Goal: Contribute content: Contribute content

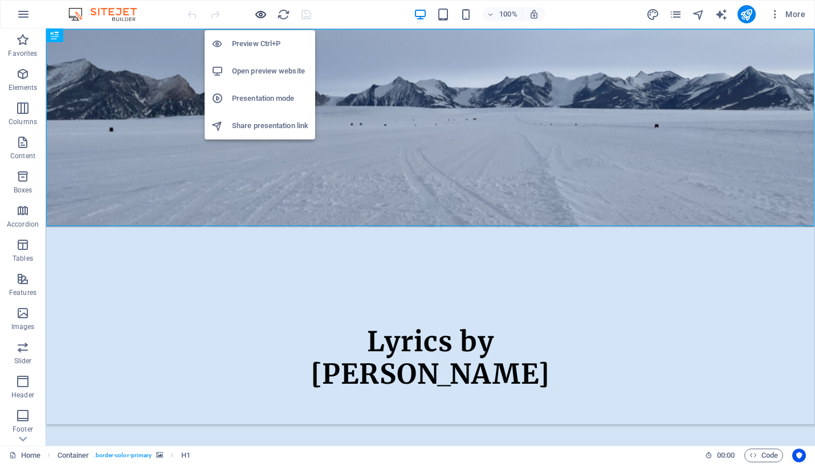
click at [259, 14] on icon "button" at bounding box center [260, 14] width 13 height 13
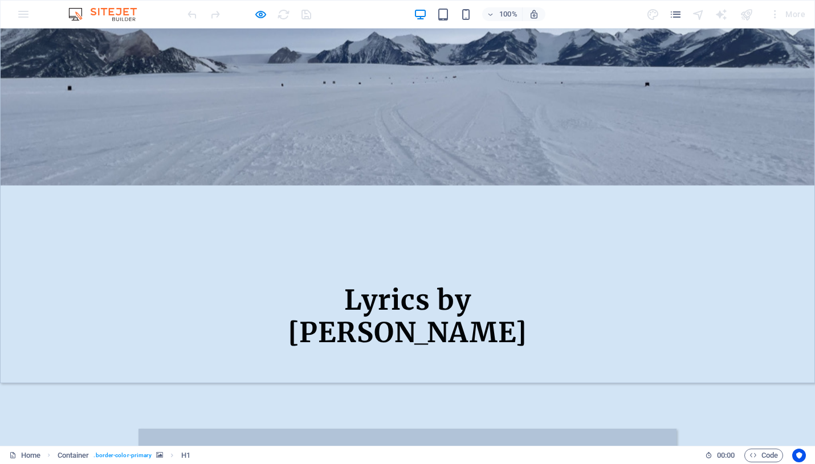
scroll to position [73, 0]
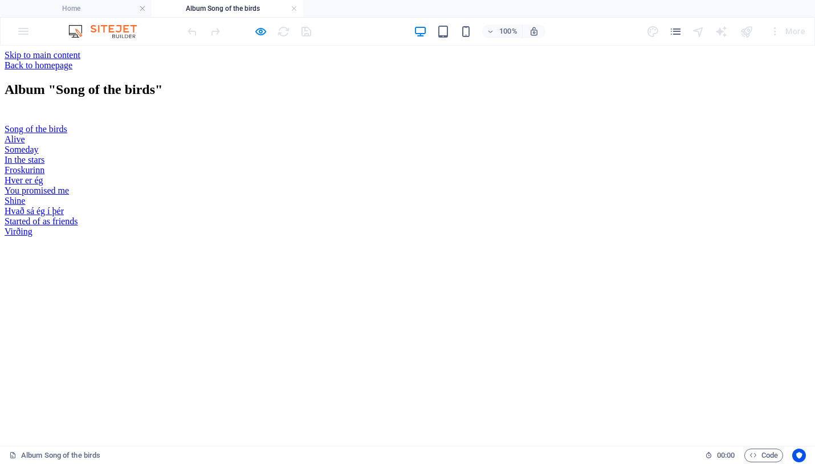
scroll to position [131, 0]
click at [409, 237] on div "Virðing" at bounding box center [408, 232] width 806 height 10
click at [676, 34] on icon "pages" at bounding box center [675, 31] width 13 height 13
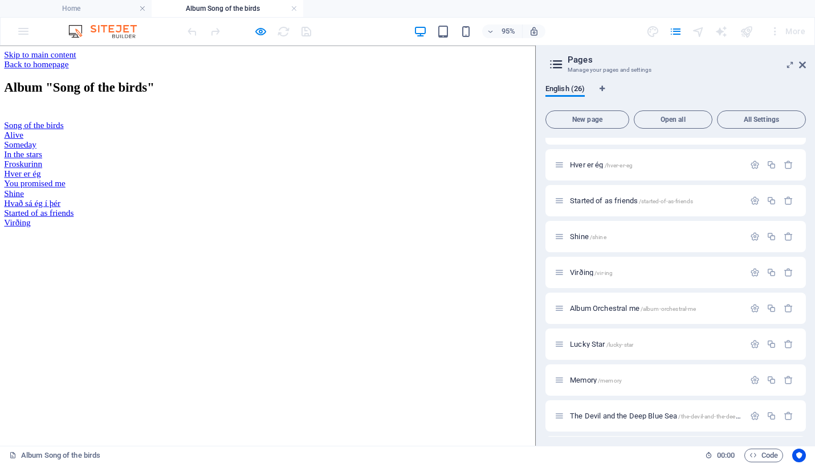
scroll to position [349, 0]
click at [598, 275] on span "/vir-ing" at bounding box center [603, 272] width 18 height 6
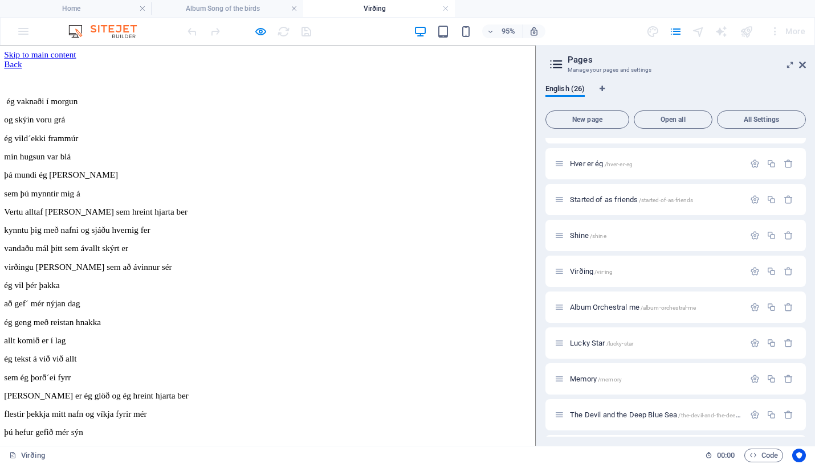
scroll to position [90, 0]
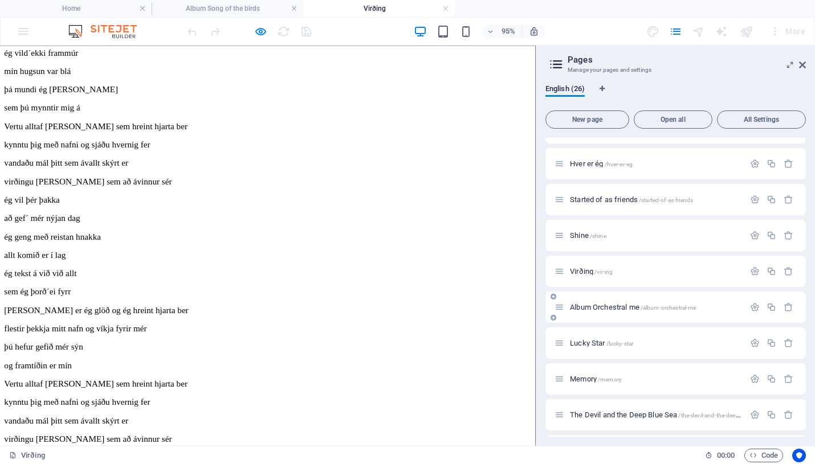
click at [614, 309] on span "Album Orchestral me /album-orchestral-me" at bounding box center [633, 307] width 126 height 9
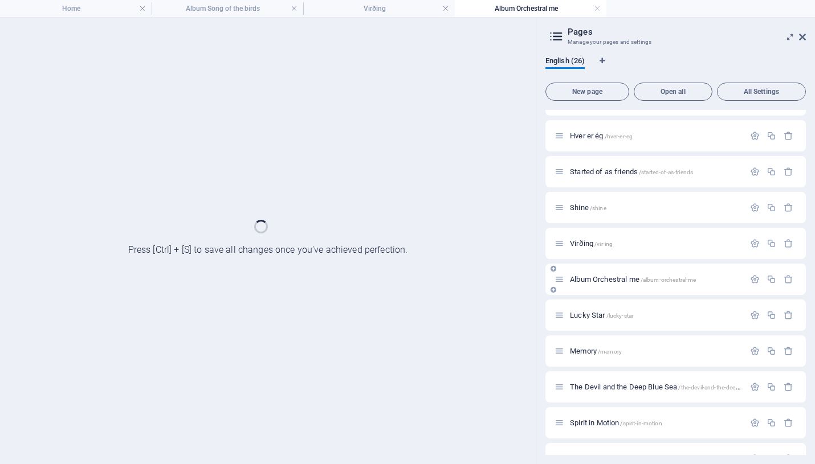
scroll to position [0, 0]
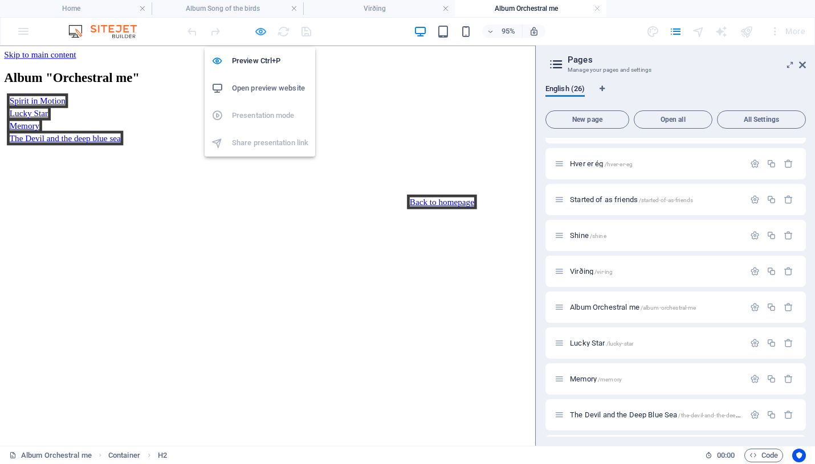
click at [259, 30] on icon "button" at bounding box center [260, 31] width 13 height 13
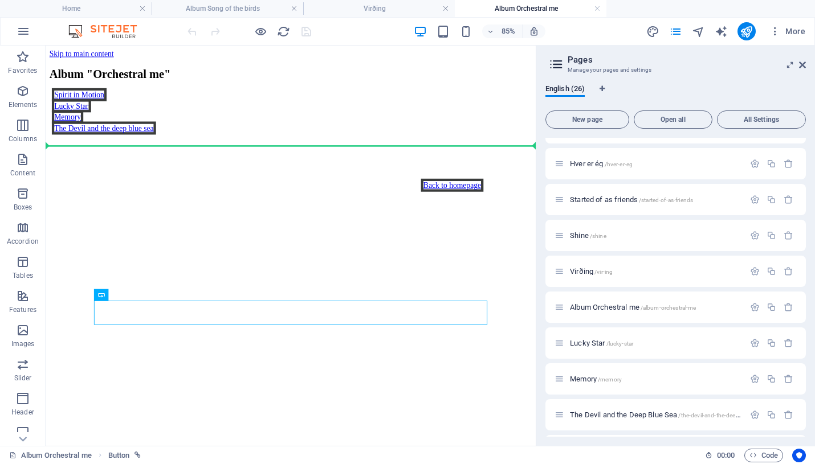
drag, startPoint x: 462, startPoint y: 362, endPoint x: 421, endPoint y: 149, distance: 216.6
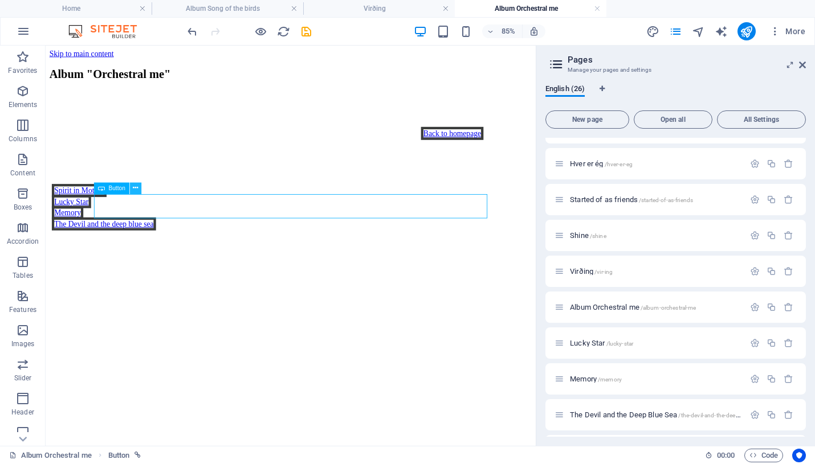
click at [135, 189] on icon at bounding box center [135, 189] width 5 height 10
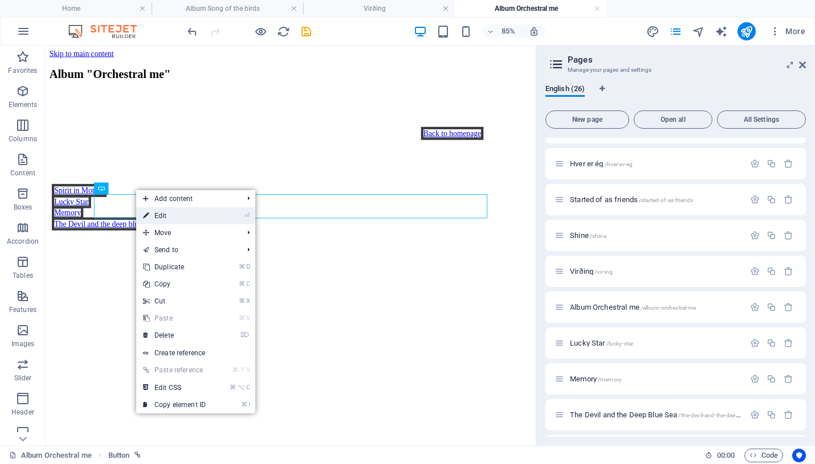
click at [163, 213] on link "⏎ Edit" at bounding box center [174, 215] width 76 height 17
select select "px"
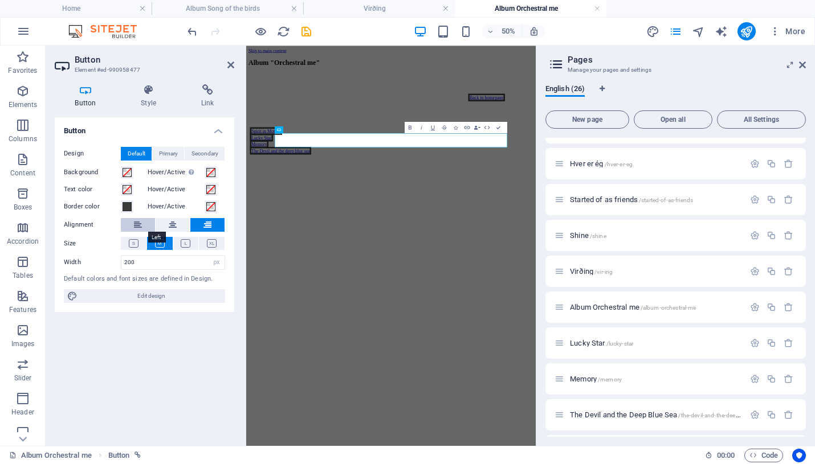
click at [139, 222] on icon at bounding box center [138, 225] width 8 height 14
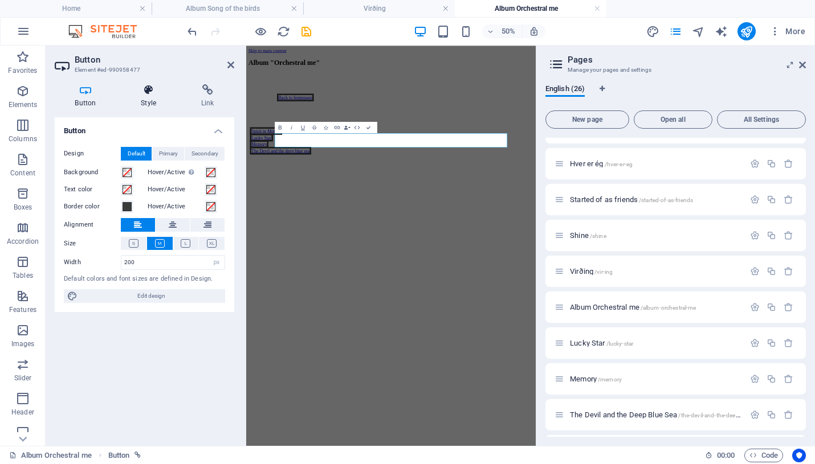
click at [149, 93] on icon at bounding box center [149, 89] width 56 height 11
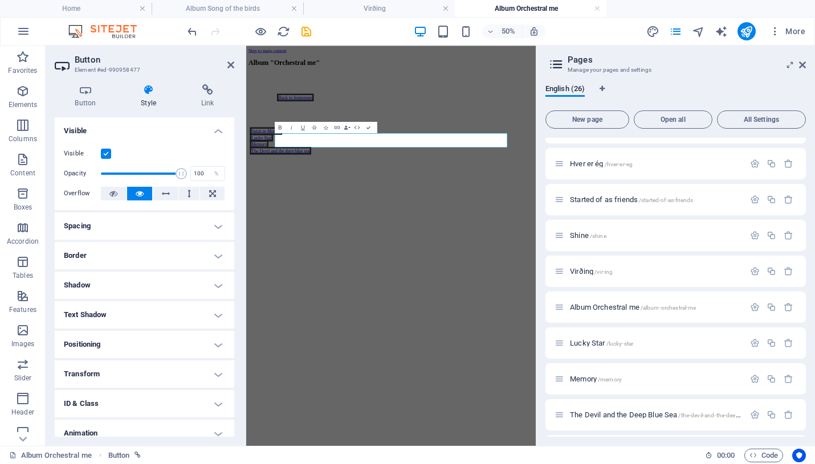
click at [217, 261] on h4 "Border" at bounding box center [145, 255] width 180 height 27
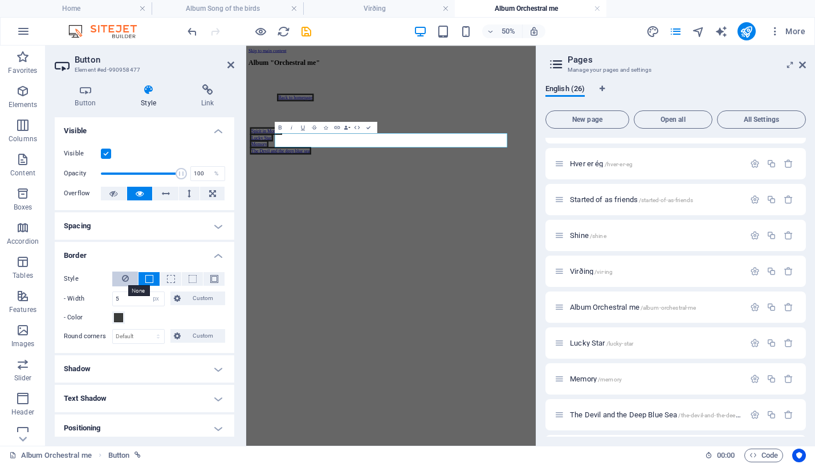
click at [127, 277] on icon at bounding box center [125, 279] width 7 height 14
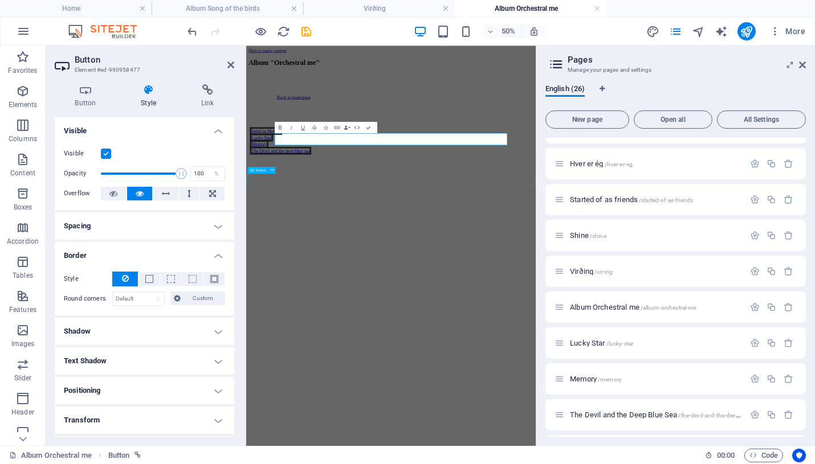
click at [556, 222] on div "Spirit in Motion" at bounding box center [536, 216] width 564 height 10
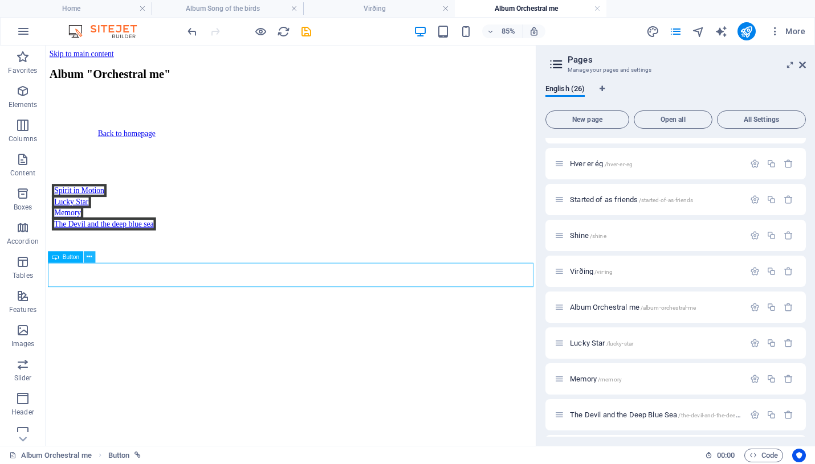
click at [89, 258] on icon at bounding box center [89, 257] width 5 height 10
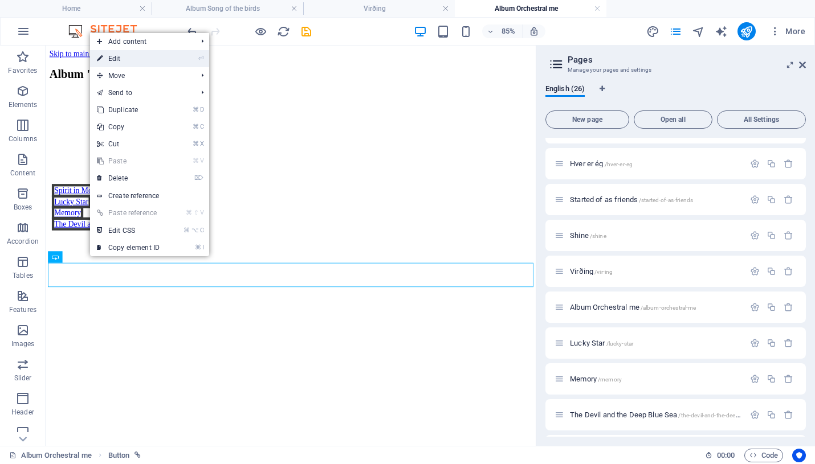
click at [134, 60] on link "⏎ Edit" at bounding box center [128, 58] width 76 height 17
select select "px"
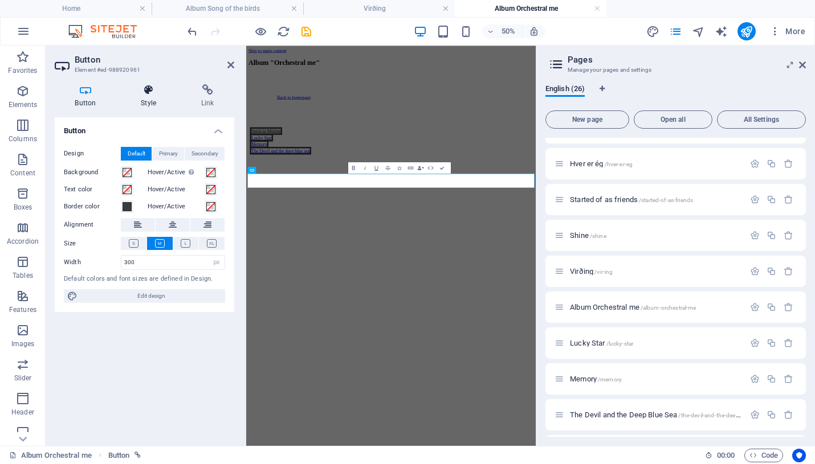
click at [147, 91] on icon at bounding box center [149, 89] width 56 height 11
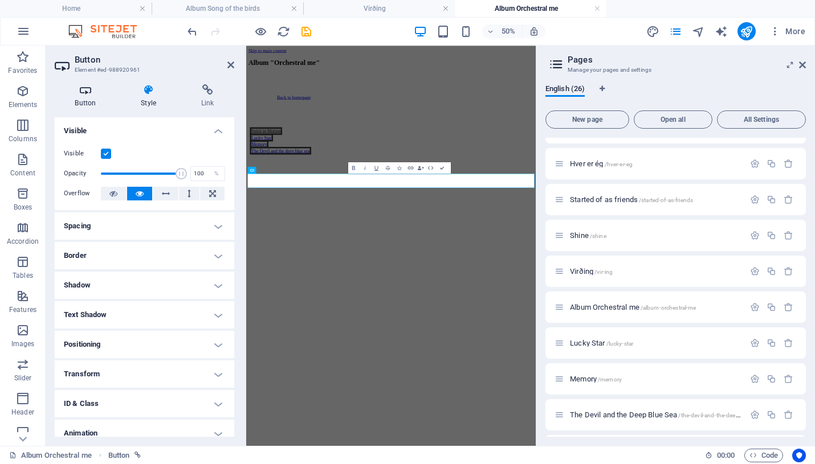
click at [89, 99] on h4 "Button" at bounding box center [88, 96] width 66 height 24
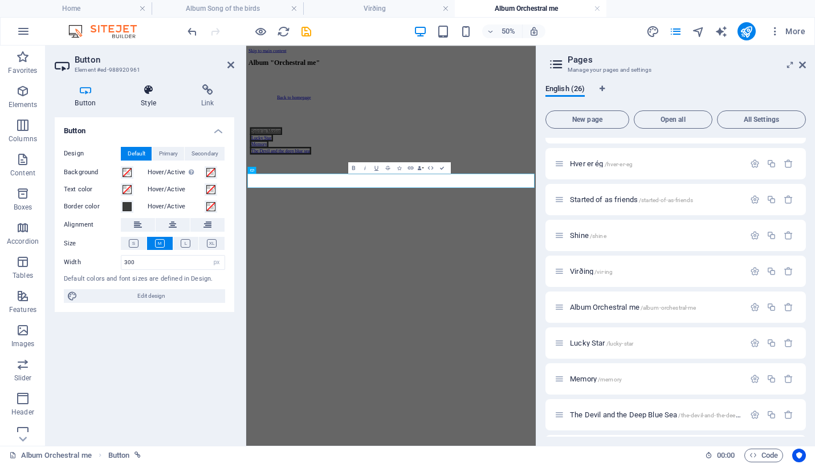
click at [148, 96] on h4 "Style" at bounding box center [151, 96] width 60 height 24
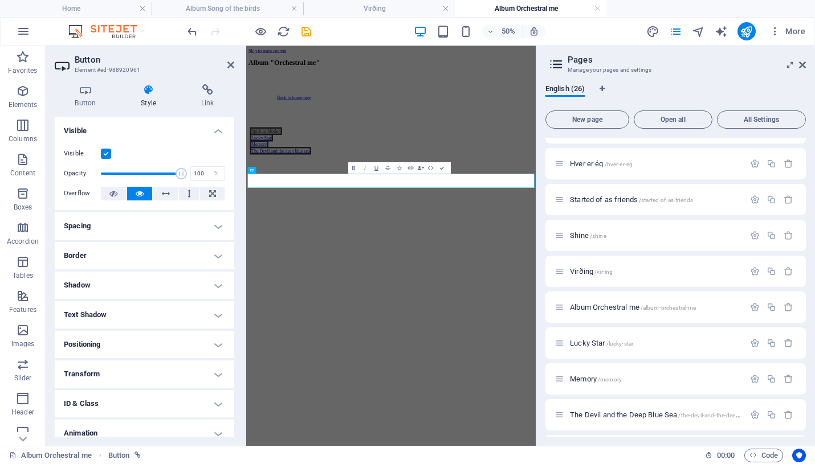
click at [218, 254] on h4 "Border" at bounding box center [145, 255] width 180 height 27
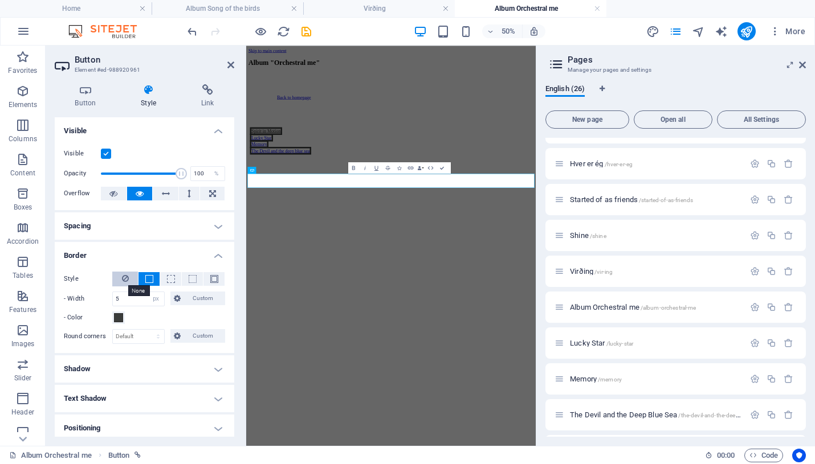
click at [127, 277] on icon at bounding box center [125, 279] width 7 height 14
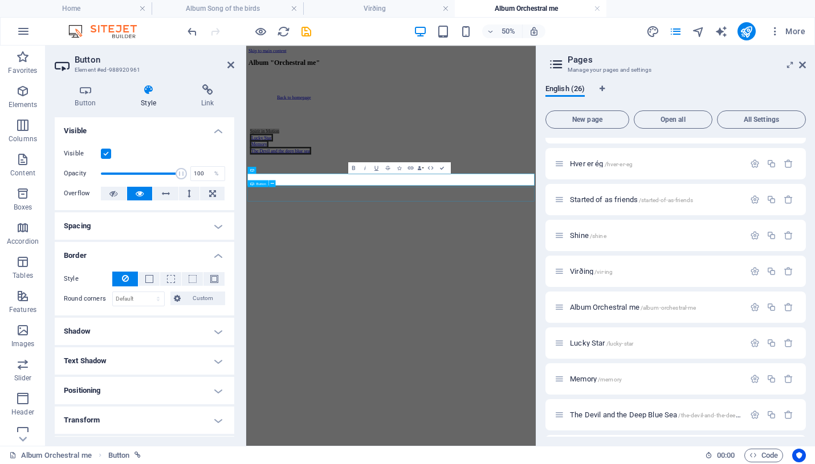
click at [416, 235] on div "Lucky Star" at bounding box center [536, 230] width 564 height 10
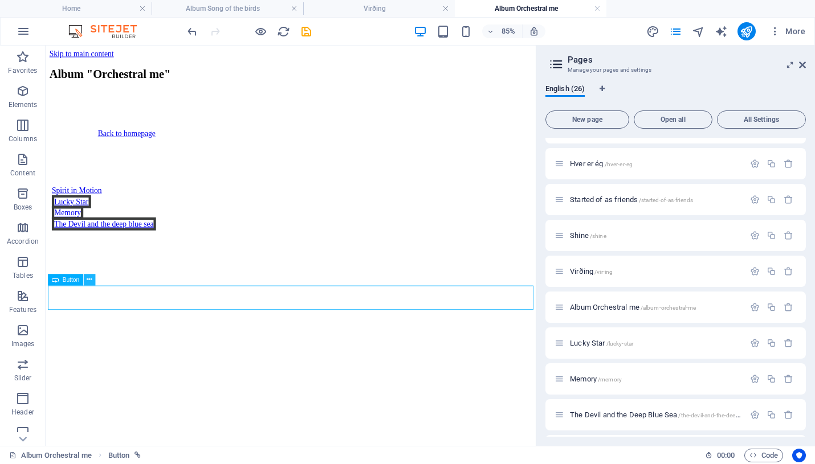
click at [89, 278] on icon at bounding box center [89, 280] width 5 height 10
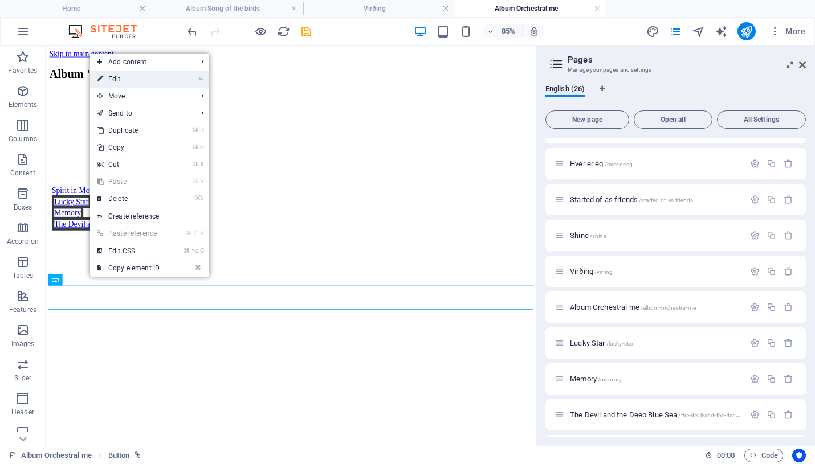
click at [126, 79] on link "⏎ Edit" at bounding box center [128, 79] width 76 height 17
select select "px"
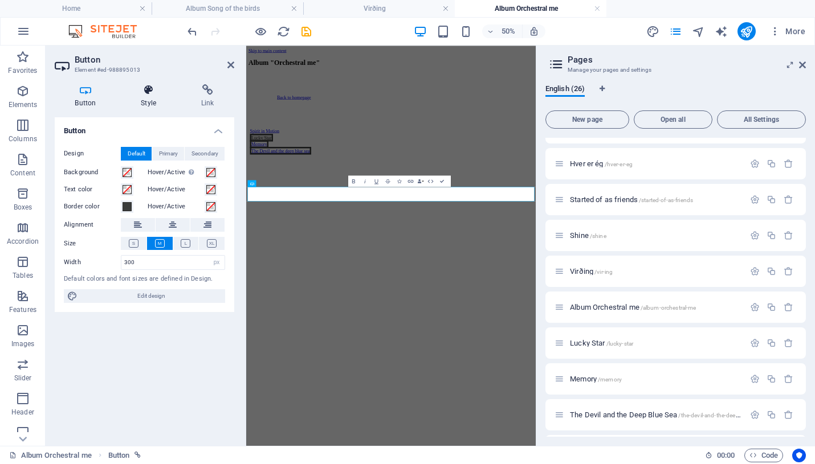
click at [148, 99] on h4 "Style" at bounding box center [151, 96] width 60 height 24
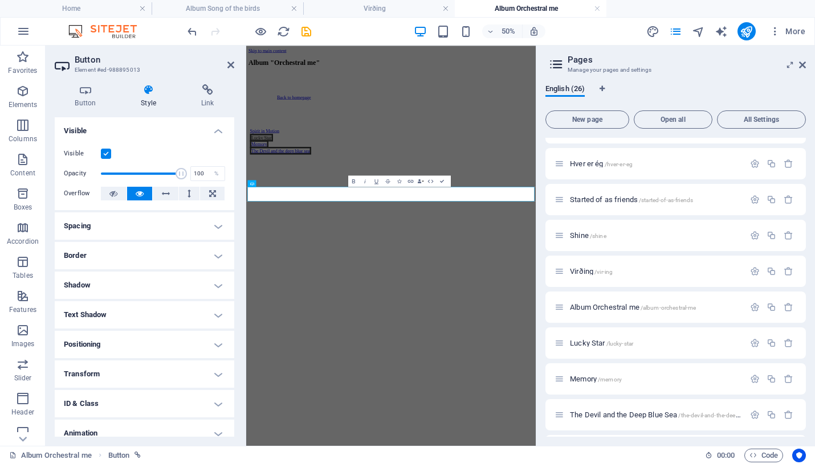
click at [213, 253] on h4 "Border" at bounding box center [145, 255] width 180 height 27
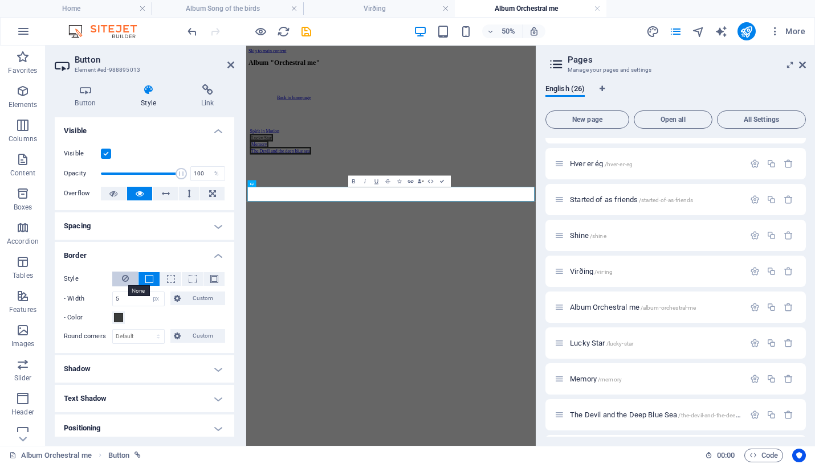
click at [124, 273] on icon at bounding box center [125, 279] width 7 height 14
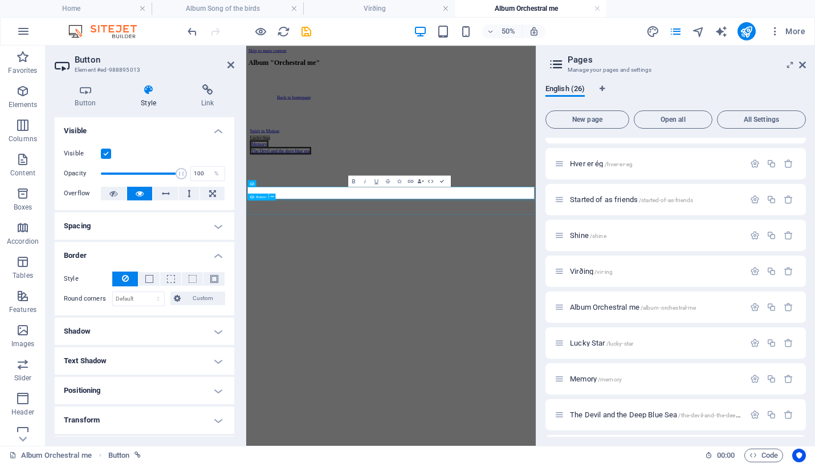
click at [416, 248] on div "Memory" at bounding box center [536, 243] width 564 height 10
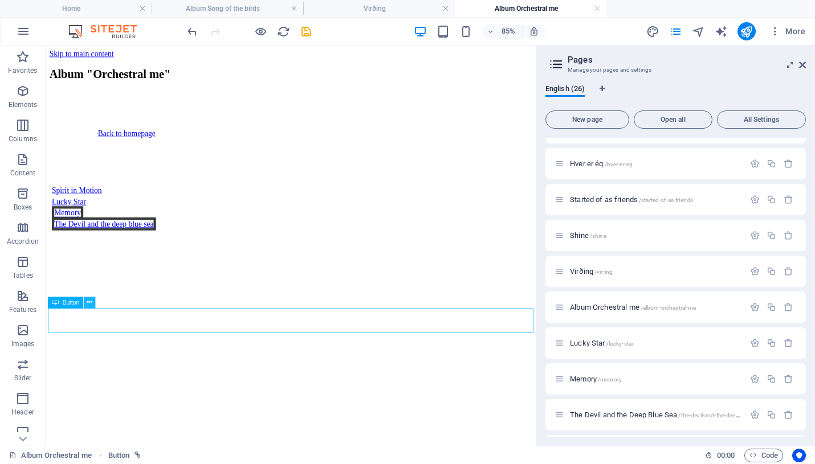
click at [89, 302] on icon at bounding box center [89, 302] width 5 height 10
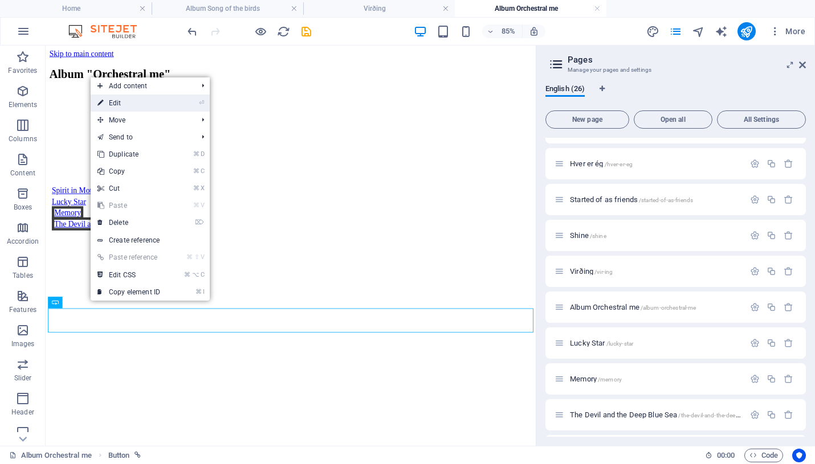
click at [124, 105] on link "⏎ Edit" at bounding box center [129, 103] width 76 height 17
select select "px"
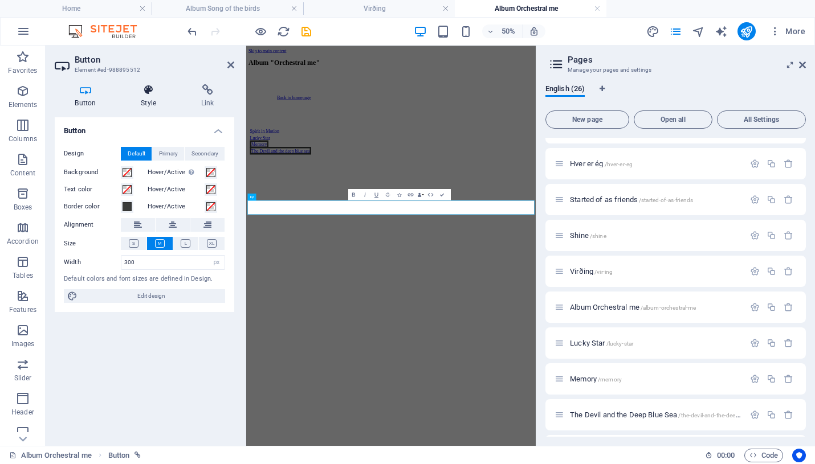
click at [147, 95] on icon at bounding box center [149, 89] width 56 height 11
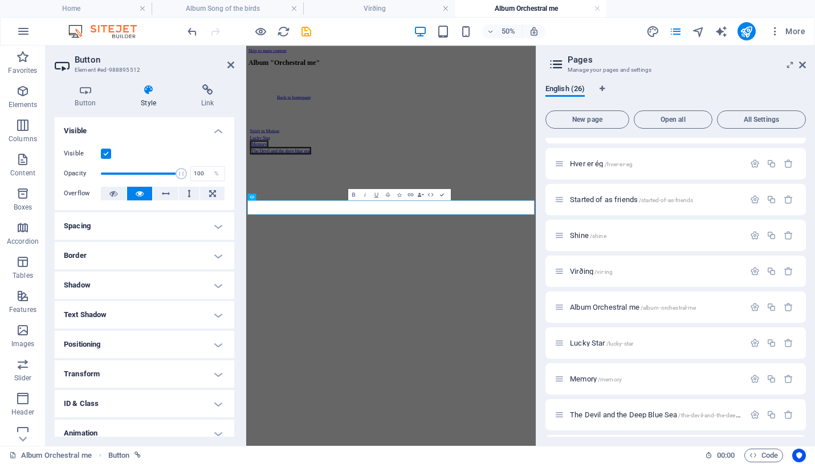
click at [214, 254] on h4 "Border" at bounding box center [145, 255] width 180 height 27
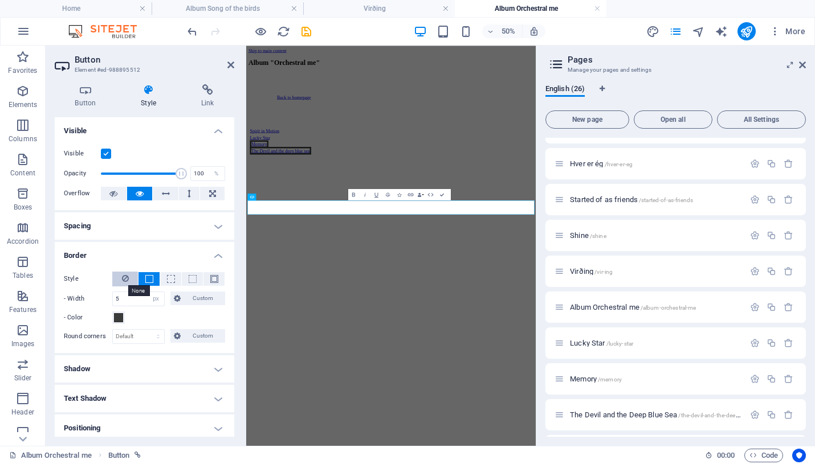
click at [123, 278] on icon at bounding box center [125, 279] width 7 height 14
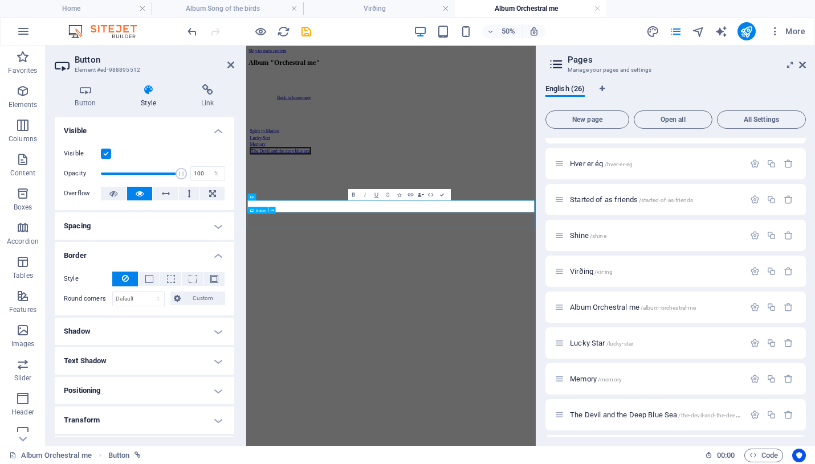
click at [372, 261] on div "The Devil and the deep blue sea" at bounding box center [536, 256] width 564 height 10
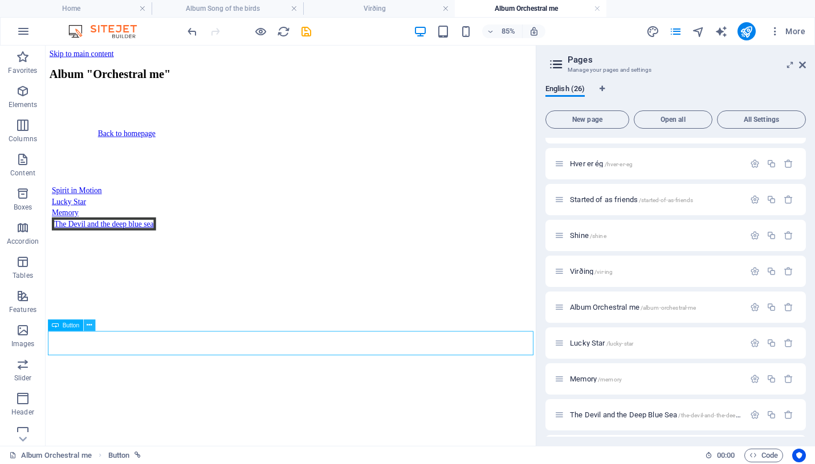
click at [88, 323] on icon at bounding box center [89, 325] width 5 height 10
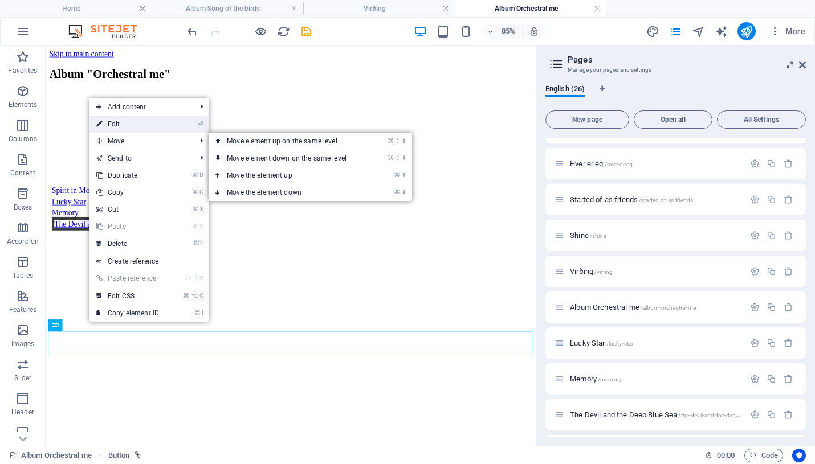
click at [124, 124] on link "⏎ Edit" at bounding box center [127, 124] width 76 height 17
select select "px"
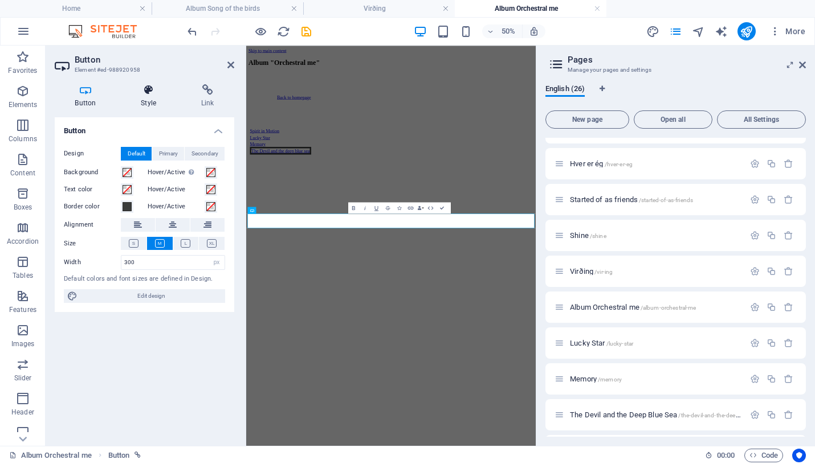
click at [150, 89] on icon at bounding box center [149, 89] width 56 height 11
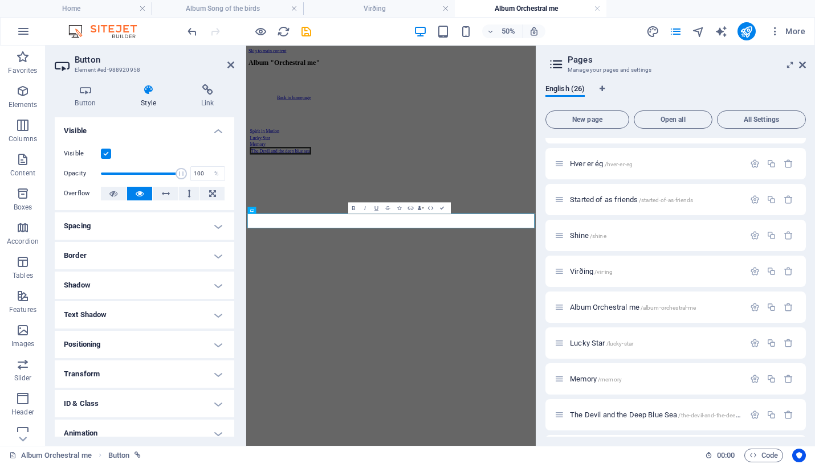
click at [218, 254] on h4 "Border" at bounding box center [145, 255] width 180 height 27
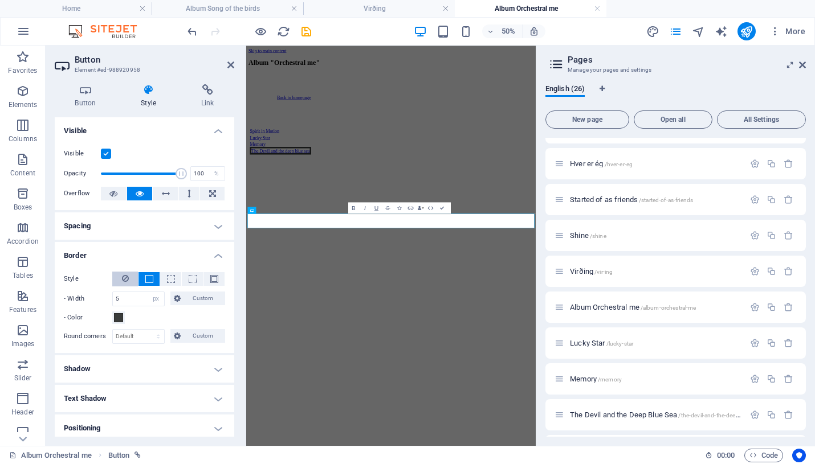
click at [129, 279] on button at bounding box center [125, 279] width 26 height 15
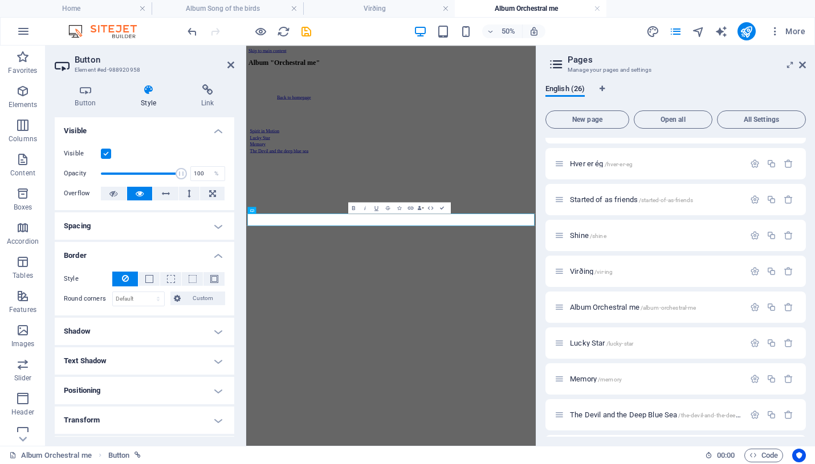
click at [410, 266] on html "Skip to main content Album "Orchestral me" Back to homepage Spirit in Motion Lu…" at bounding box center [535, 156] width 579 height 220
click at [229, 63] on icon at bounding box center [230, 64] width 7 height 9
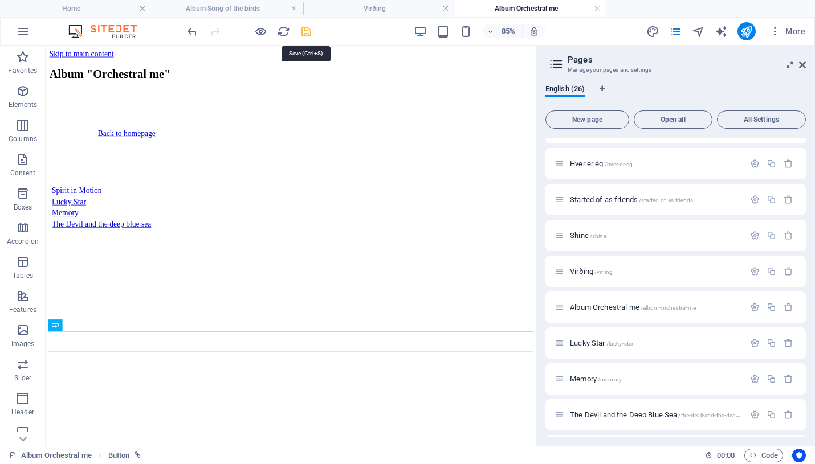
click at [305, 32] on icon "save" at bounding box center [306, 31] width 13 height 13
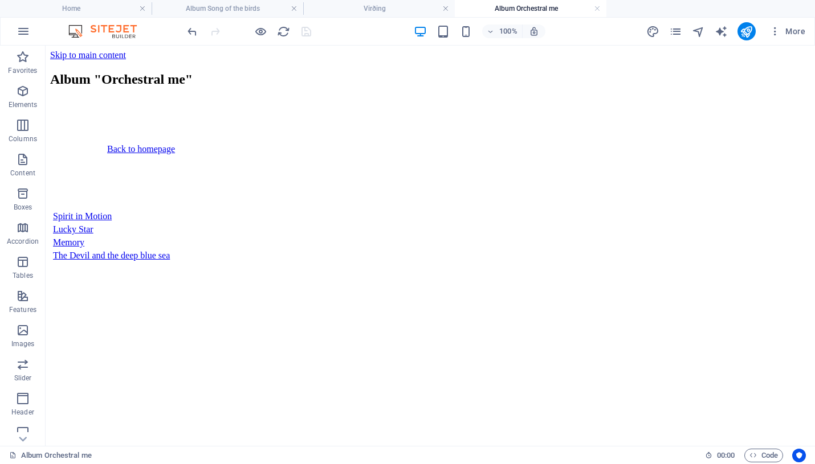
click at [459, 164] on div "Album "Orchestral me" Back to homepage Spirit in Motion Lucky Star Memory The D…" at bounding box center [430, 166] width 760 height 189
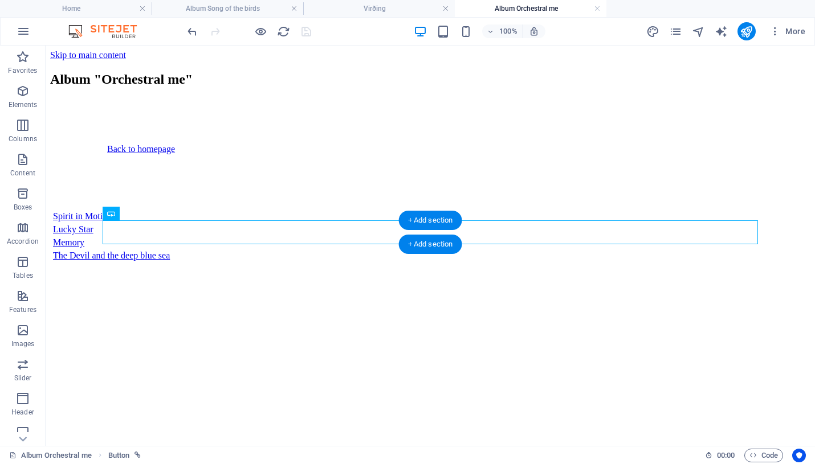
drag, startPoint x: 329, startPoint y: 222, endPoint x: 325, endPoint y: 234, distance: 12.4
click at [325, 154] on div "Back to homepage" at bounding box center [430, 149] width 646 height 10
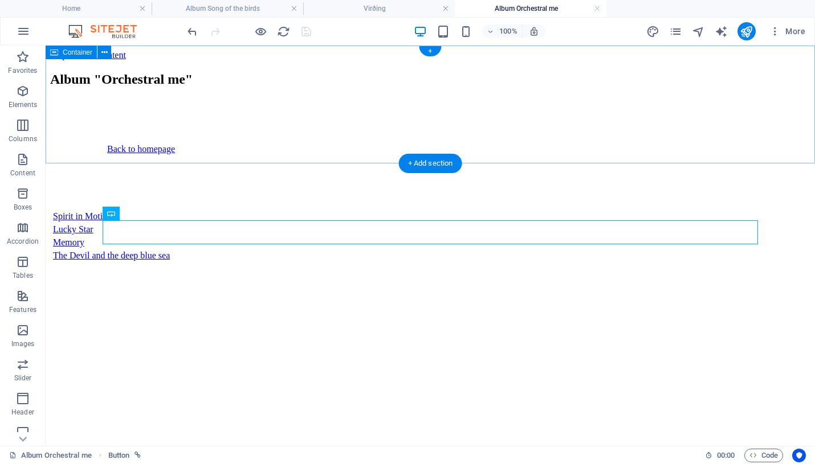
click at [325, 87] on div "Album "Orchestral me"" at bounding box center [430, 79] width 760 height 15
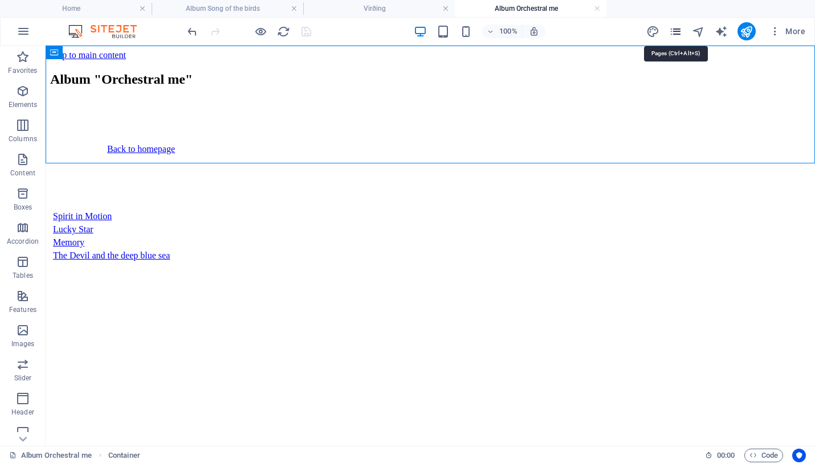
click at [677, 31] on icon "pages" at bounding box center [675, 31] width 13 height 13
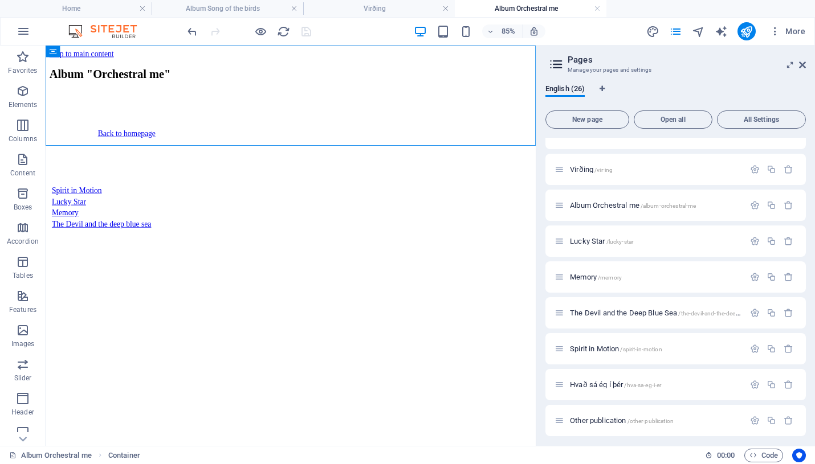
scroll to position [452, 0]
click at [603, 349] on span "Spirit in Motion /spirit-in-motion" at bounding box center [616, 348] width 92 height 9
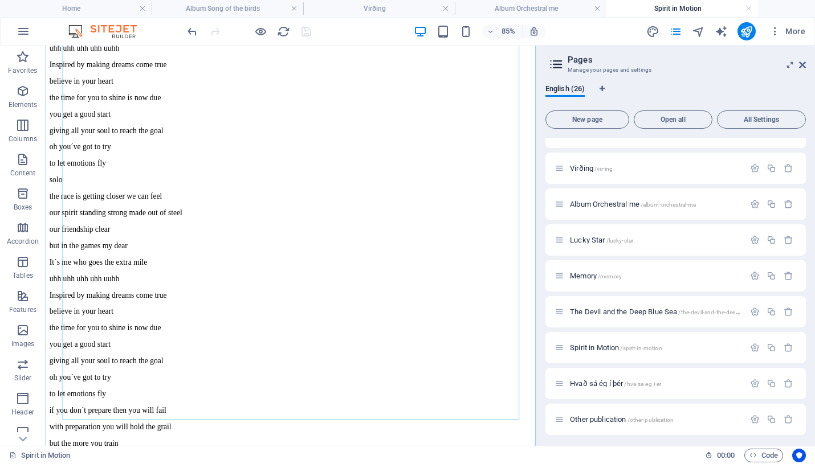
scroll to position [287, 0]
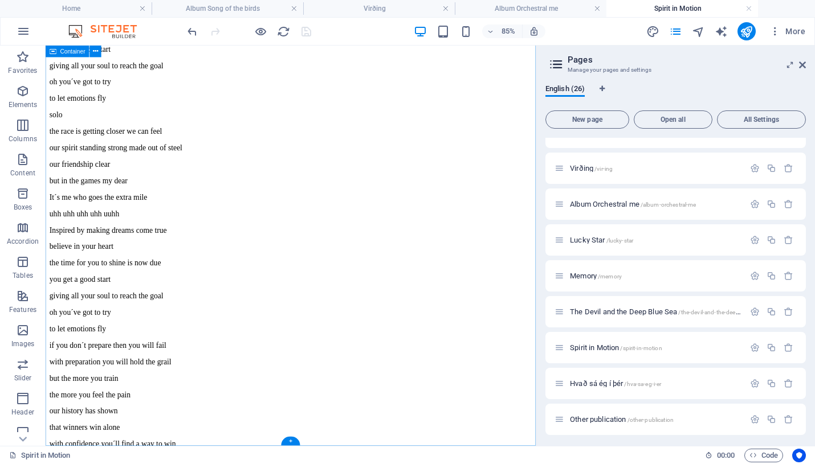
click at [397, 464] on div "Back Now the Games have started once again I´m doing the very best I can If I c…" at bounding box center [334, 234] width 568 height 921
click at [290, 441] on div "+" at bounding box center [290, 441] width 19 height 9
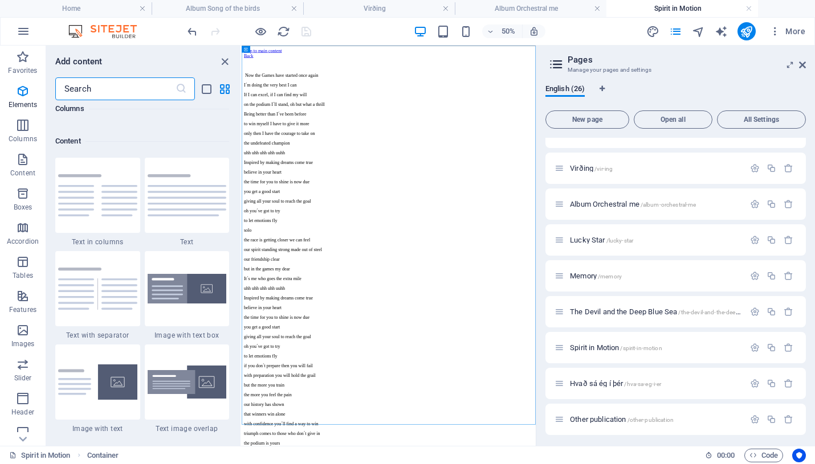
scroll to position [1994, 0]
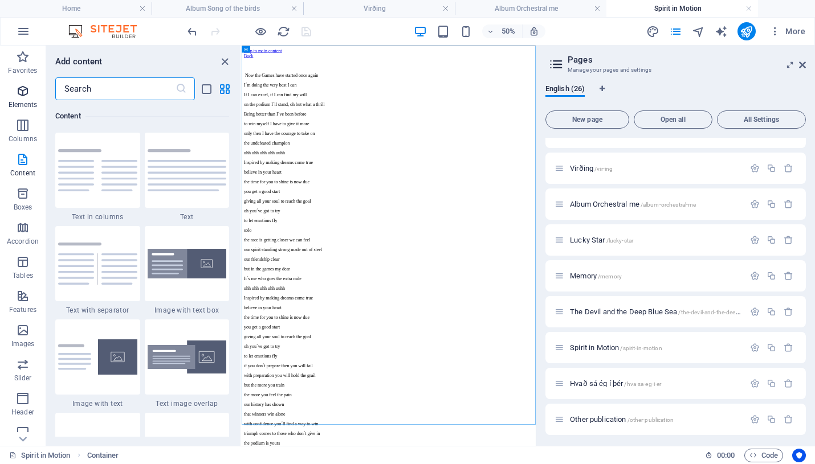
click at [24, 93] on icon "button" at bounding box center [23, 91] width 14 height 14
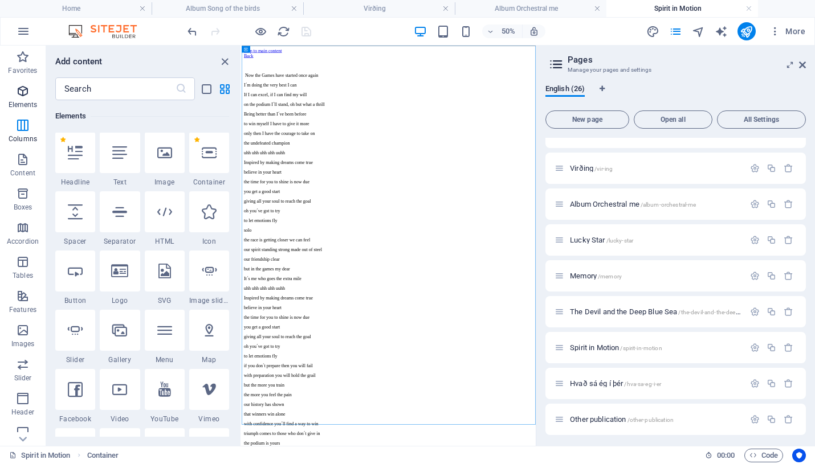
scroll to position [121, 0]
click at [121, 158] on icon at bounding box center [119, 153] width 15 height 15
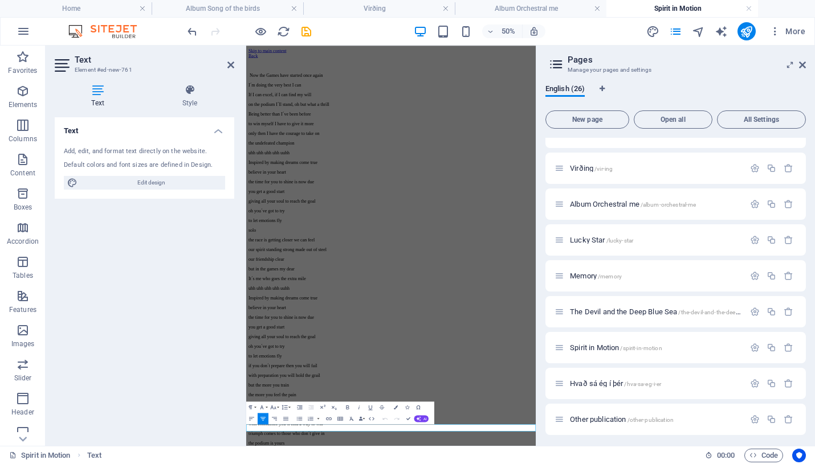
scroll to position [130, 4]
click at [348, 407] on icon "button" at bounding box center [347, 408] width 3 height 4
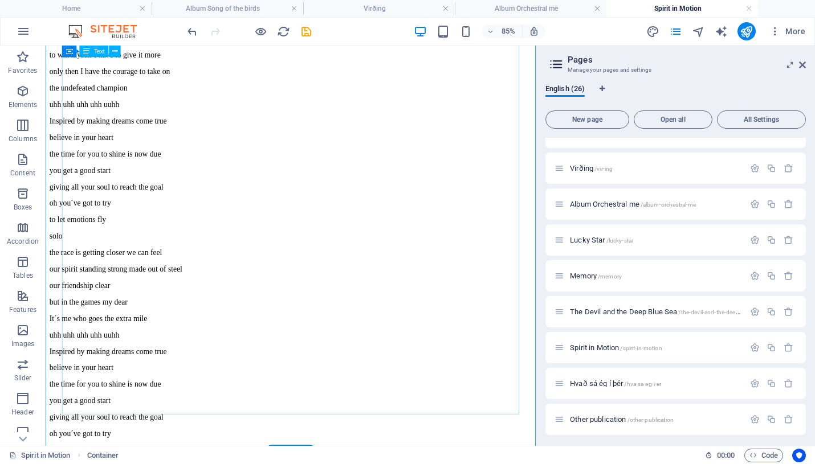
scroll to position [300, 0]
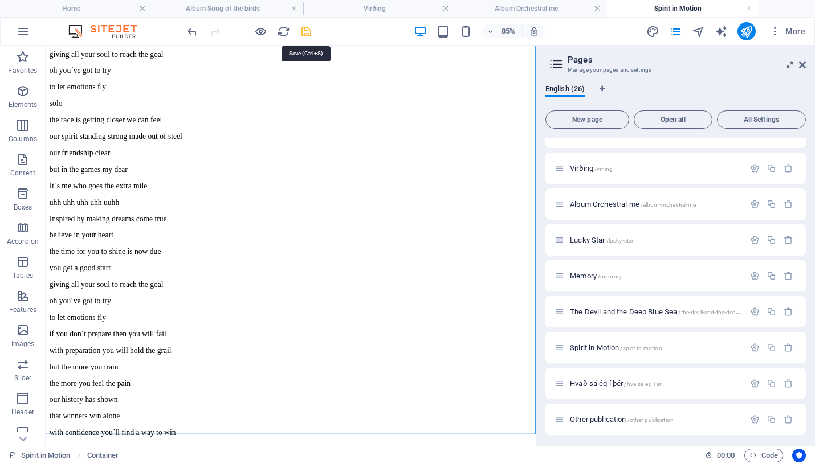
click at [308, 31] on icon "save" at bounding box center [306, 31] width 13 height 13
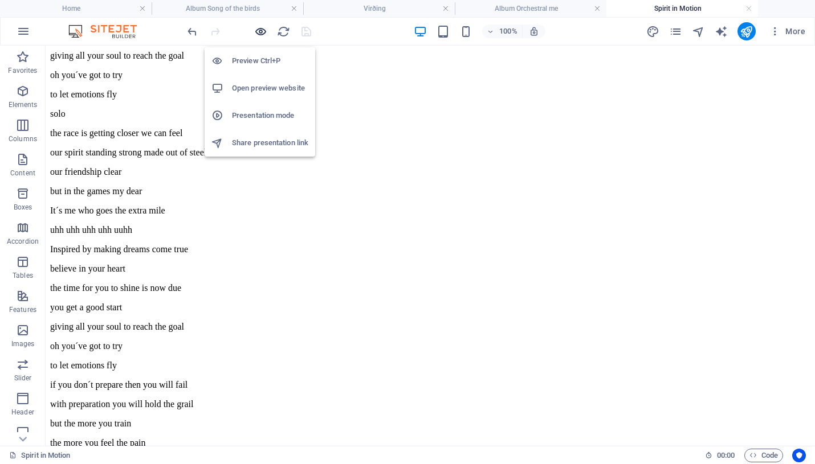
click at [259, 28] on icon "button" at bounding box center [260, 31] width 13 height 13
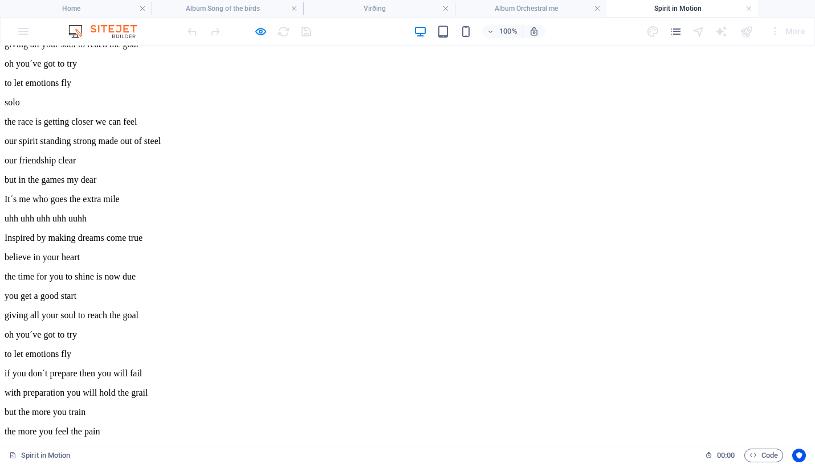
scroll to position [371, 0]
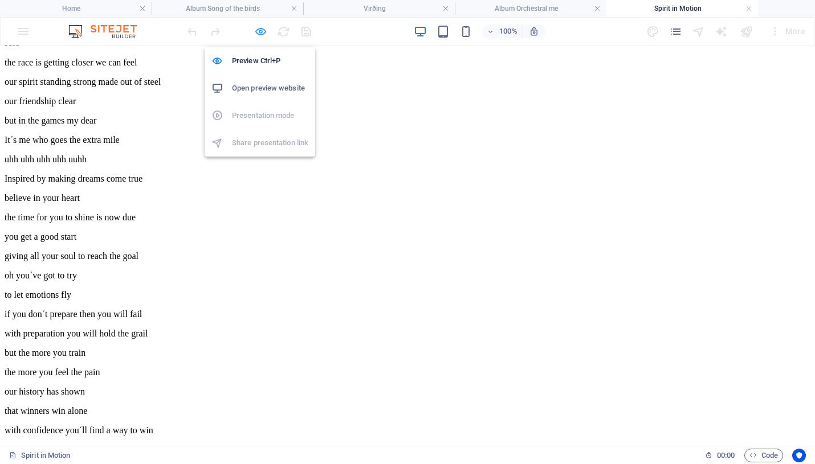
click at [262, 30] on icon "button" at bounding box center [260, 31] width 13 height 13
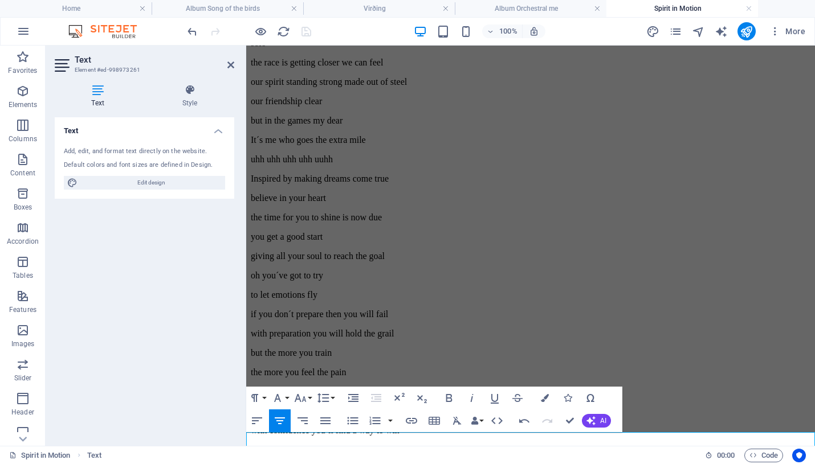
scroll to position [397, 0]
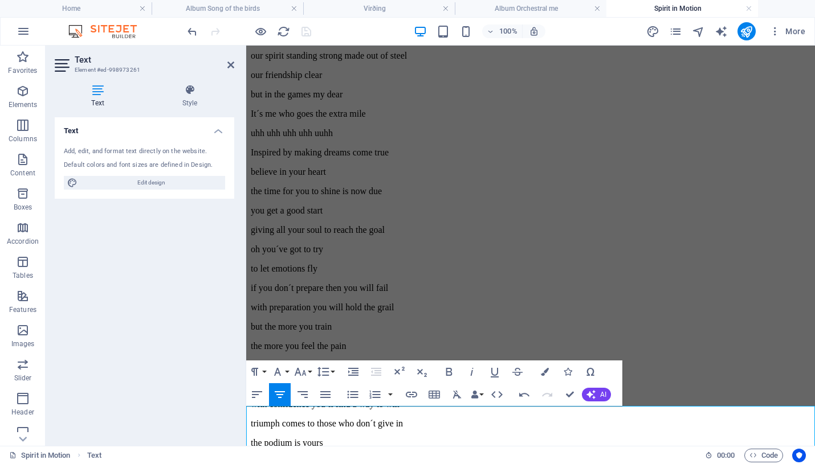
click at [670, 389] on div "Back Now the Games have started once again I´m doing the very best I can If I c…" at bounding box center [531, 123] width 560 height 921
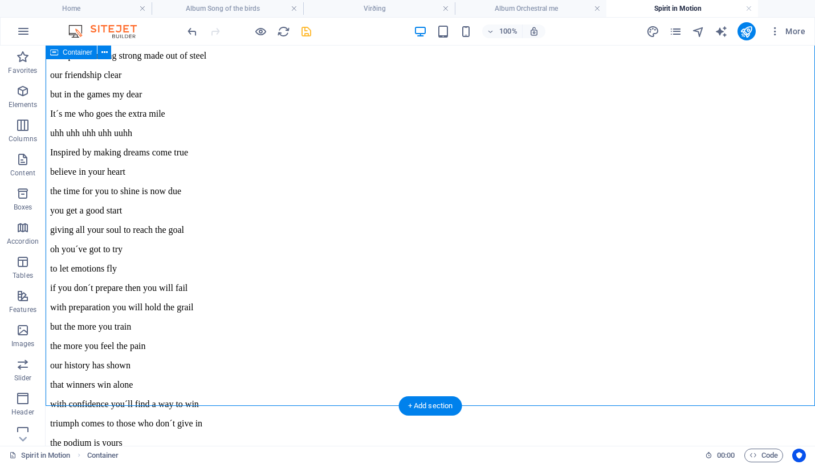
drag, startPoint x: 175, startPoint y: 406, endPoint x: 177, endPoint y: 366, distance: 40.5
click at [177, 366] on div "Back Now the Games have started once again I´m doing the very best I can If I c…" at bounding box center [430, 152] width 760 height 979
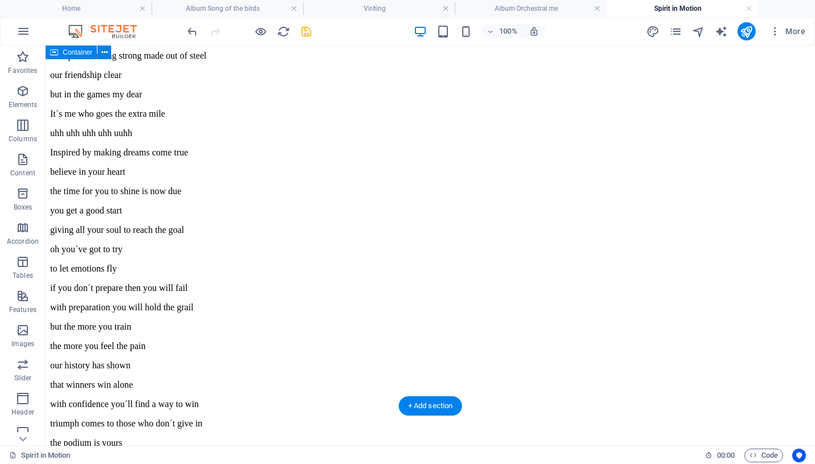
click at [177, 366] on div "Back Now the Games have started once again I´m doing the very best I can If I c…" at bounding box center [430, 123] width 760 height 921
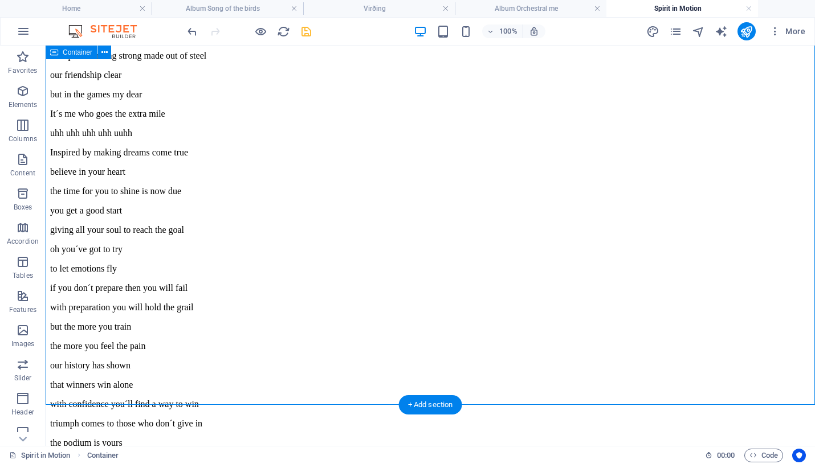
scroll to position [398, 0]
drag, startPoint x: 127, startPoint y: 405, endPoint x: 125, endPoint y: 372, distance: 33.7
click at [125, 372] on div "Back Now the Games have started once again I´m doing the very best I can If I c…" at bounding box center [430, 122] width 760 height 921
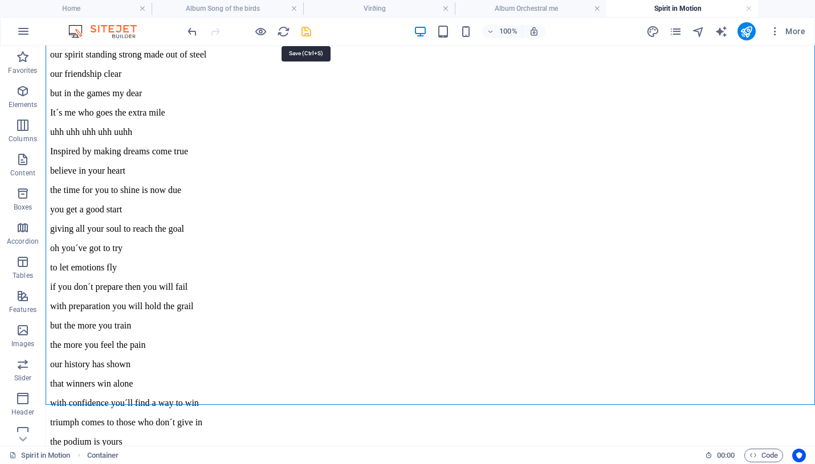
click at [309, 30] on icon "save" at bounding box center [306, 31] width 13 height 13
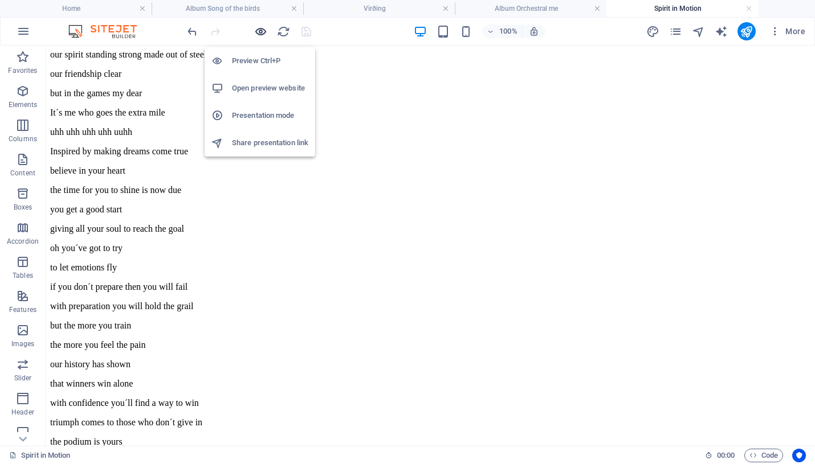
click at [263, 30] on icon "button" at bounding box center [260, 31] width 13 height 13
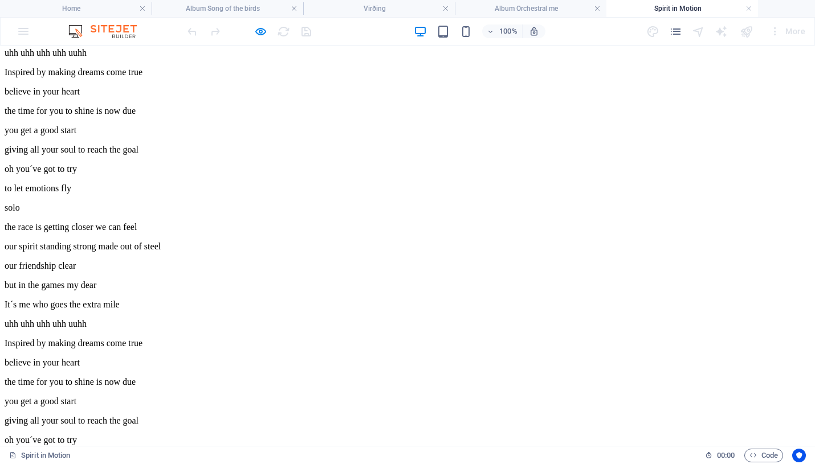
scroll to position [0, 0]
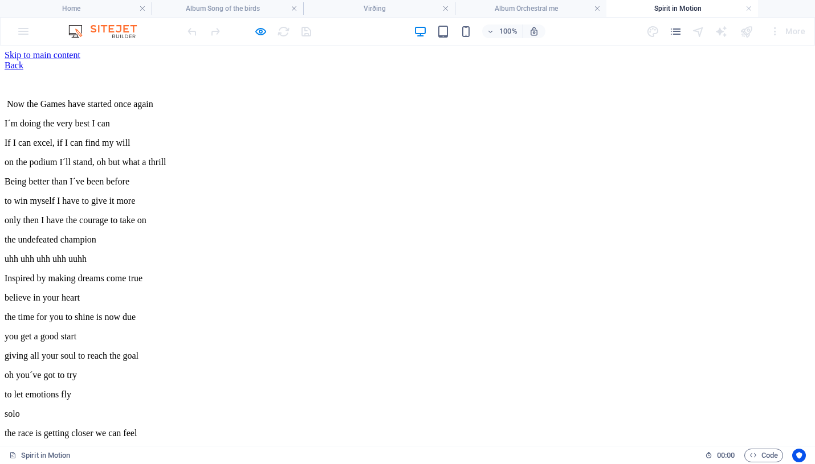
click at [23, 70] on link "Back" at bounding box center [14, 65] width 19 height 10
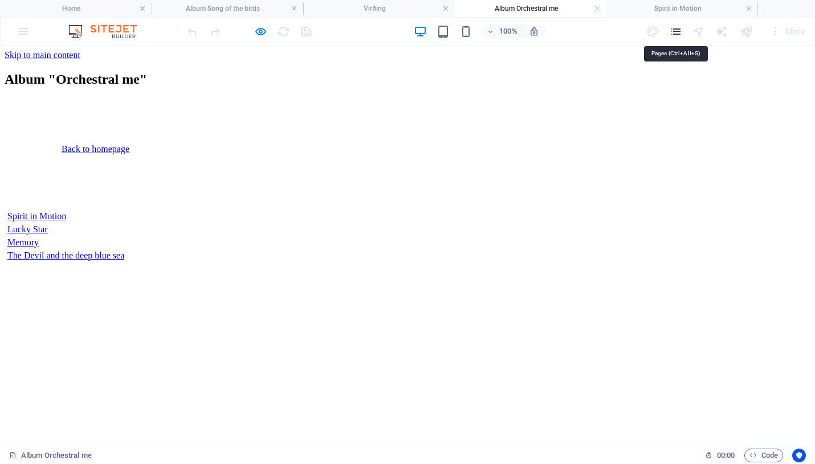
click at [677, 33] on icon "pages" at bounding box center [675, 31] width 13 height 13
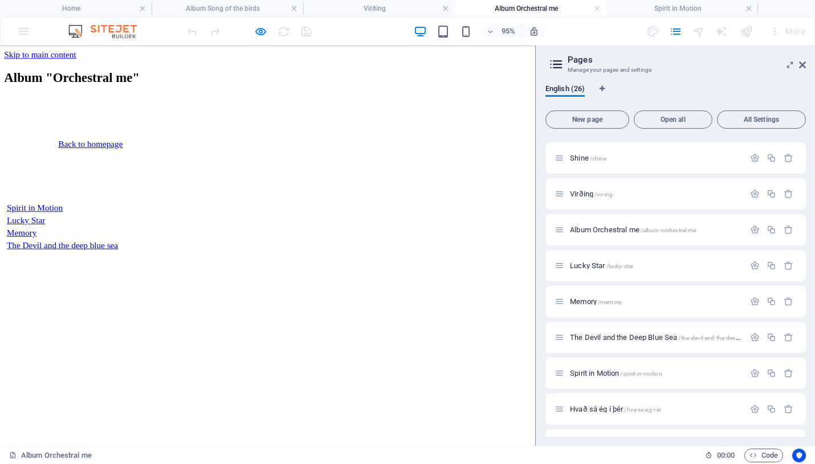
scroll to position [427, 0]
click at [603, 265] on span "Lucky Star /lucky-star" at bounding box center [601, 264] width 63 height 9
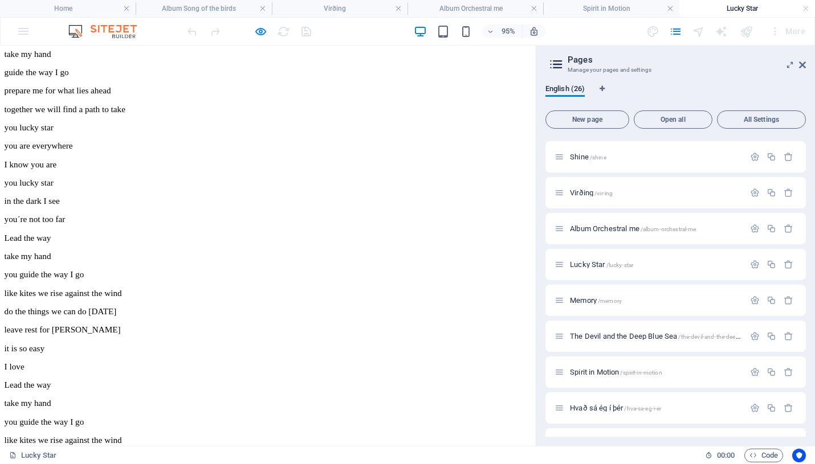
scroll to position [0, 0]
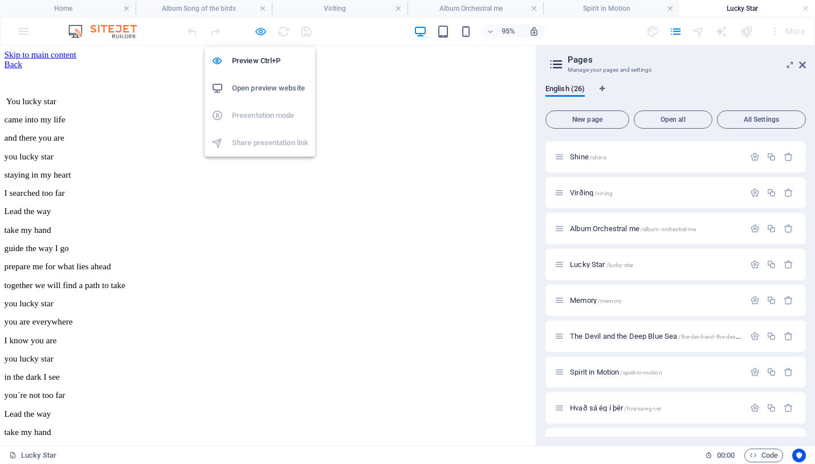
click at [260, 34] on icon "button" at bounding box center [260, 31] width 13 height 13
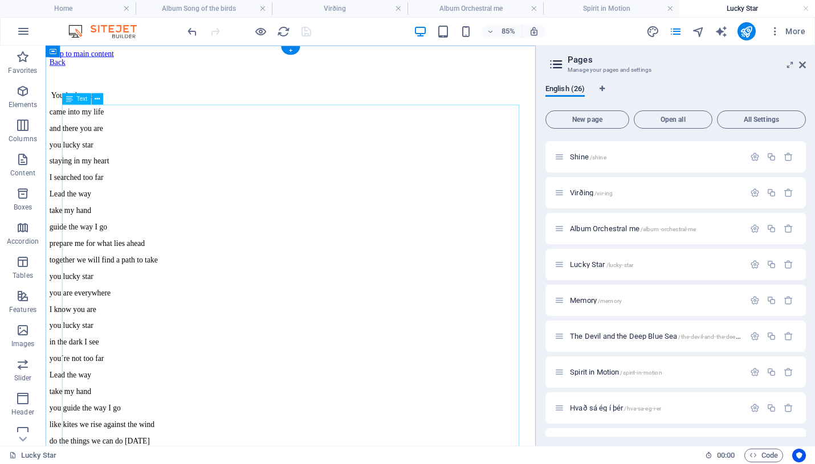
scroll to position [136, 0]
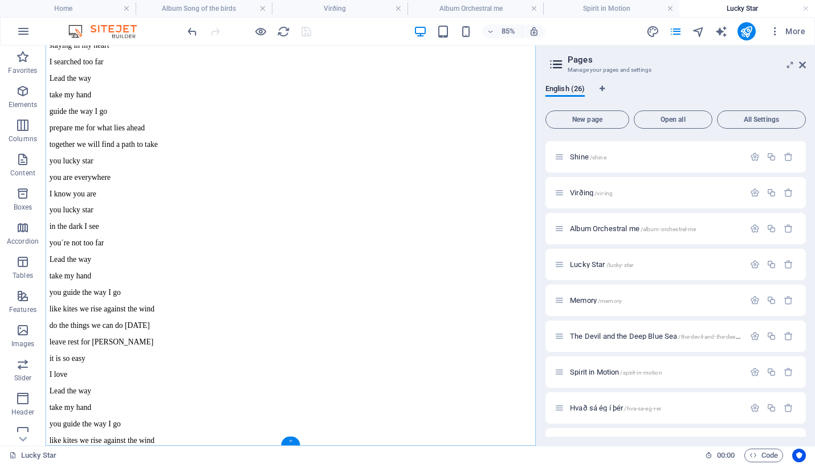
click at [291, 440] on div "+" at bounding box center [290, 441] width 19 height 9
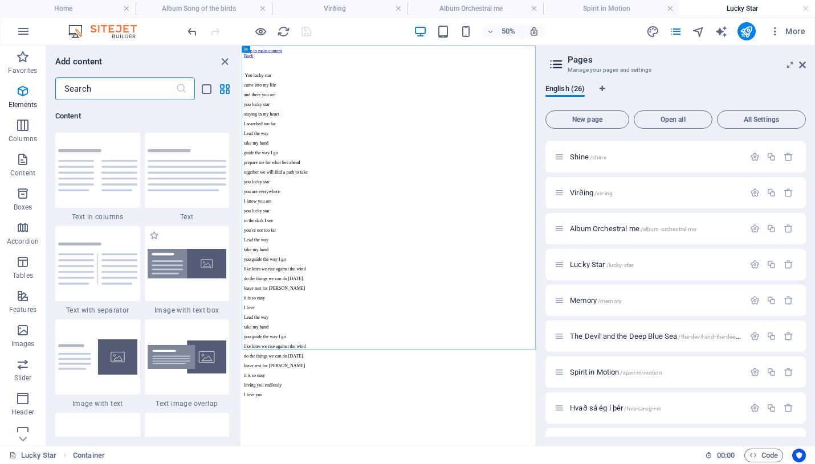
scroll to position [1994, 0]
click at [25, 91] on icon "button" at bounding box center [23, 91] width 14 height 14
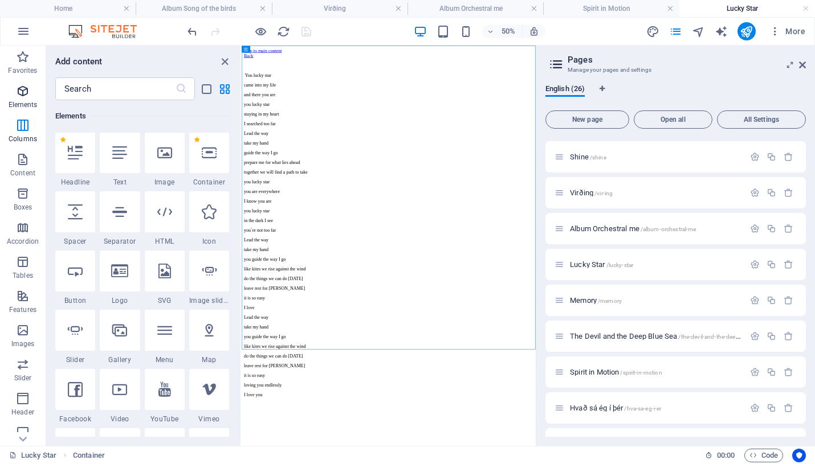
scroll to position [121, 0]
click at [121, 154] on icon at bounding box center [119, 153] width 15 height 15
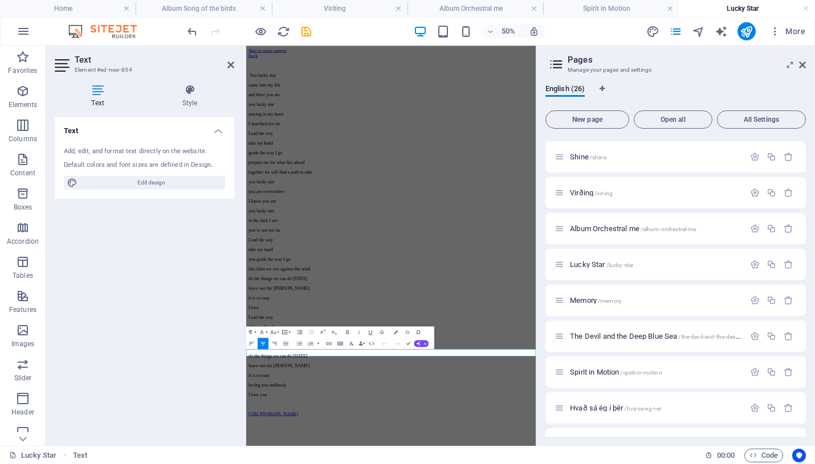
scroll to position [130, 3]
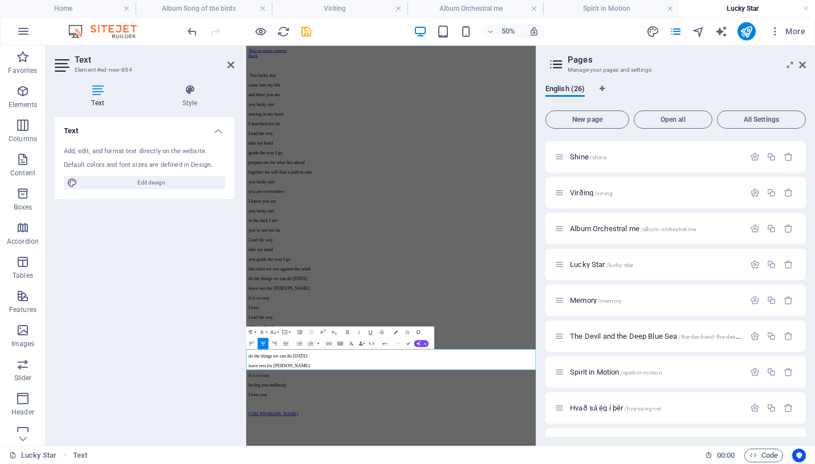
click at [348, 332] on icon "button" at bounding box center [347, 332] width 7 height 7
click at [305, 31] on icon "save" at bounding box center [306, 31] width 13 height 13
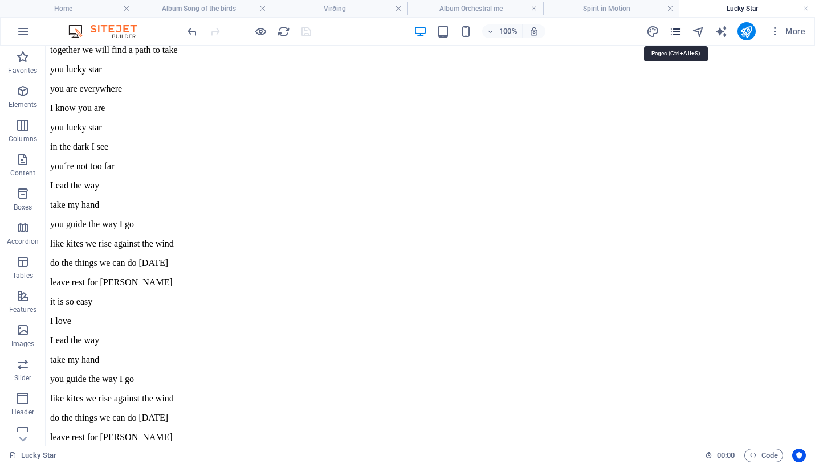
click at [679, 34] on icon "pages" at bounding box center [675, 31] width 13 height 13
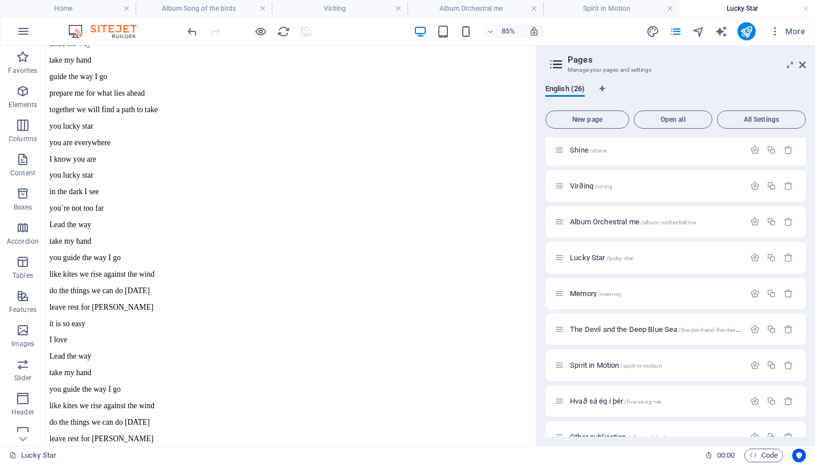
scroll to position [432, 0]
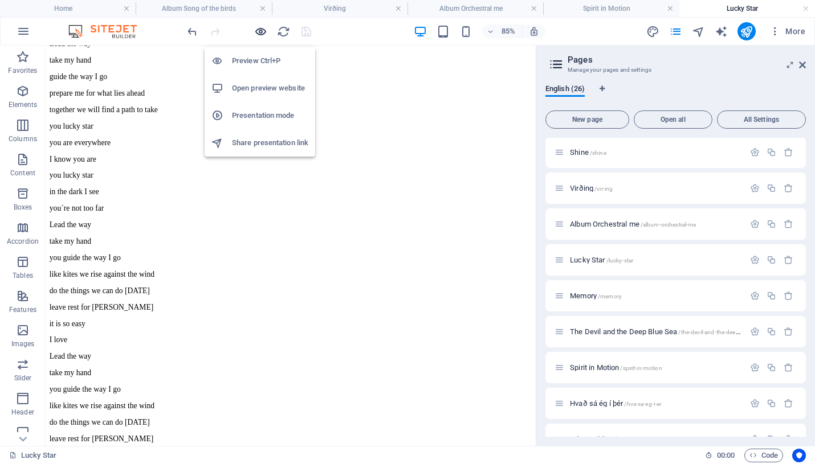
click at [260, 31] on icon "button" at bounding box center [260, 31] width 13 height 13
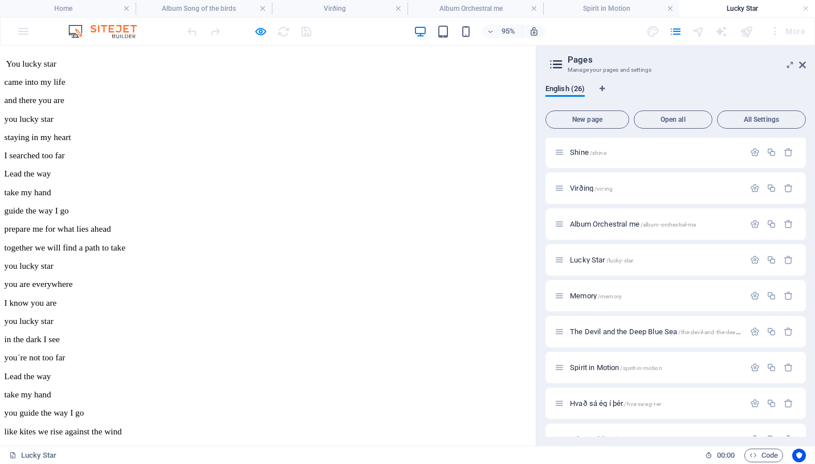
scroll to position [0, 0]
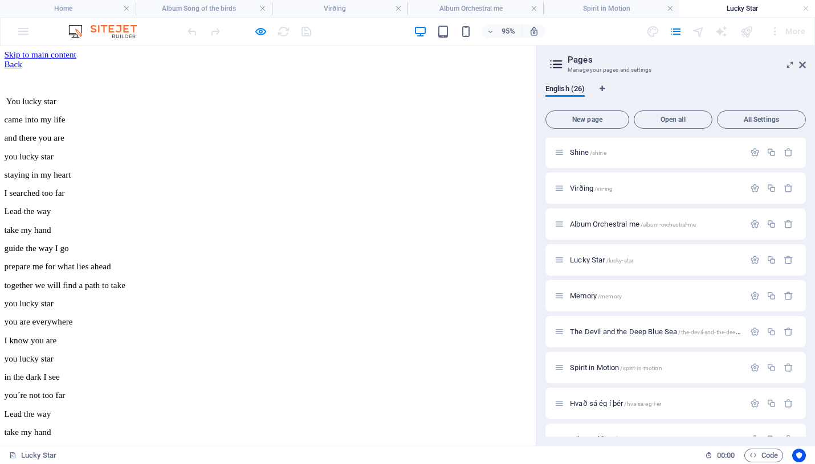
click at [23, 70] on link "Back" at bounding box center [14, 65] width 19 height 10
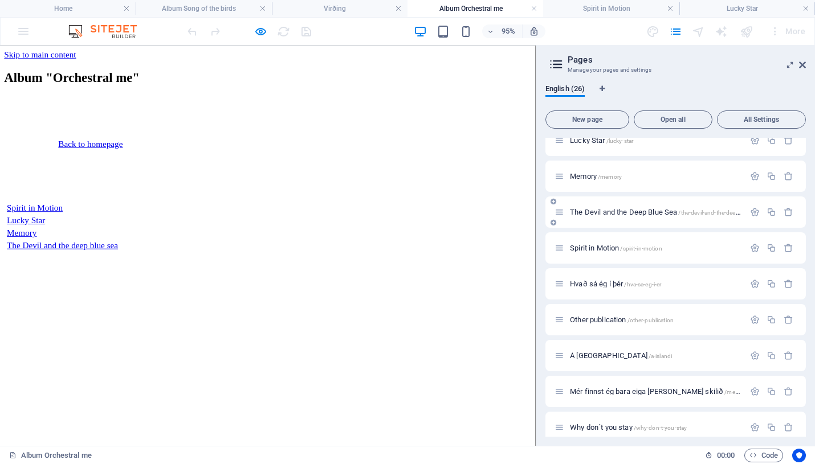
scroll to position [555, 0]
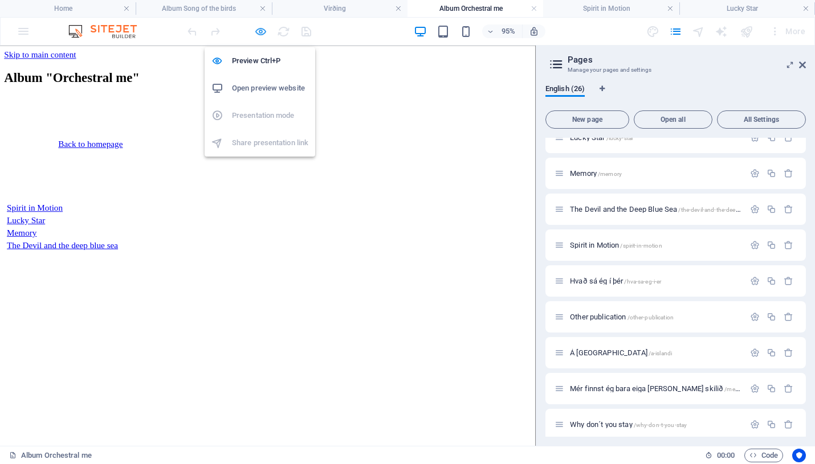
click at [259, 35] on icon "button" at bounding box center [260, 31] width 13 height 13
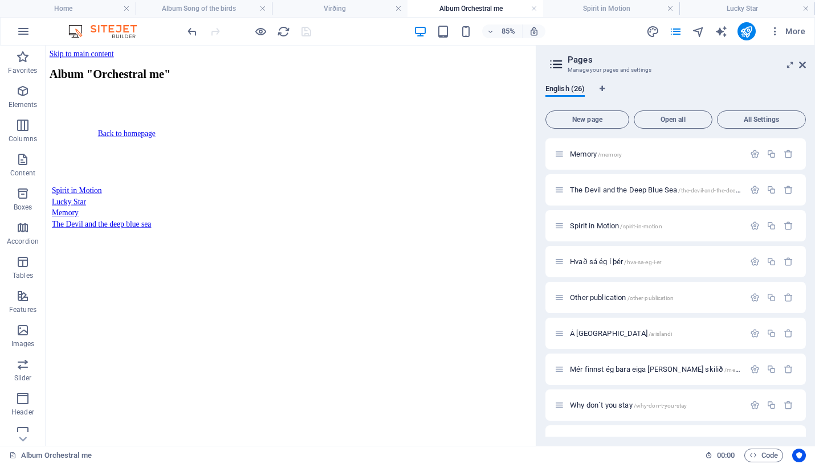
scroll to position [572, 0]
click at [583, 156] on span "Memory /memory" at bounding box center [596, 156] width 52 height 9
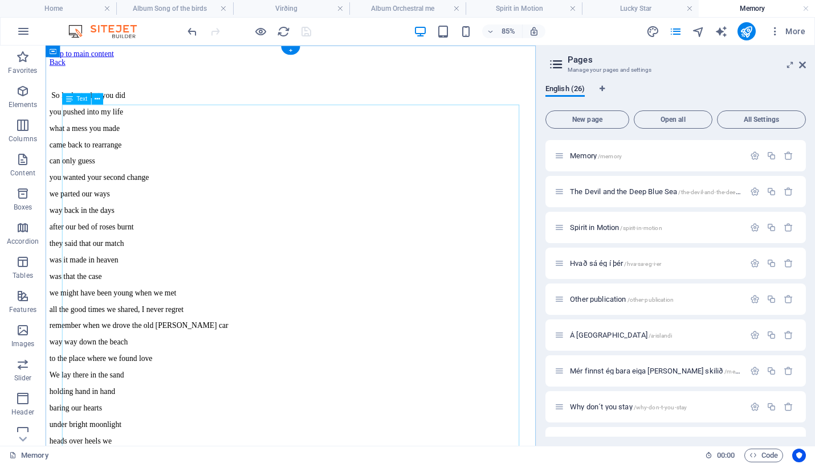
scroll to position [150, 0]
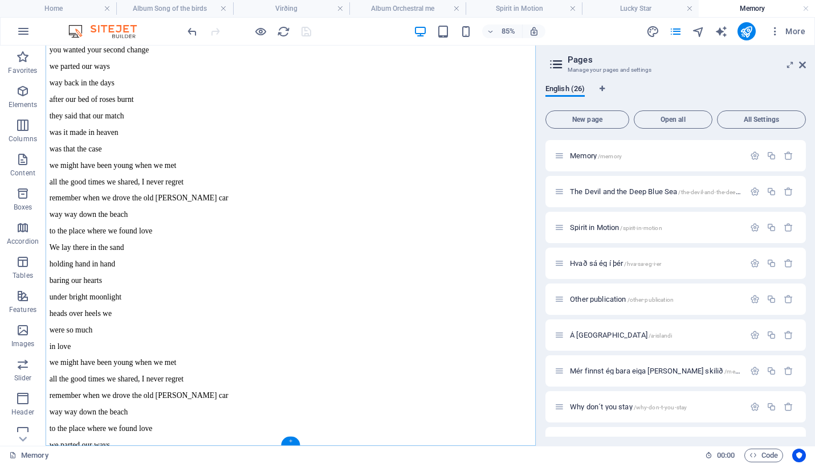
click at [290, 439] on div "+" at bounding box center [290, 441] width 19 height 9
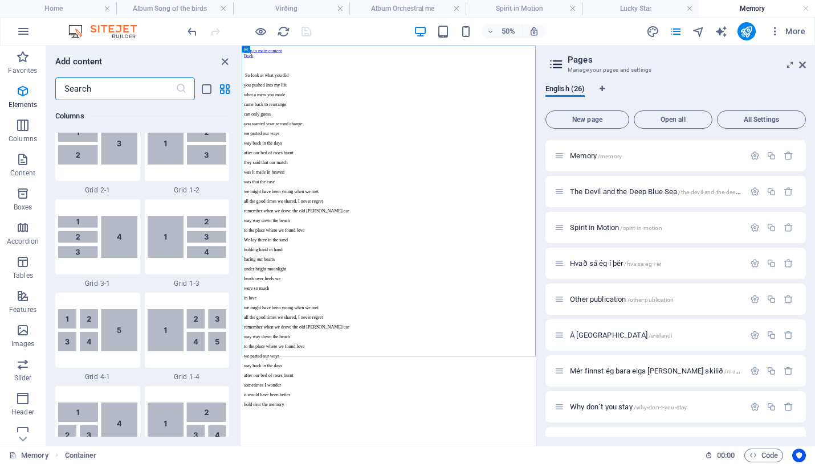
scroll to position [1994, 0]
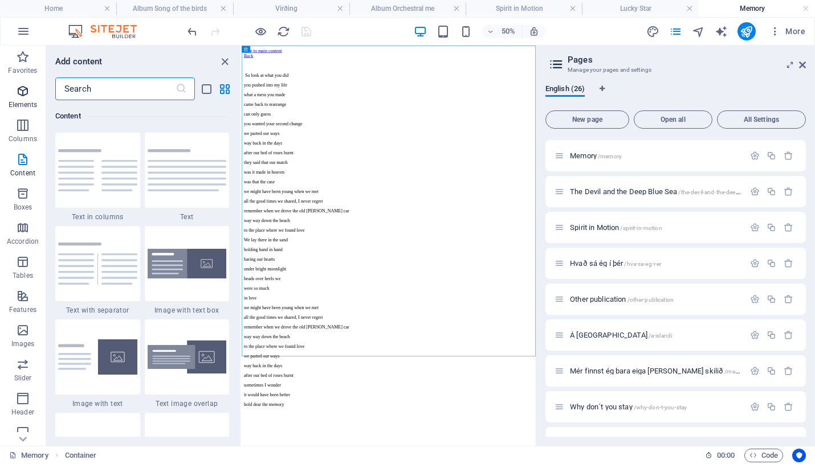
click at [23, 90] on icon "button" at bounding box center [23, 91] width 14 height 14
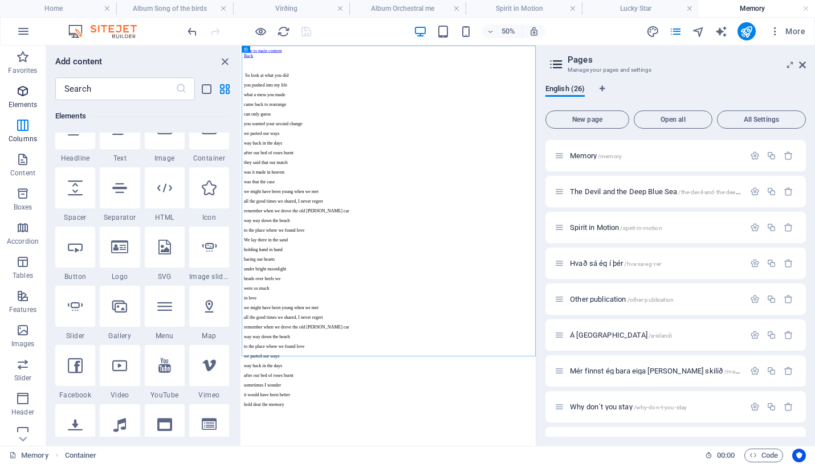
scroll to position [121, 0]
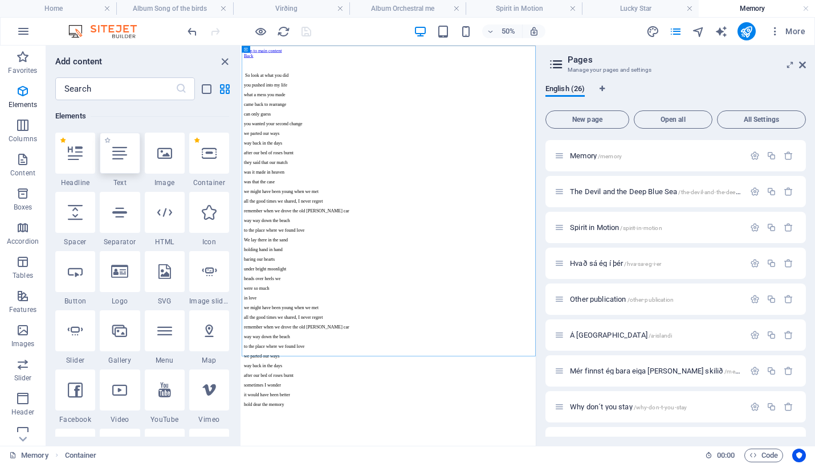
click at [123, 153] on icon at bounding box center [119, 153] width 15 height 15
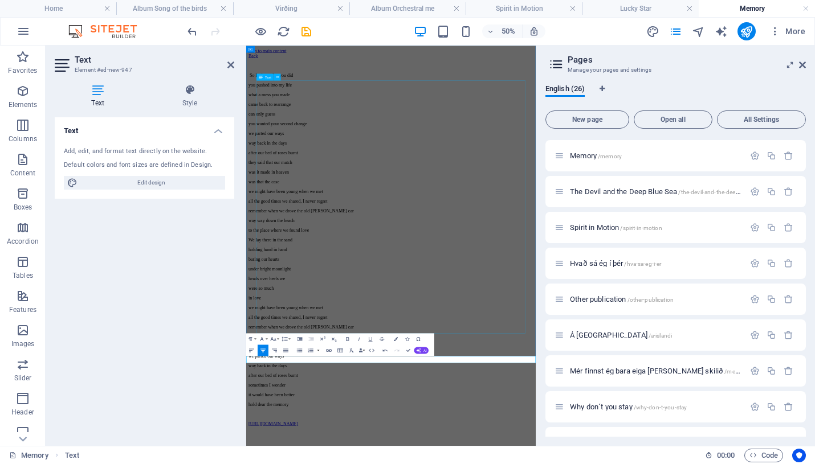
scroll to position [130, 3]
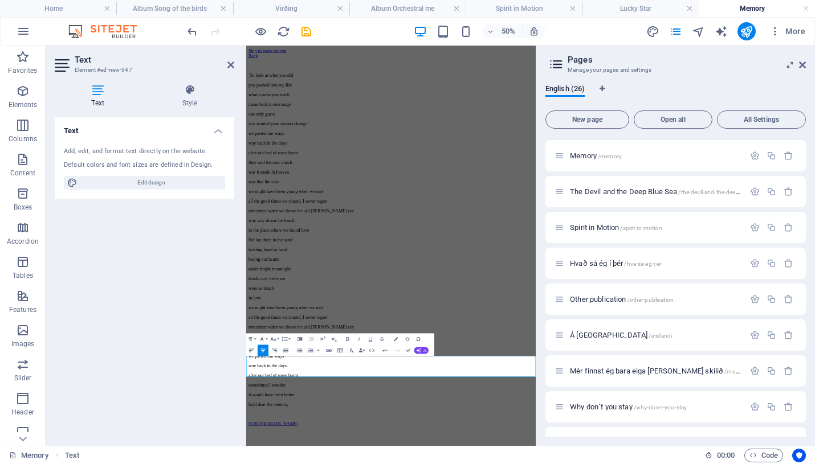
click at [348, 338] on icon "button" at bounding box center [347, 339] width 7 height 7
click at [309, 34] on icon "save" at bounding box center [306, 31] width 13 height 13
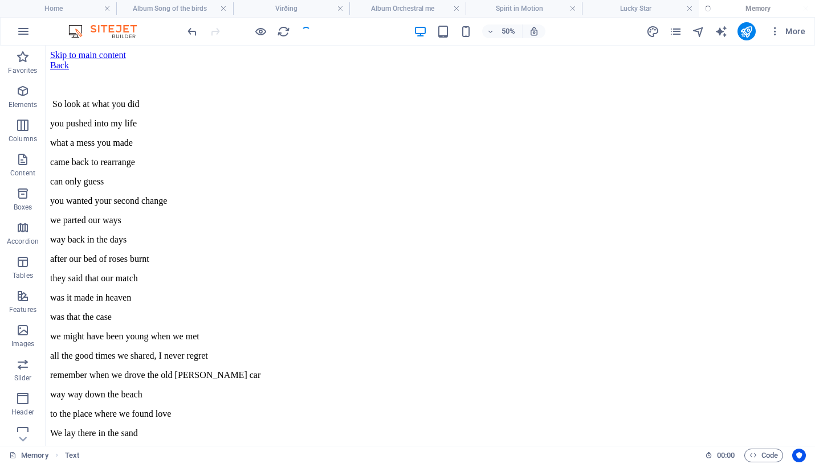
scroll to position [262, 0]
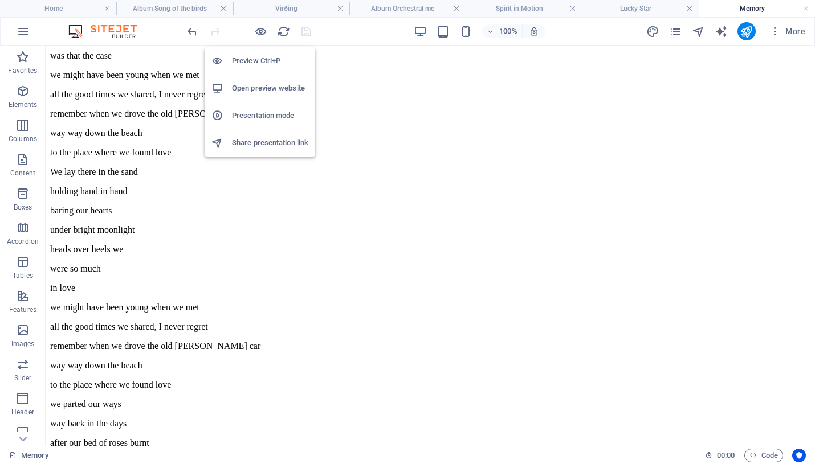
click at [256, 60] on h6 "Preview Ctrl+P" at bounding box center [270, 61] width 76 height 14
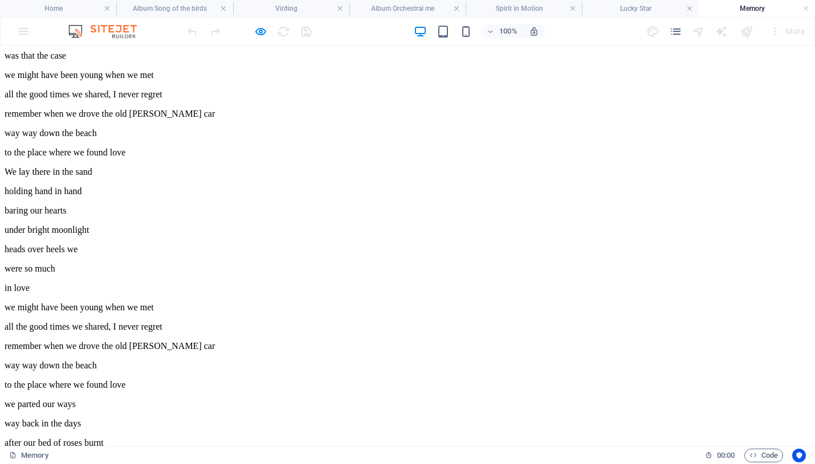
click at [187, 167] on p "We lay there in the sand" at bounding box center [408, 172] width 806 height 10
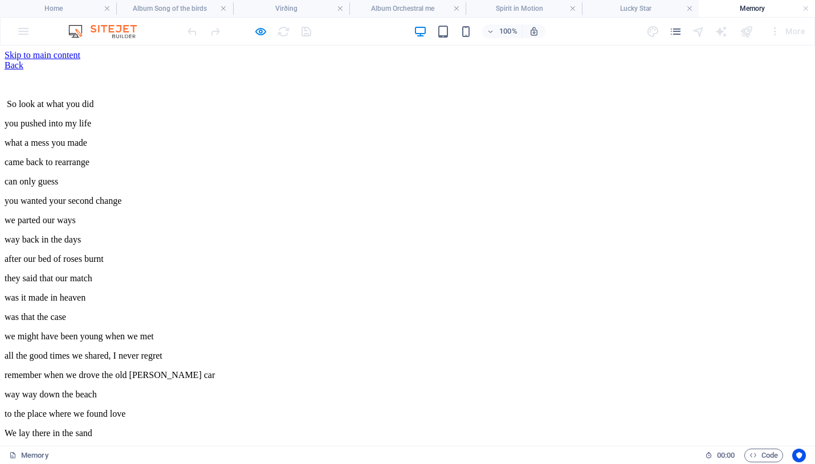
click at [23, 70] on link "Back" at bounding box center [14, 65] width 19 height 10
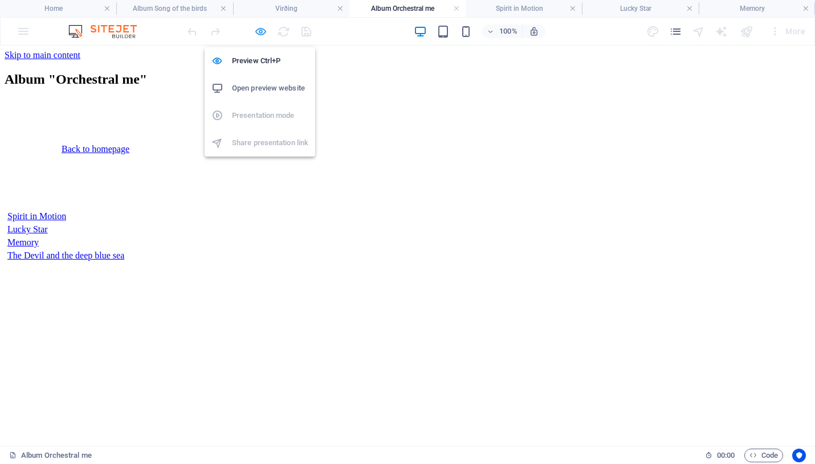
click at [260, 29] on icon "button" at bounding box center [260, 31] width 13 height 13
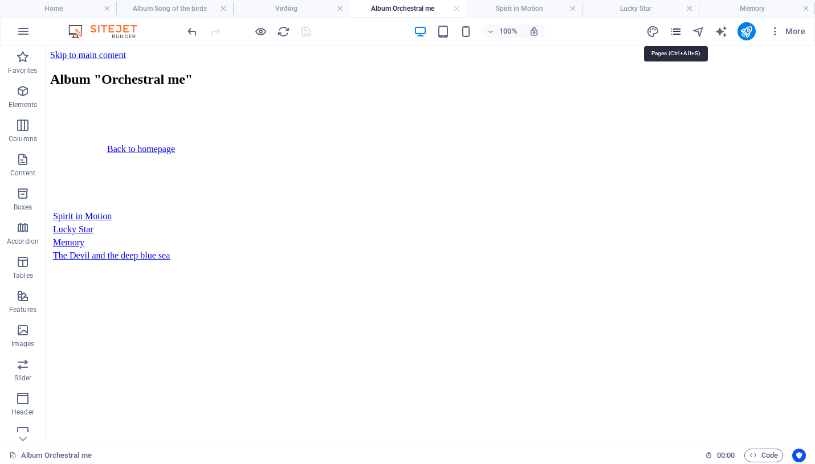
click at [675, 30] on icon "pages" at bounding box center [675, 31] width 13 height 13
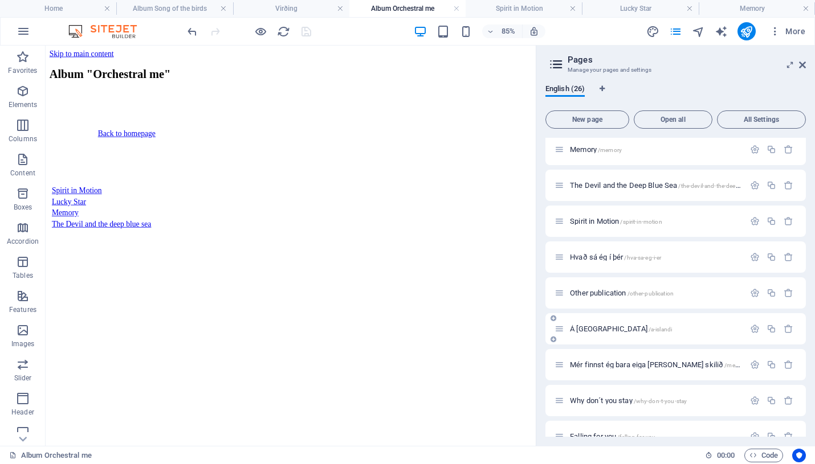
scroll to position [576, 0]
click at [623, 190] on span "The Devil and the Deep Blue Sea /the-devil-and-the-deep-blue-sea" at bounding box center [666, 188] width 193 height 9
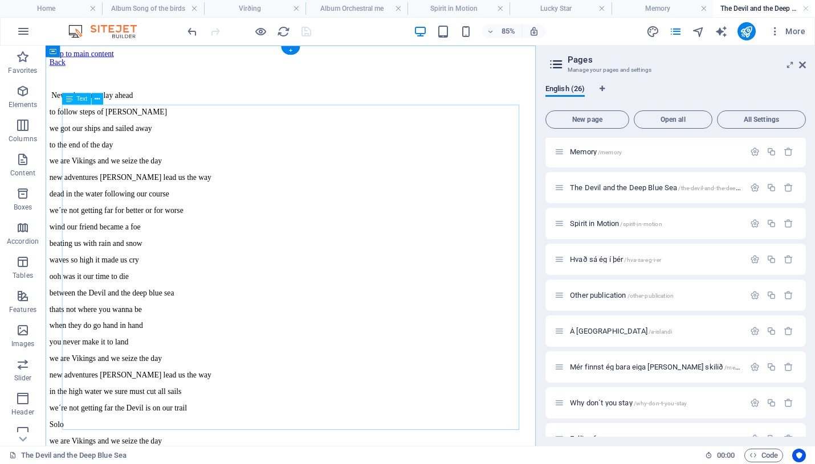
scroll to position [27, 0]
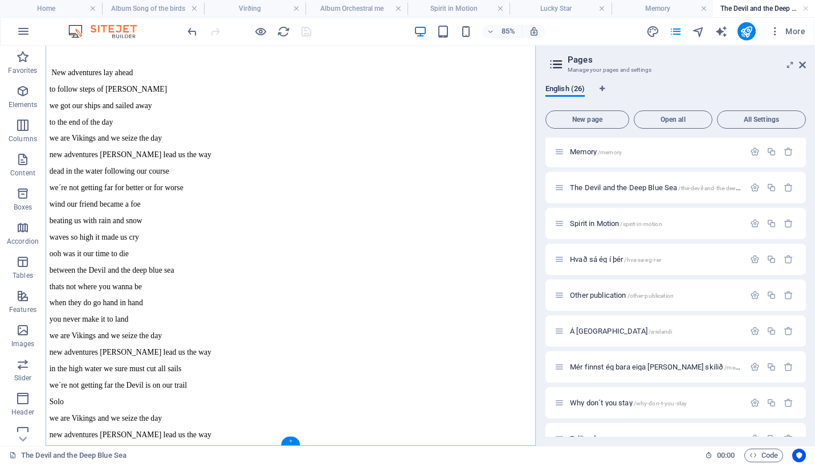
click at [291, 440] on div "+" at bounding box center [290, 441] width 19 height 9
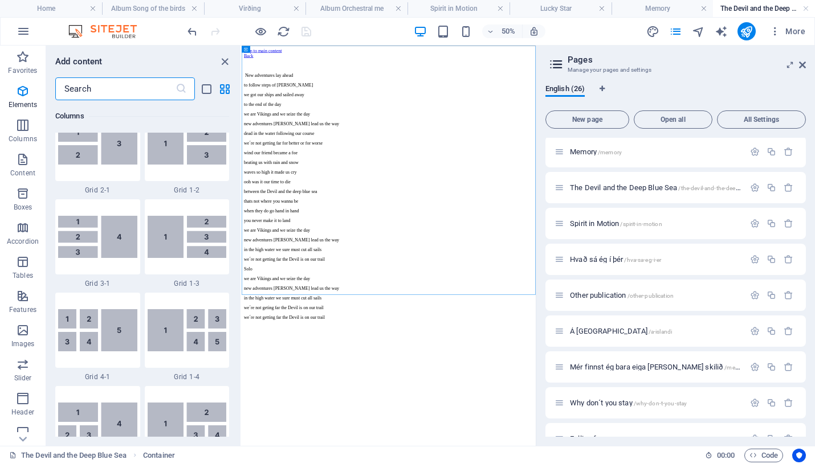
scroll to position [1994, 0]
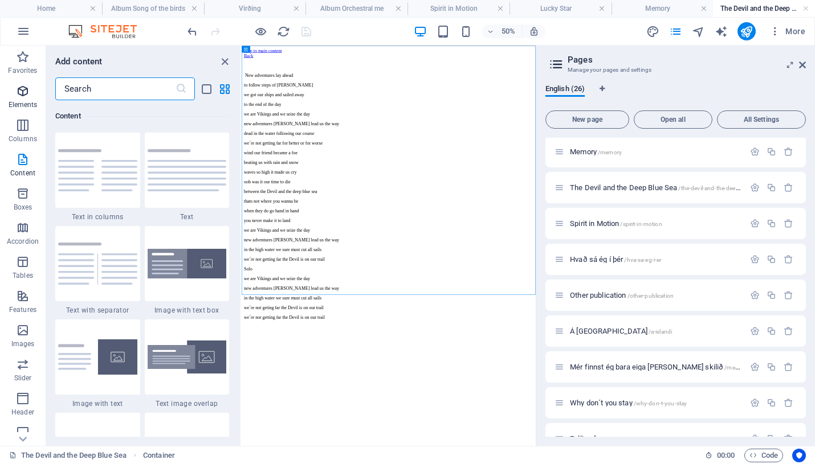
click at [25, 93] on icon "button" at bounding box center [23, 91] width 14 height 14
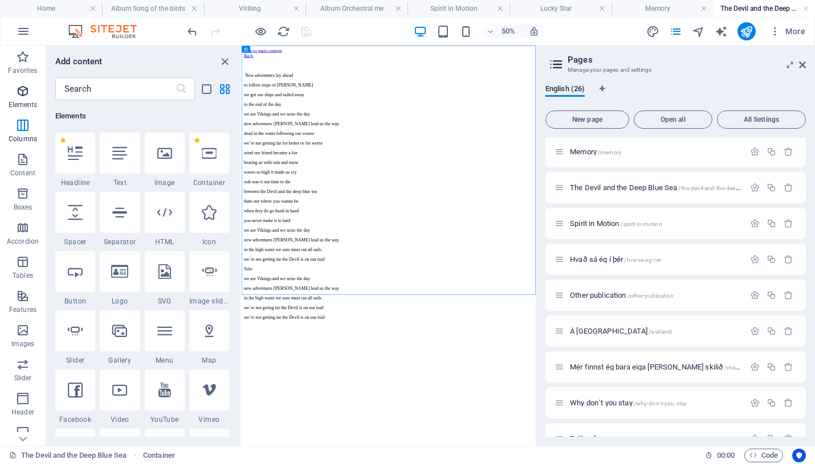
scroll to position [121, 0]
click at [117, 158] on icon at bounding box center [119, 153] width 15 height 15
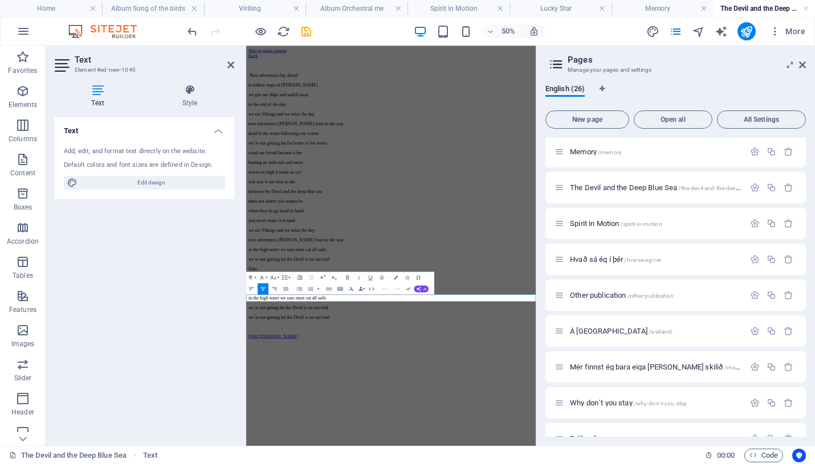
scroll to position [130, 5]
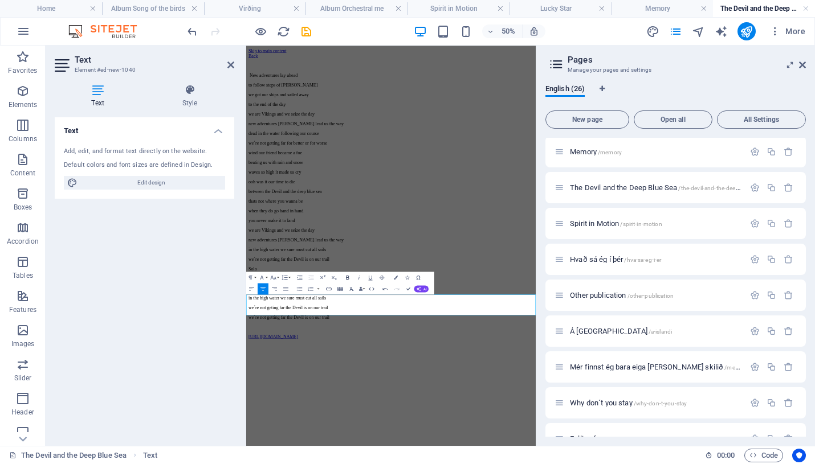
click at [348, 276] on icon "button" at bounding box center [347, 278] width 3 height 4
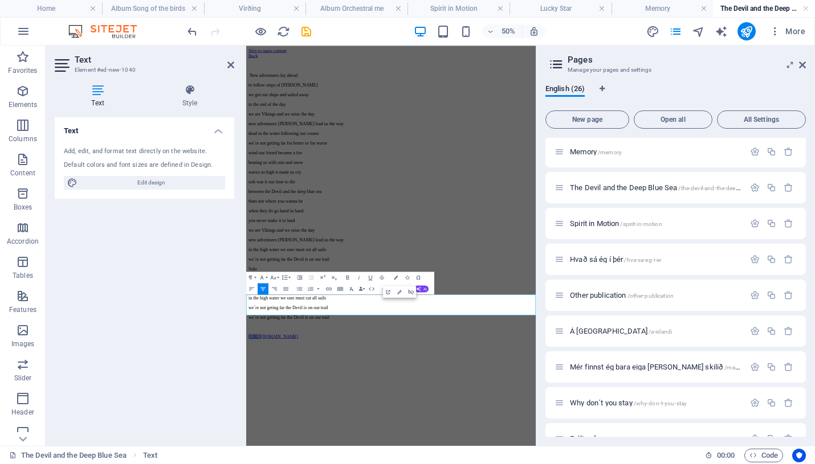
click at [348, 277] on icon "button" at bounding box center [347, 278] width 3 height 4
click at [308, 31] on icon "save" at bounding box center [306, 31] width 13 height 13
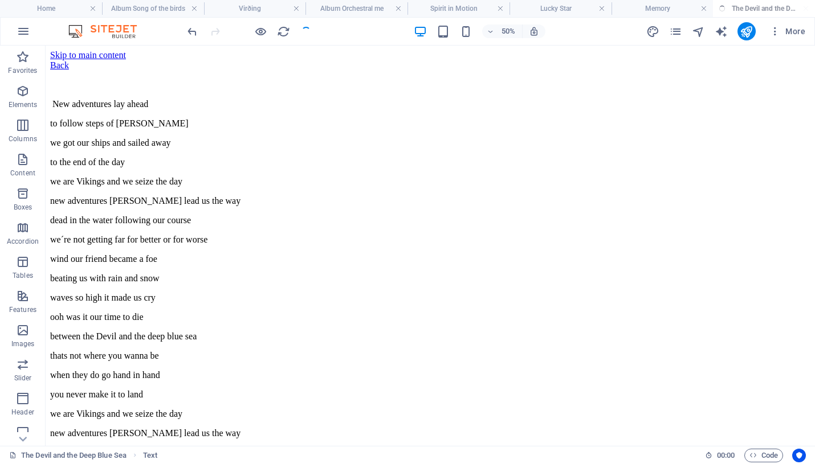
scroll to position [138, 0]
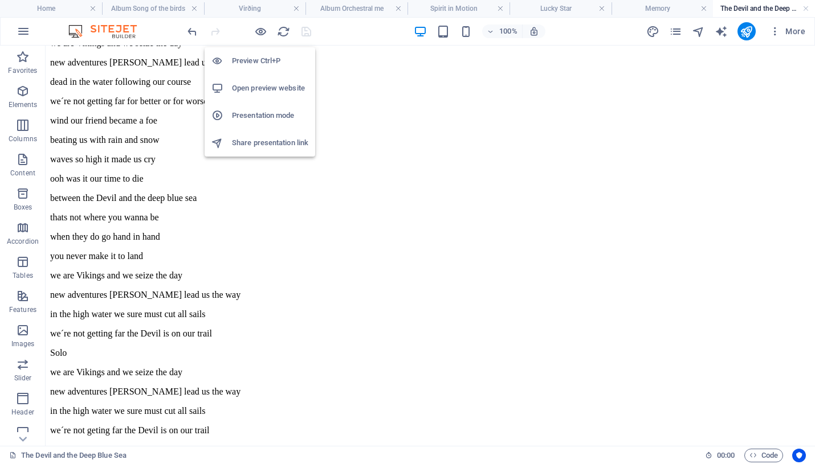
click at [256, 59] on h6 "Preview Ctrl+P" at bounding box center [270, 61] width 76 height 14
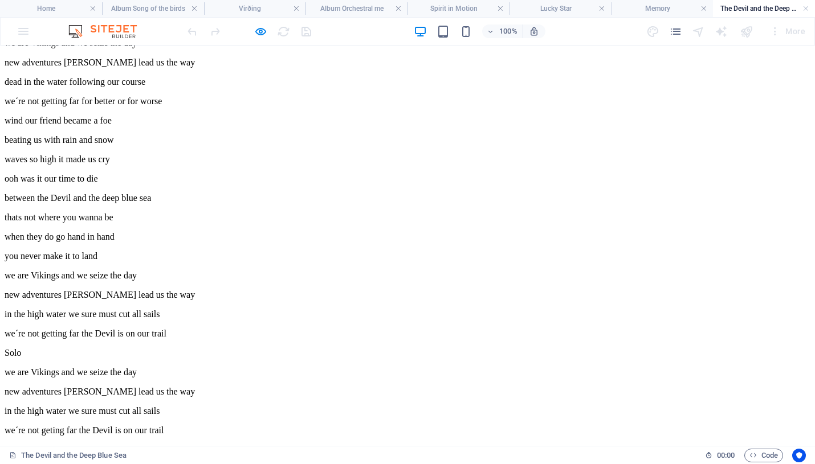
scroll to position [0, 0]
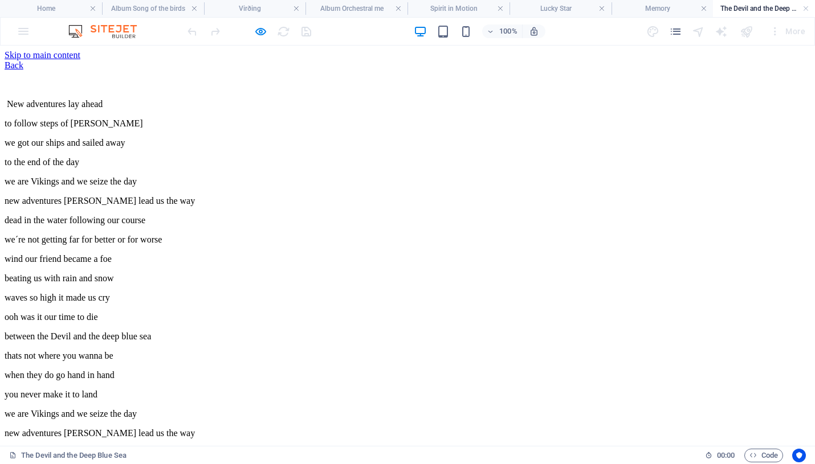
click at [23, 70] on link "Back" at bounding box center [14, 65] width 19 height 10
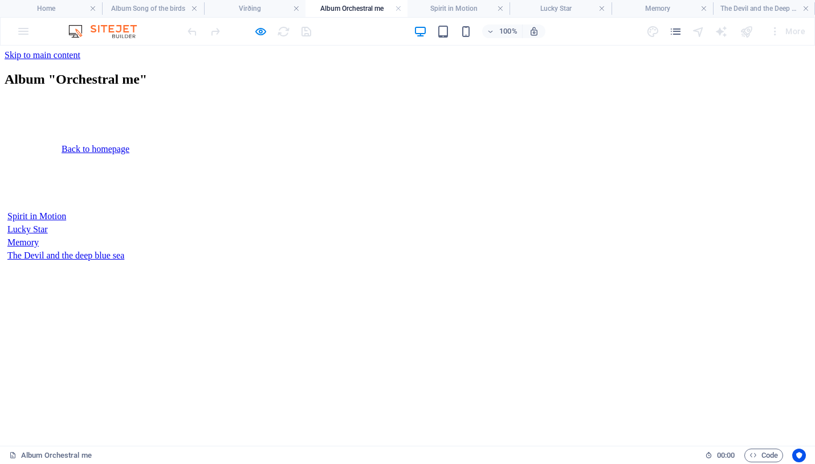
click at [128, 154] on link "Back to homepage" at bounding box center [96, 149] width 68 height 10
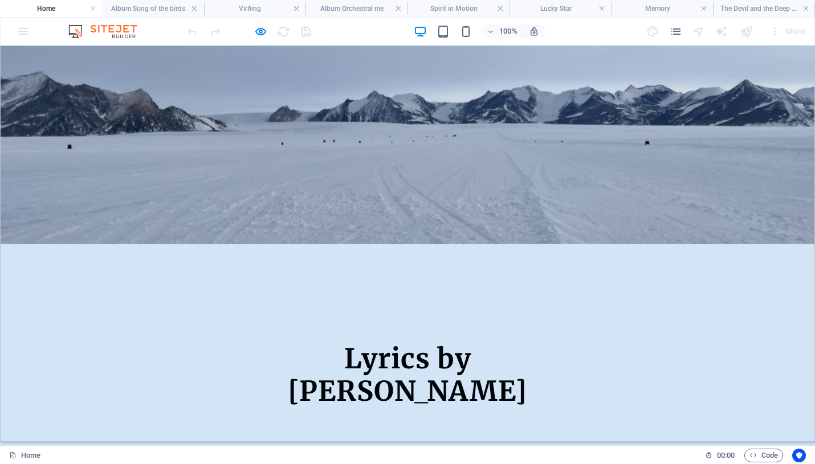
scroll to position [44, 0]
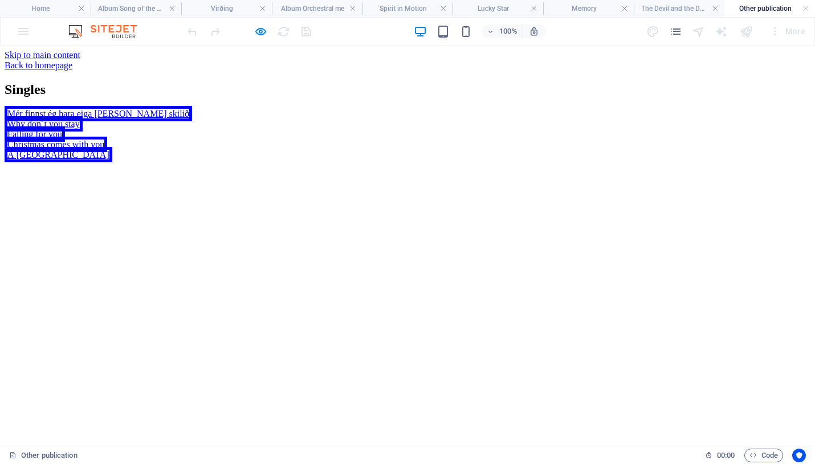
scroll to position [0, 0]
click at [677, 27] on icon "pages" at bounding box center [675, 31] width 13 height 13
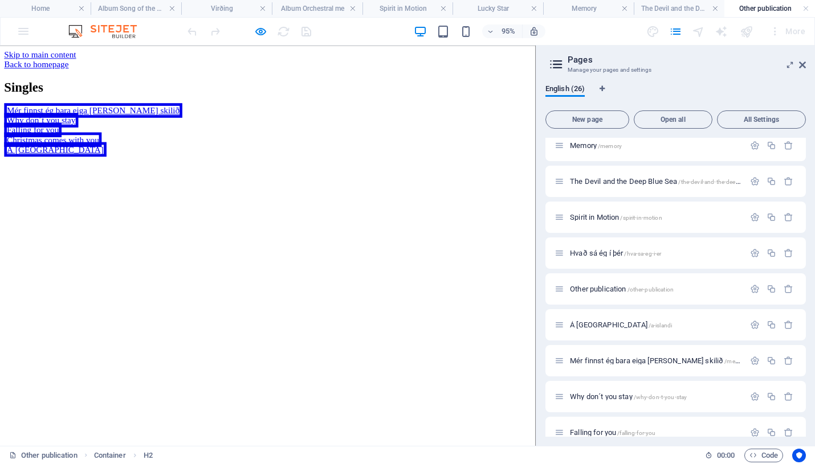
scroll to position [634, 0]
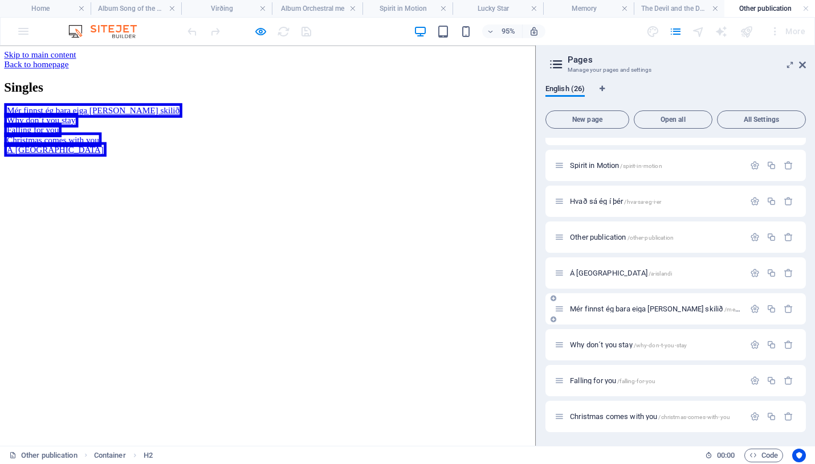
click at [601, 310] on span "Mér finnst ég bara eiga [PERSON_NAME] skilið /mer-finnst-eg-bara-eiga-a-skili" at bounding box center [686, 309] width 233 height 9
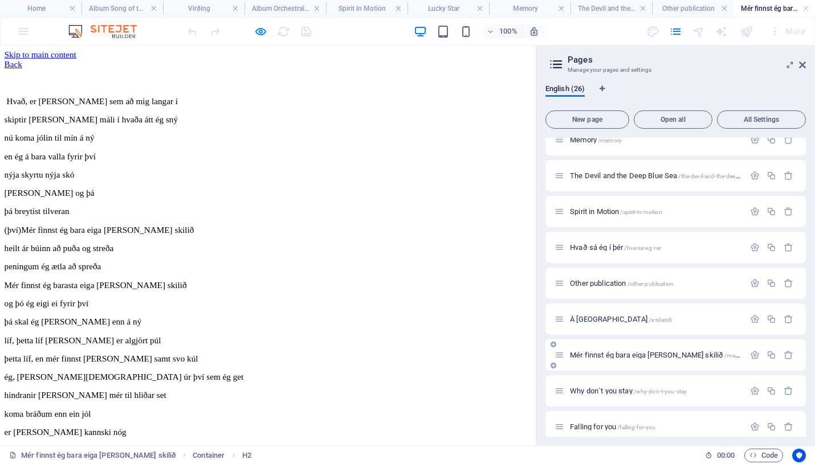
scroll to position [0, 0]
click at [259, 32] on icon "button" at bounding box center [260, 31] width 13 height 13
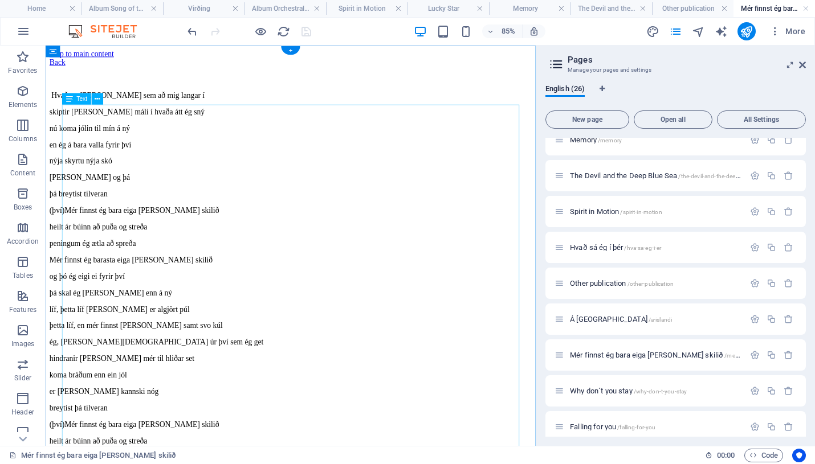
scroll to position [246, 0]
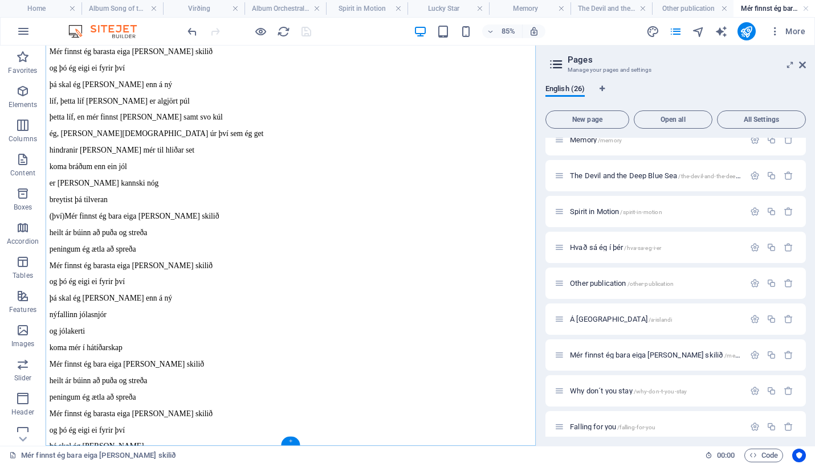
click at [290, 441] on div "+" at bounding box center [290, 441] width 19 height 9
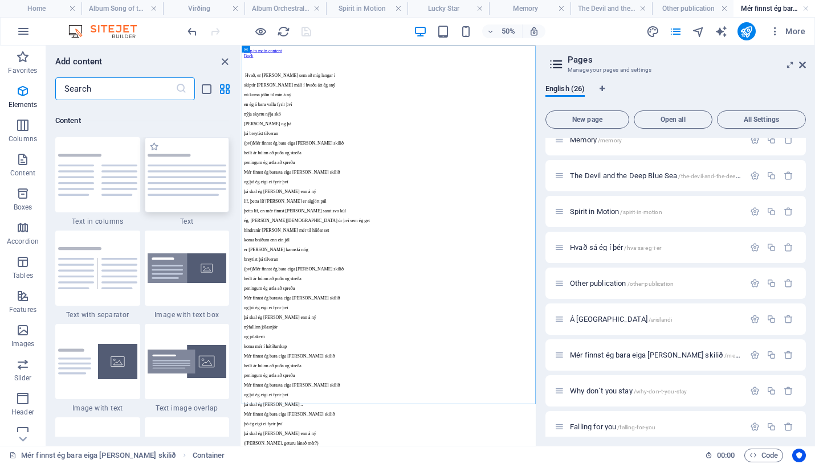
scroll to position [1994, 0]
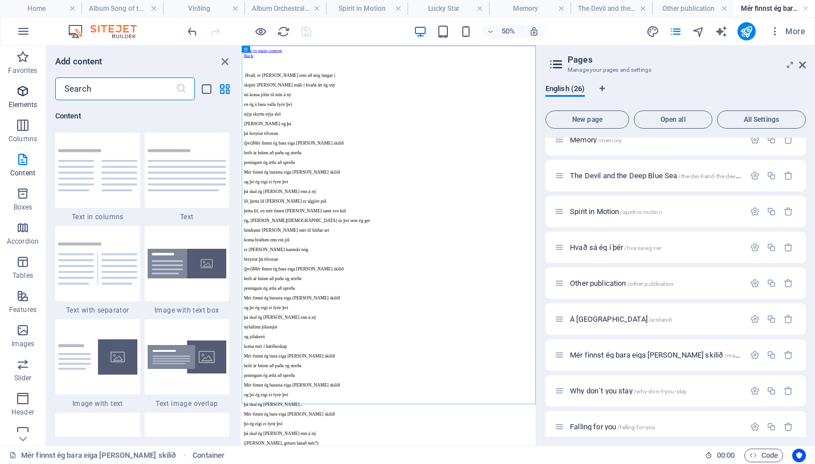
click at [17, 83] on button "Elements" at bounding box center [23, 97] width 46 height 34
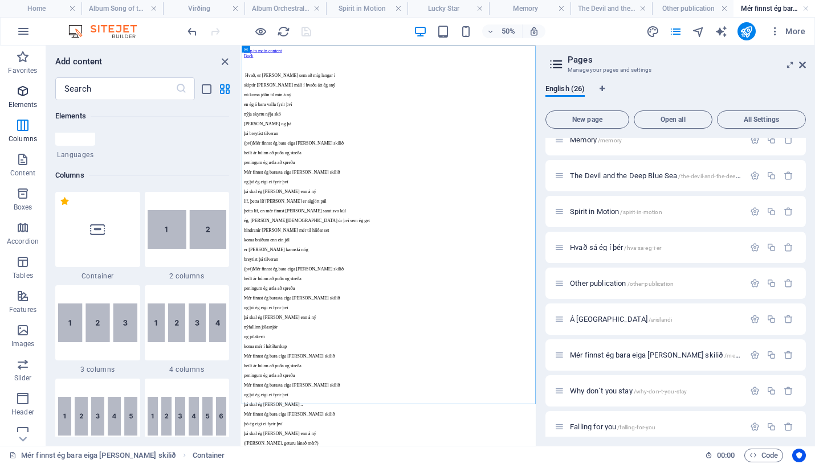
scroll to position [121, 0]
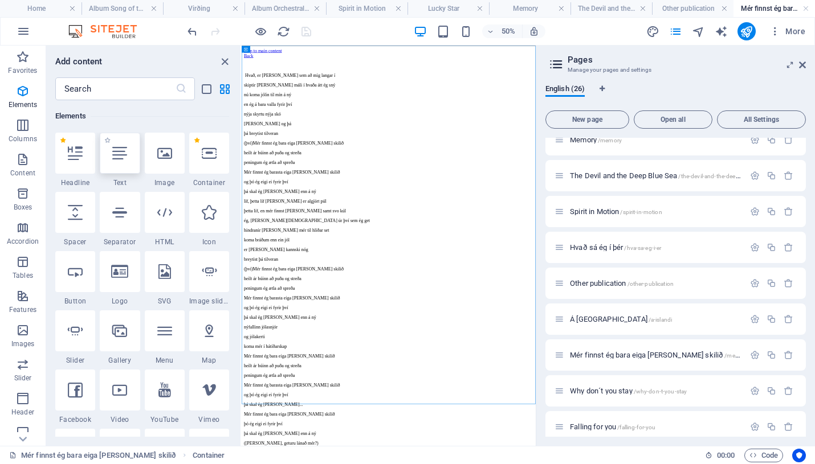
click at [123, 153] on icon at bounding box center [119, 153] width 15 height 15
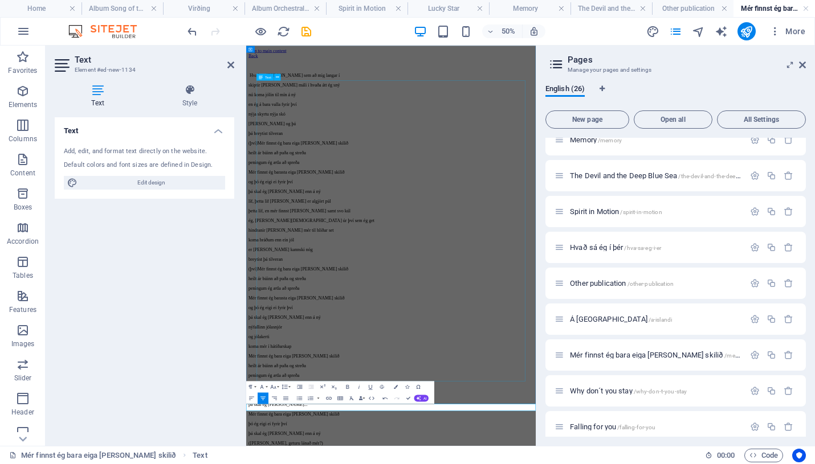
scroll to position [130, 5]
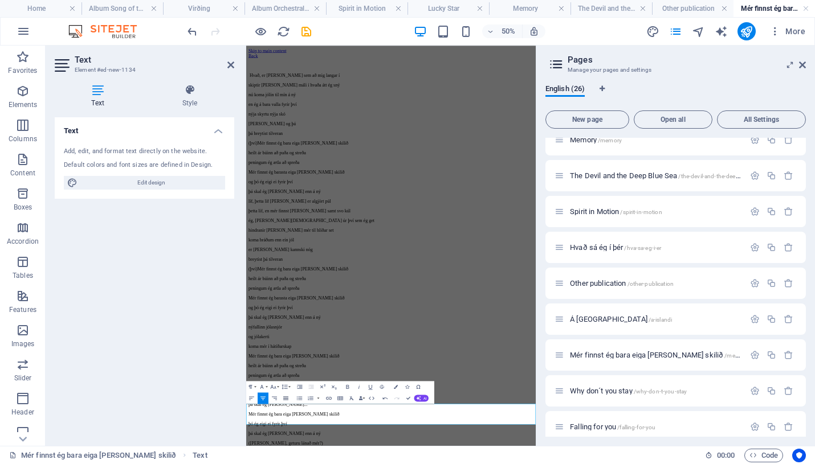
click at [287, 395] on icon "button" at bounding box center [286, 398] width 7 height 7
click at [348, 384] on icon "button" at bounding box center [347, 387] width 7 height 7
click at [303, 26] on icon "save" at bounding box center [306, 31] width 13 height 13
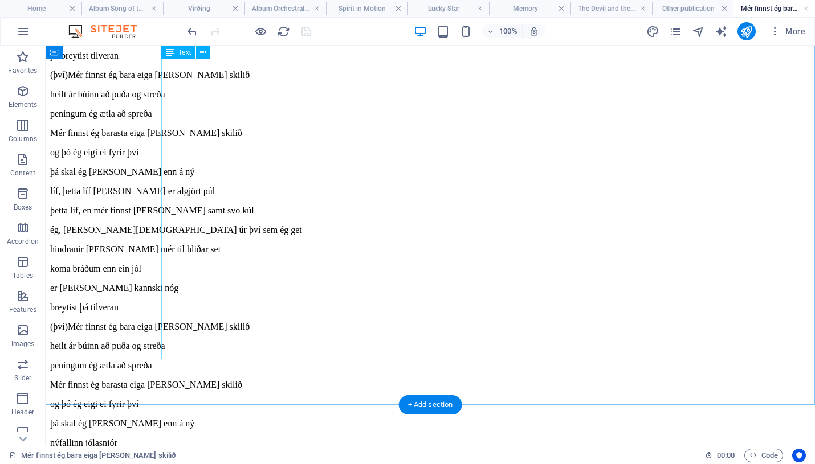
scroll to position [0, 0]
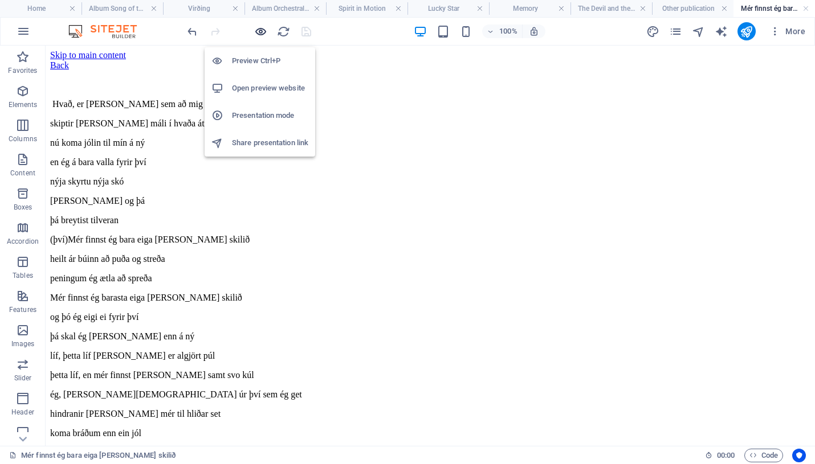
click at [260, 31] on icon "button" at bounding box center [260, 31] width 13 height 13
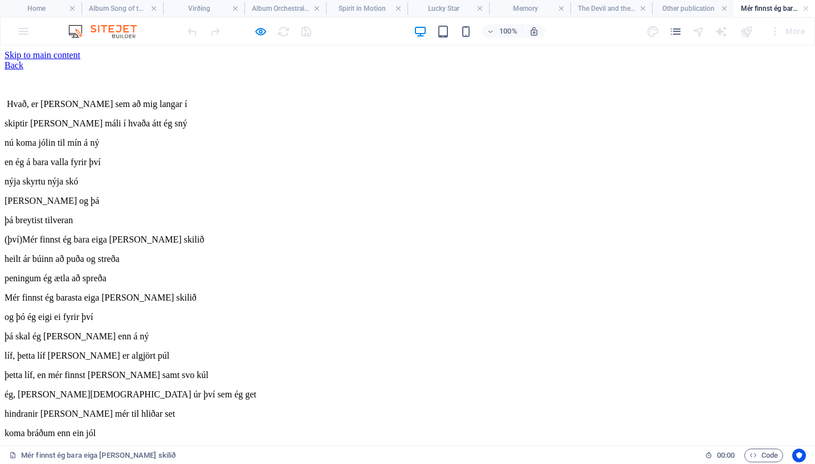
click at [23, 70] on link "Back" at bounding box center [14, 65] width 19 height 10
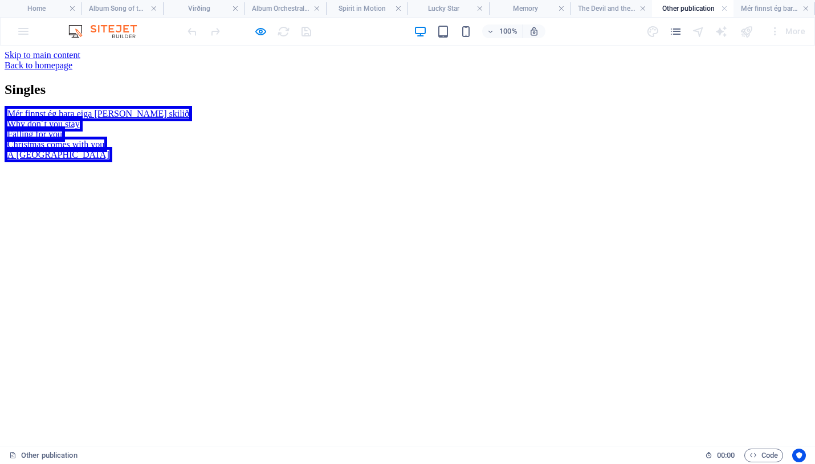
click at [192, 121] on link "Mér finnst ég bara eiga [PERSON_NAME] skilið" at bounding box center [98, 113] width 187 height 15
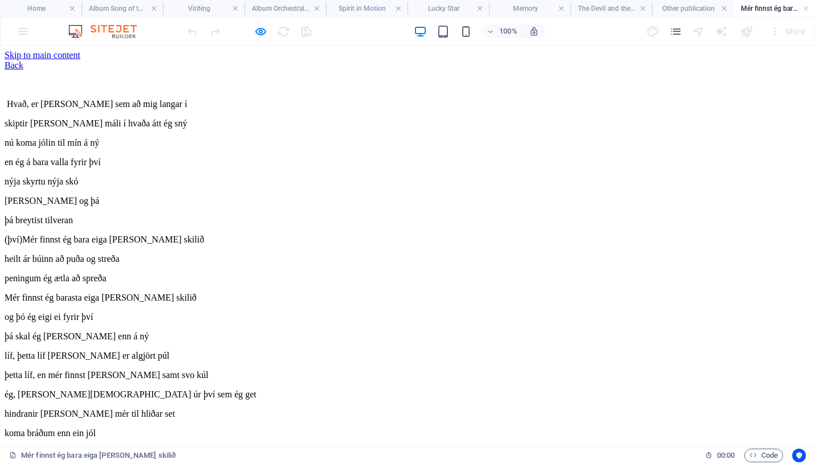
click at [23, 70] on link "Back" at bounding box center [14, 65] width 19 height 10
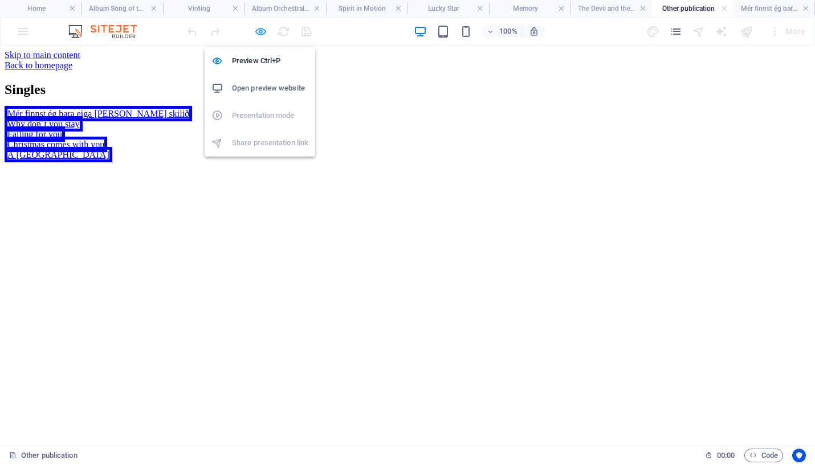
click at [260, 30] on icon "button" at bounding box center [260, 31] width 13 height 13
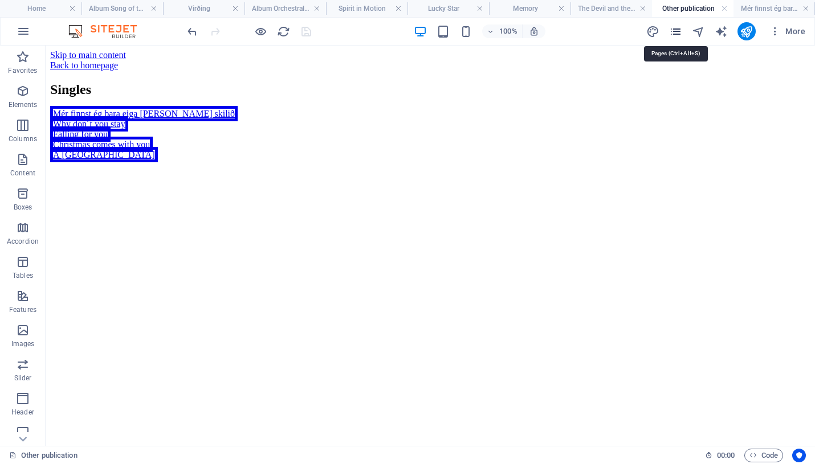
click at [676, 34] on icon "pages" at bounding box center [675, 31] width 13 height 13
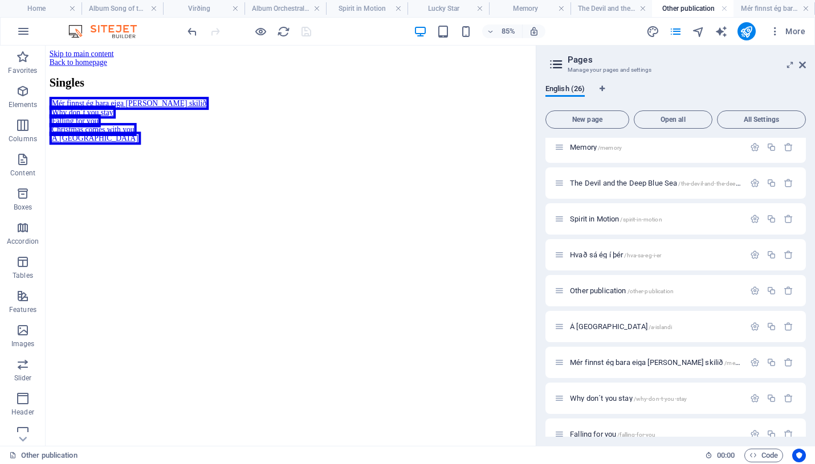
scroll to position [634, 0]
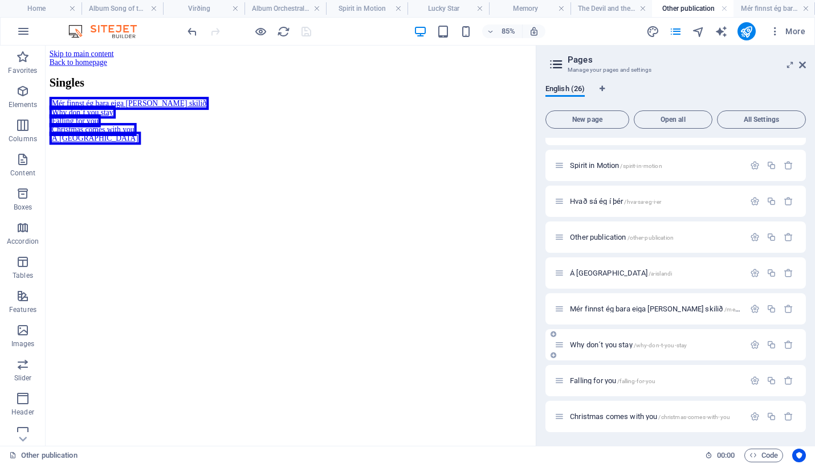
click at [615, 345] on span "Why don´t you stay /why-don-t-you-stay" at bounding box center [628, 345] width 117 height 9
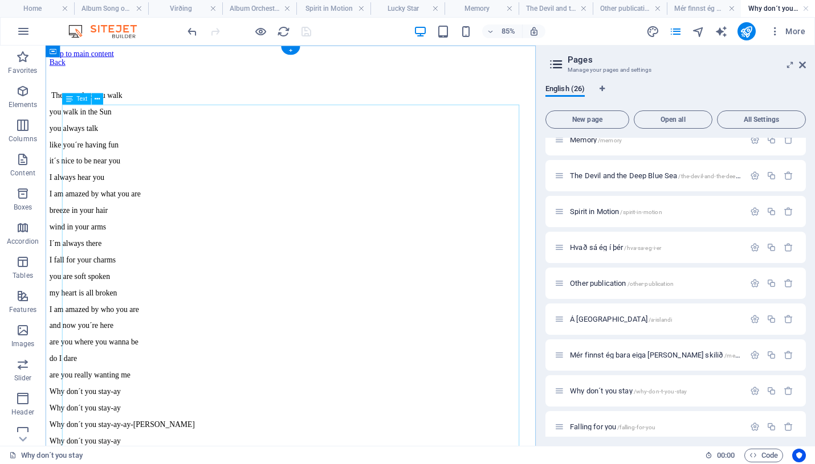
scroll to position [314, 0]
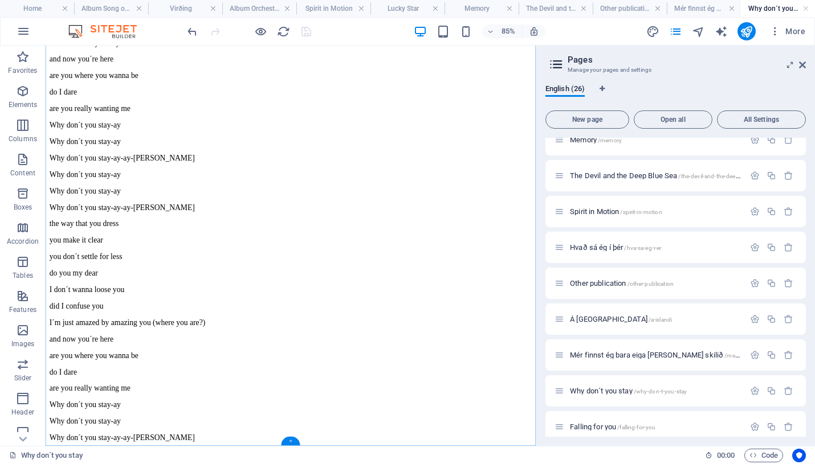
click at [290, 439] on div "+" at bounding box center [290, 441] width 19 height 9
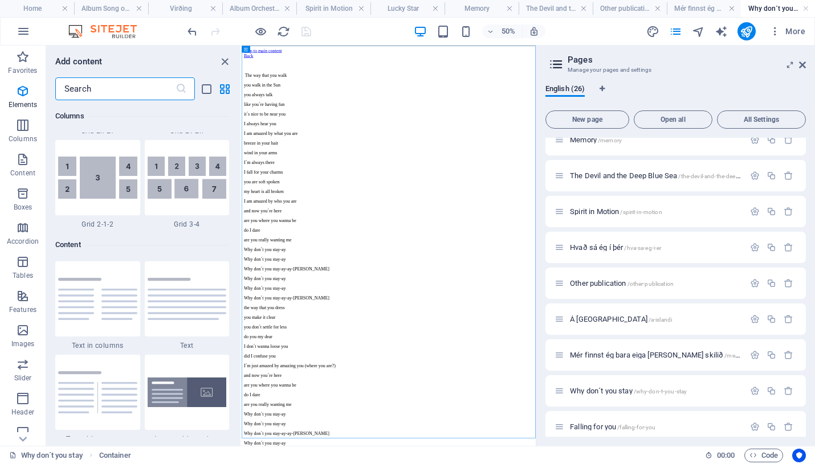
scroll to position [1994, 0]
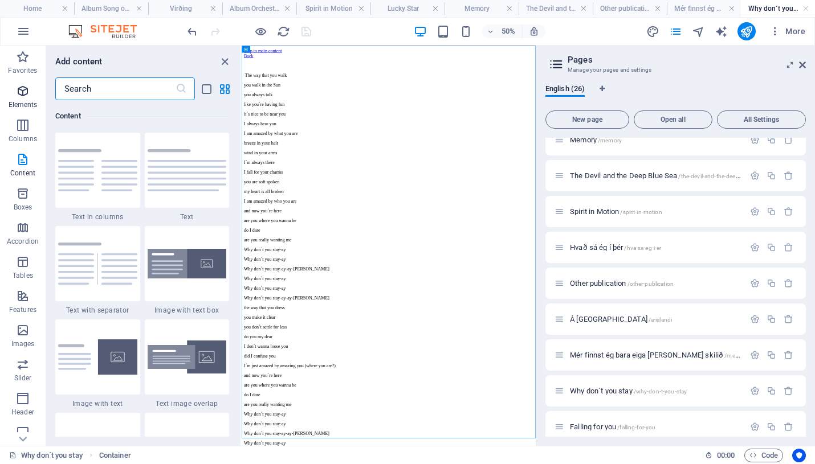
click at [17, 89] on icon "button" at bounding box center [23, 91] width 14 height 14
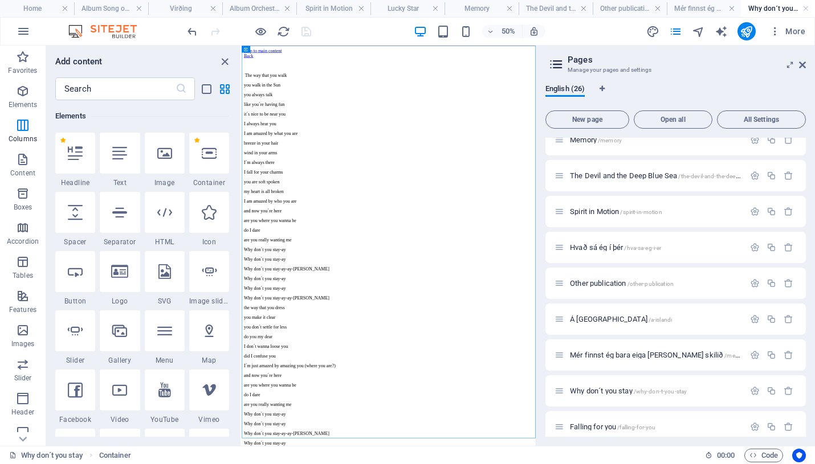
scroll to position [121, 0]
click at [120, 156] on icon at bounding box center [119, 153] width 15 height 15
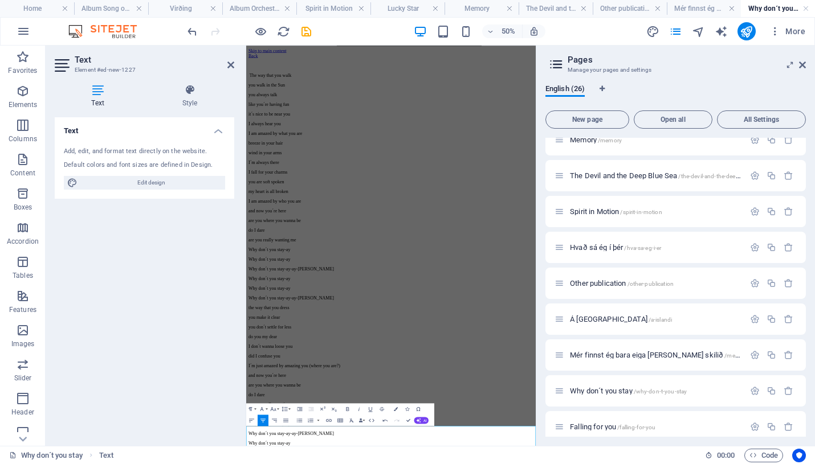
scroll to position [24, 0]
click at [348, 408] on icon "button" at bounding box center [347, 409] width 7 height 7
click at [308, 30] on icon "save" at bounding box center [306, 31] width 13 height 13
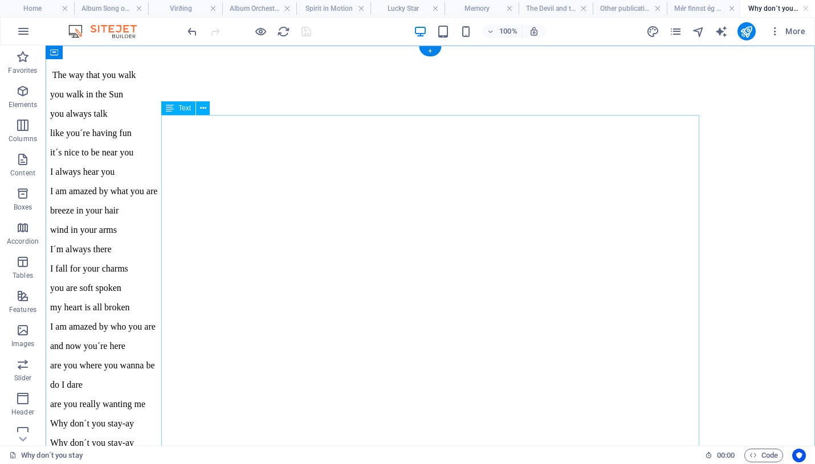
scroll to position [0, 0]
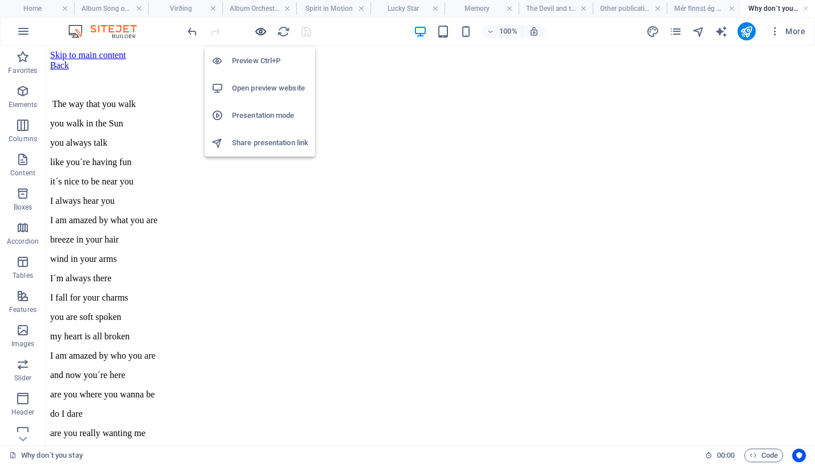
click at [261, 31] on icon "button" at bounding box center [260, 31] width 13 height 13
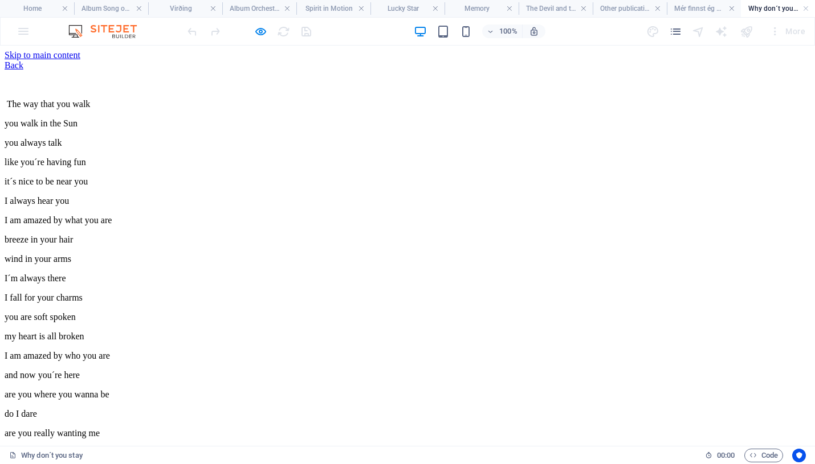
click at [23, 70] on link "Back" at bounding box center [14, 65] width 19 height 10
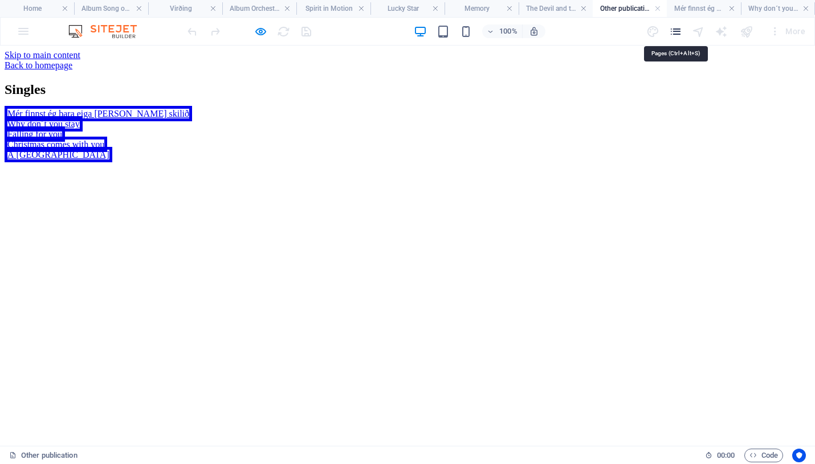
click at [676, 30] on icon "pages" at bounding box center [675, 31] width 13 height 13
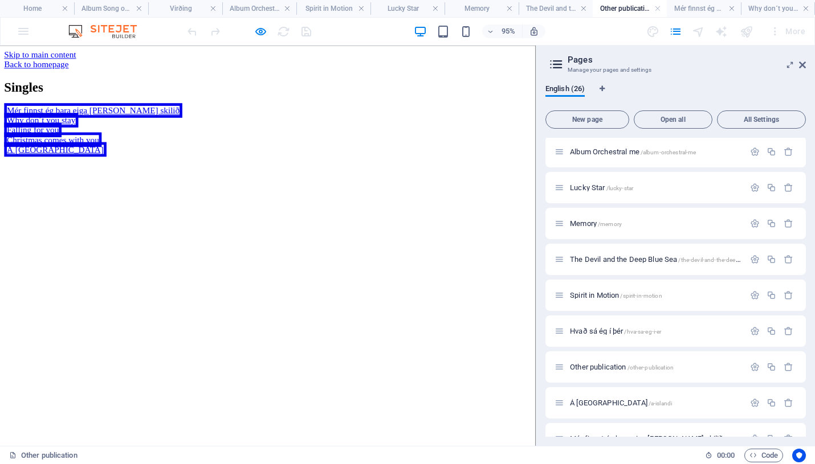
scroll to position [634, 0]
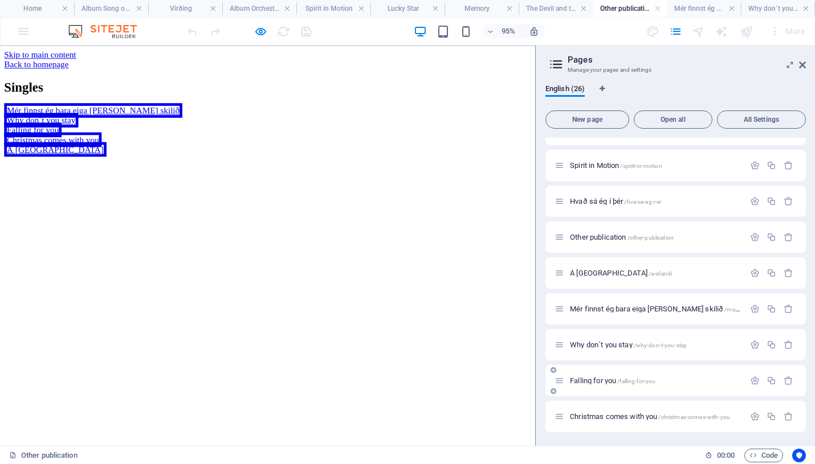
click at [597, 378] on span "Falling for you /falling-for-you" at bounding box center [612, 381] width 85 height 9
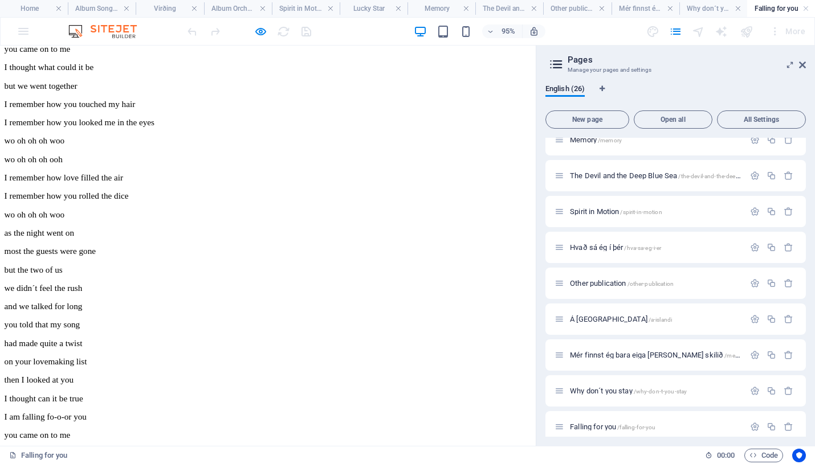
scroll to position [0, 0]
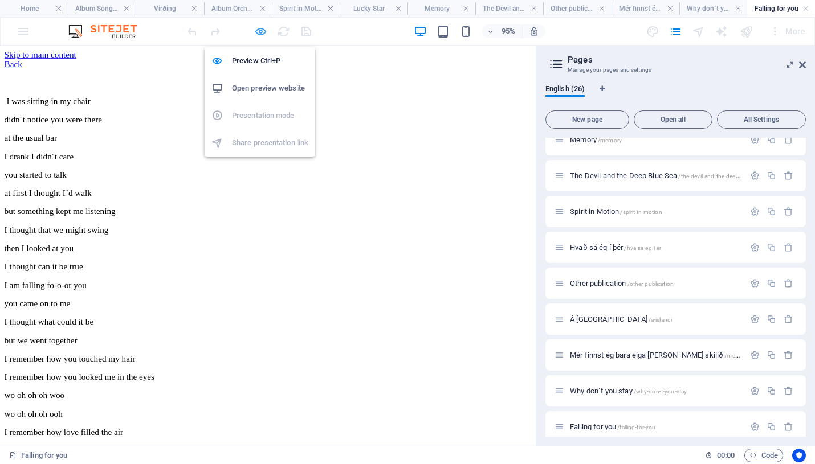
click at [258, 30] on icon "button" at bounding box center [260, 31] width 13 height 13
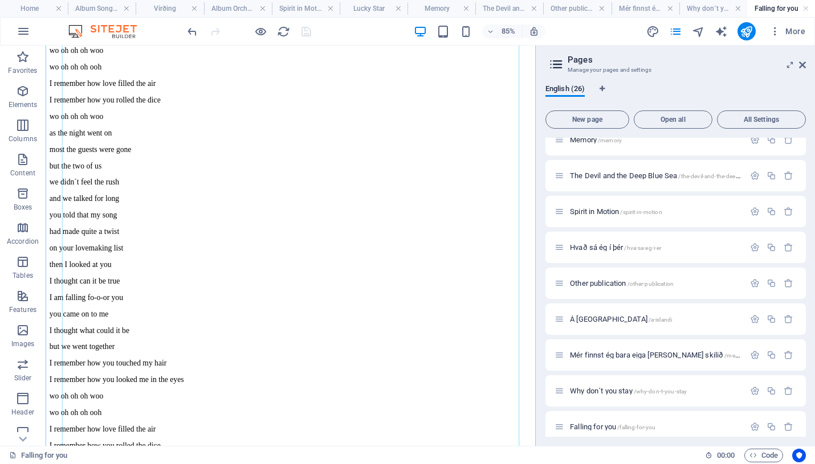
scroll to position [492, 0]
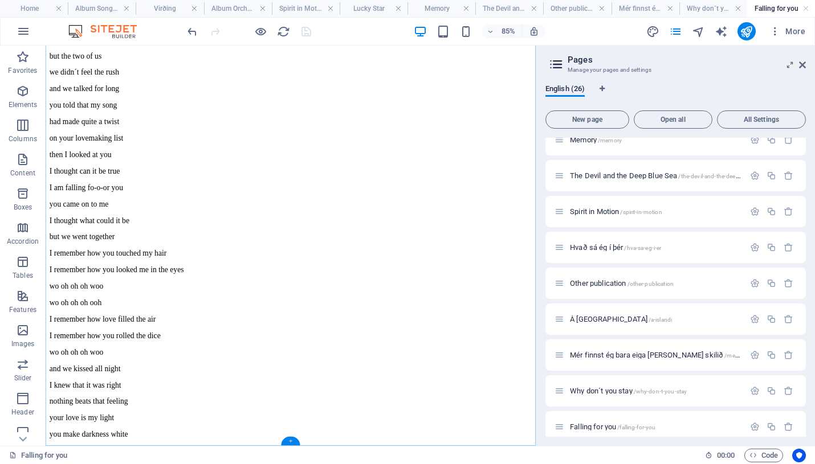
click at [290, 441] on div "+" at bounding box center [290, 441] width 19 height 9
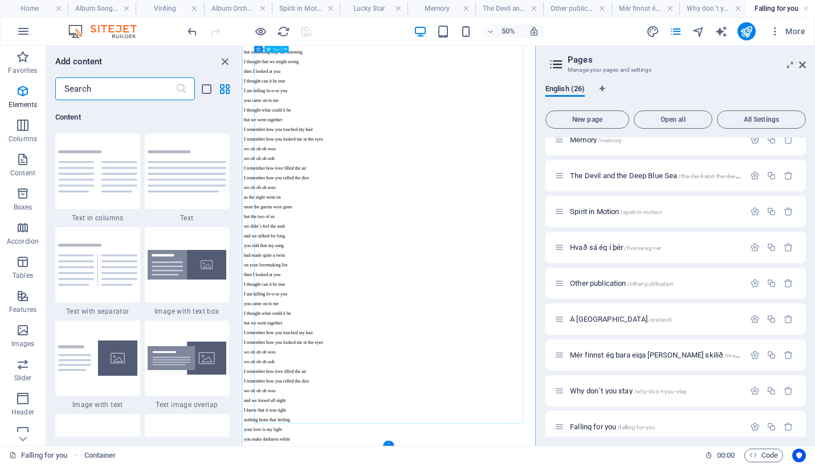
scroll to position [1994, 0]
click at [19, 86] on icon "button" at bounding box center [23, 91] width 14 height 14
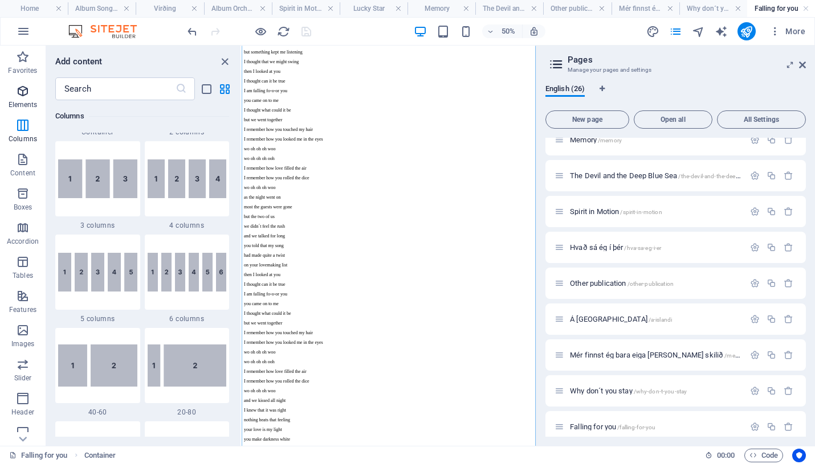
scroll to position [121, 0]
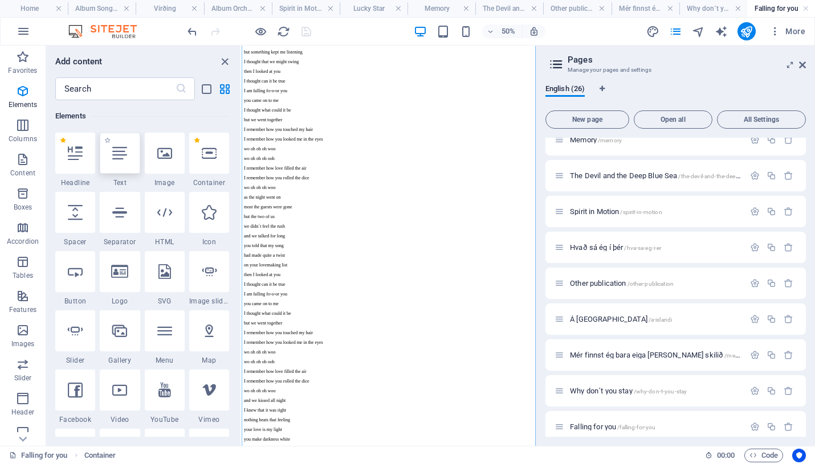
click at [117, 157] on icon at bounding box center [119, 153] width 15 height 15
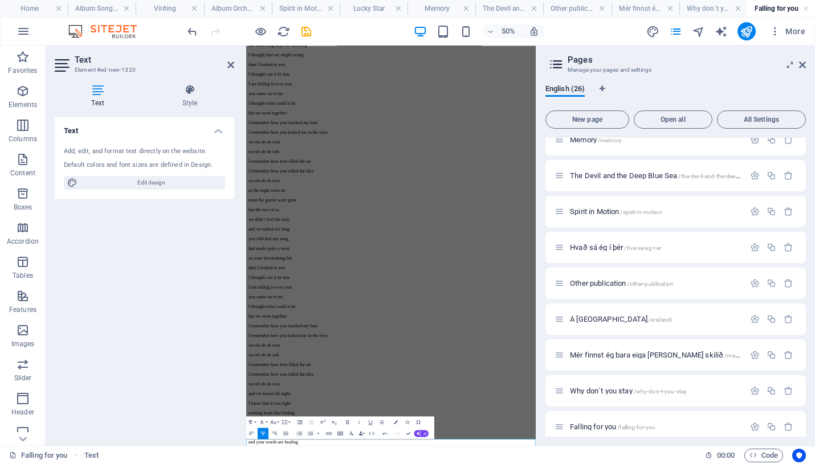
scroll to position [202, 0]
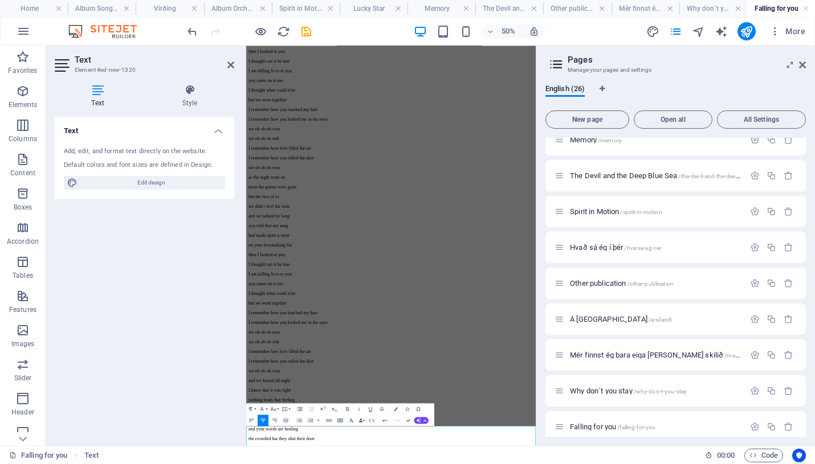
click at [347, 407] on icon "button" at bounding box center [347, 409] width 7 height 7
click at [307, 30] on icon "save" at bounding box center [306, 31] width 13 height 13
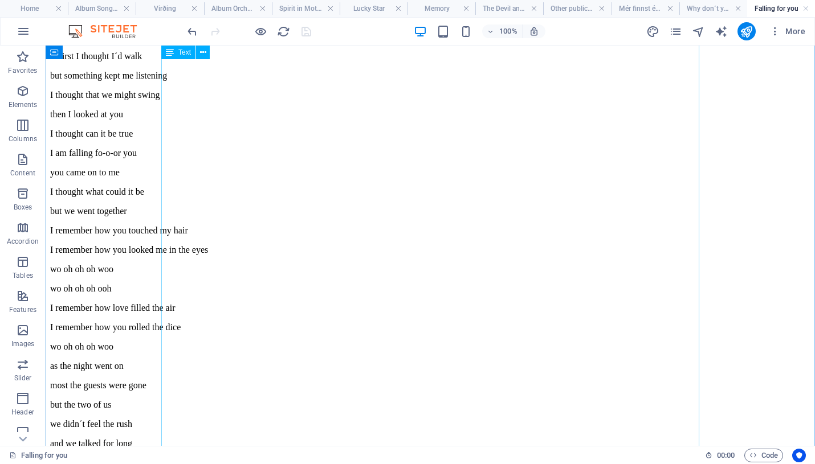
scroll to position [0, 0]
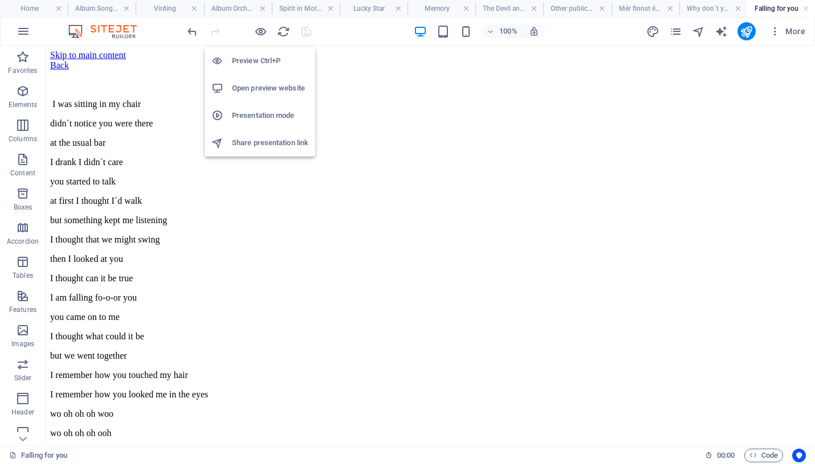
click at [257, 57] on h6 "Preview Ctrl+P" at bounding box center [270, 61] width 76 height 14
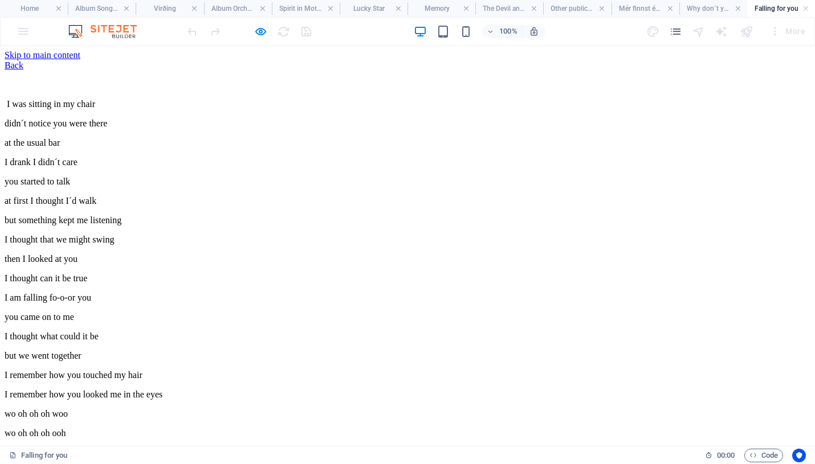
click at [23, 70] on link "Back" at bounding box center [14, 65] width 19 height 10
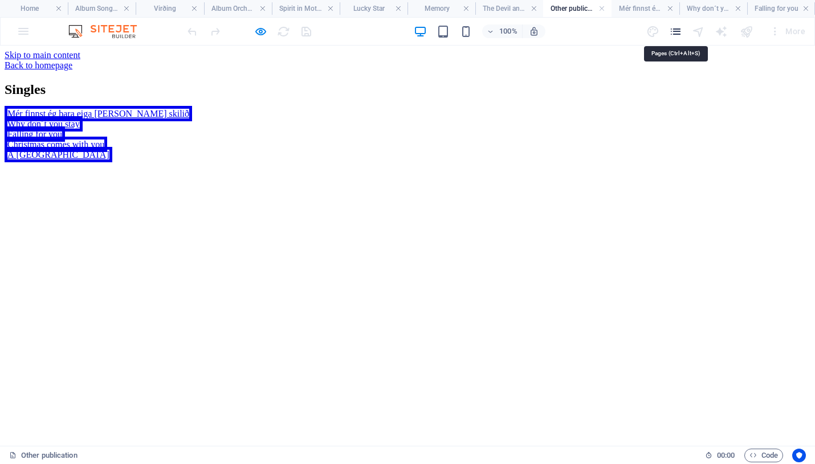
click at [678, 31] on icon "pages" at bounding box center [675, 31] width 13 height 13
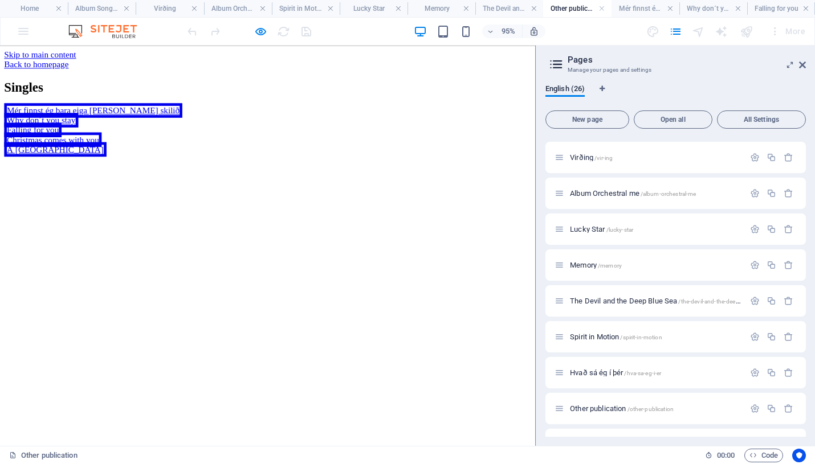
scroll to position [634, 0]
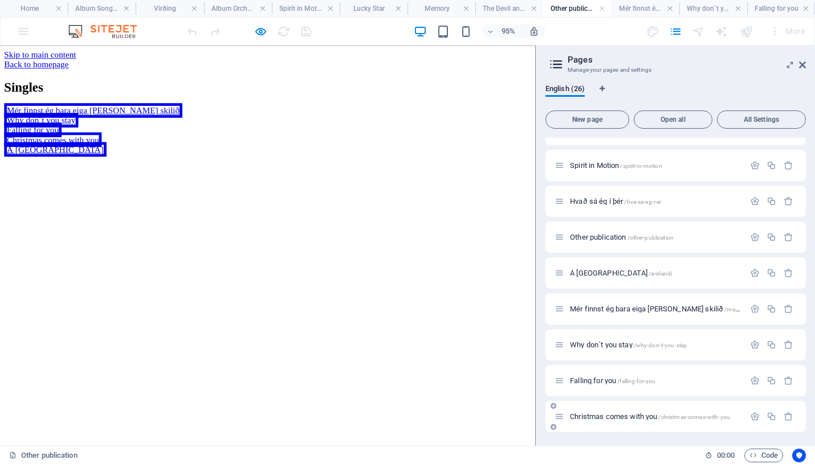
click at [602, 414] on span "Christmas comes with you /christmas-comes-with-you" at bounding box center [650, 417] width 160 height 9
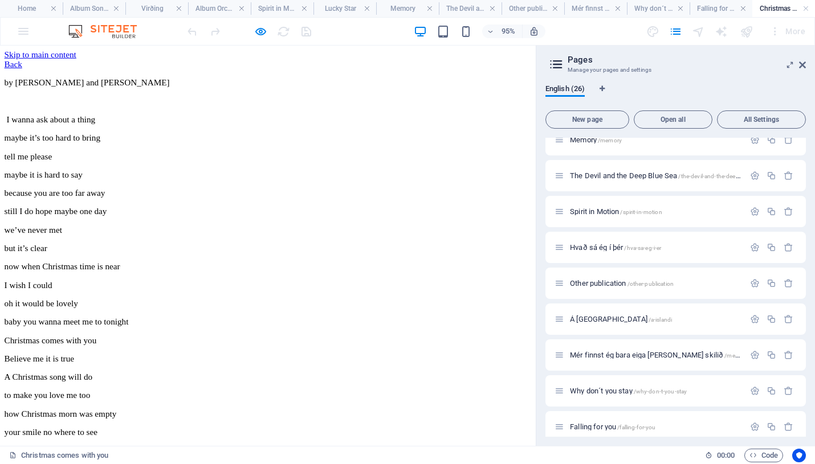
scroll to position [364, 0]
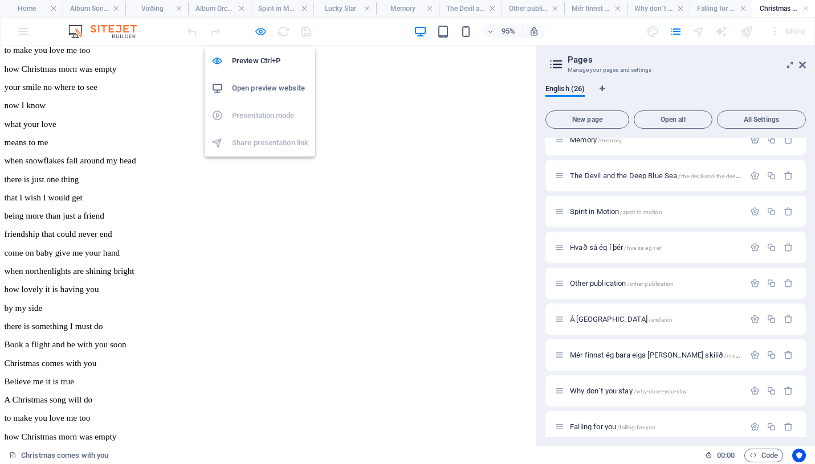
click at [256, 29] on icon "button" at bounding box center [260, 31] width 13 height 13
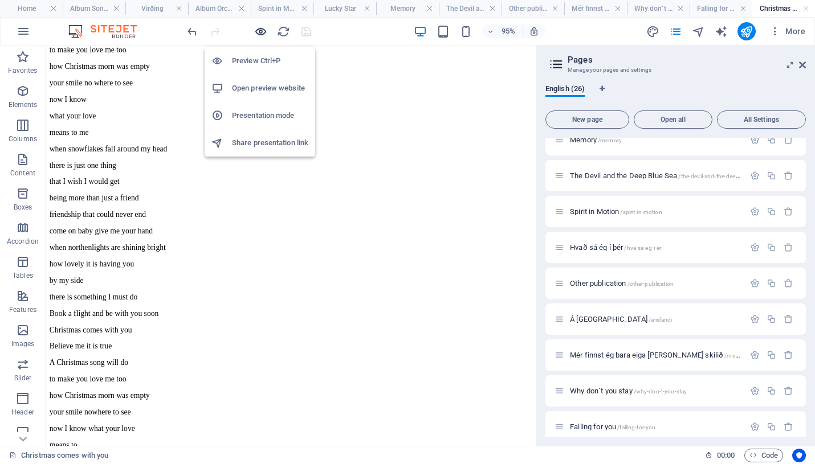
scroll to position [314, 0]
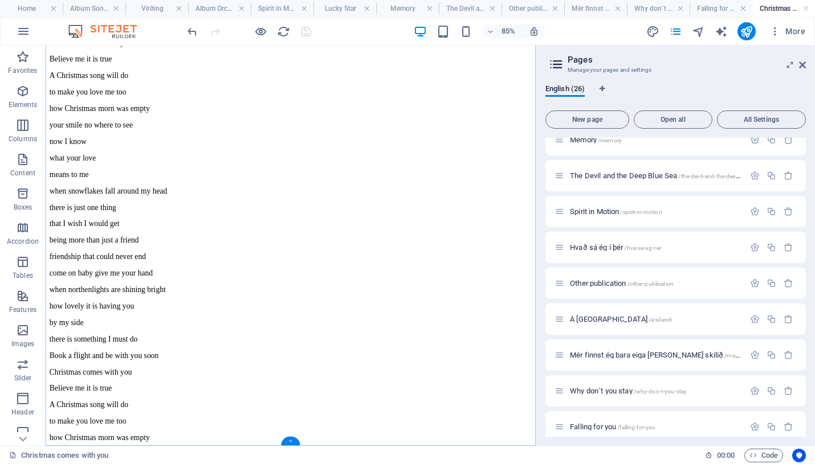
click at [290, 440] on div "+" at bounding box center [290, 441] width 19 height 9
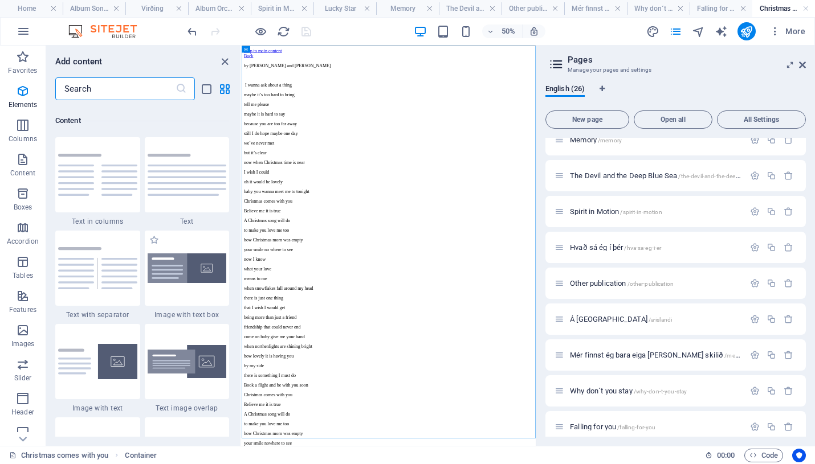
scroll to position [1994, 0]
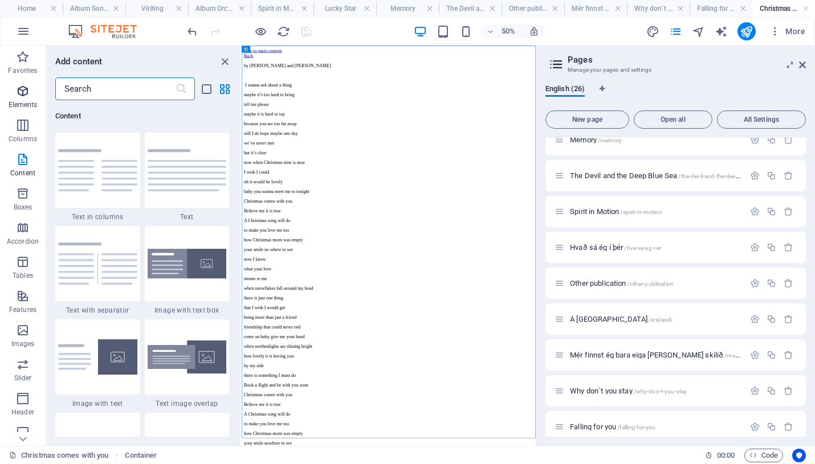
click at [23, 88] on icon "button" at bounding box center [23, 91] width 14 height 14
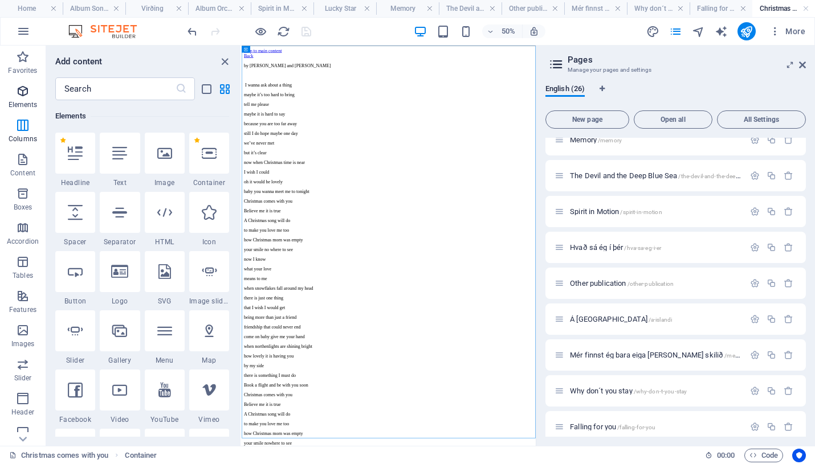
scroll to position [121, 0]
click at [124, 164] on div at bounding box center [120, 153] width 40 height 41
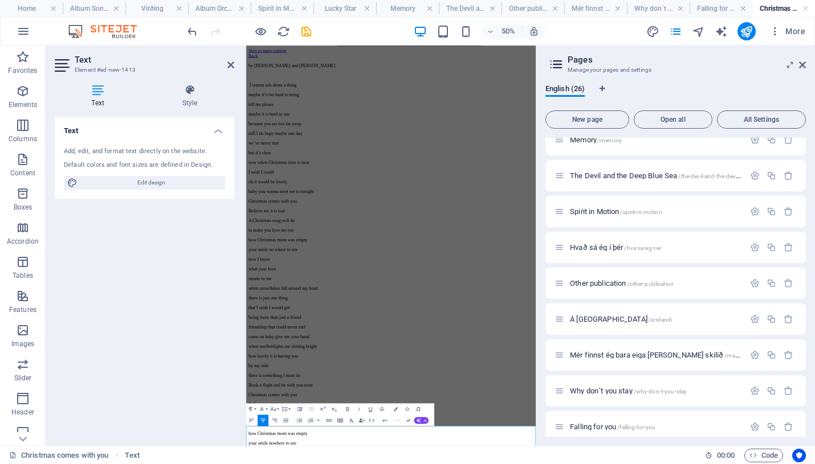
scroll to position [24, 0]
click at [348, 407] on icon "button" at bounding box center [347, 409] width 3 height 4
click at [305, 31] on icon "save" at bounding box center [306, 31] width 13 height 13
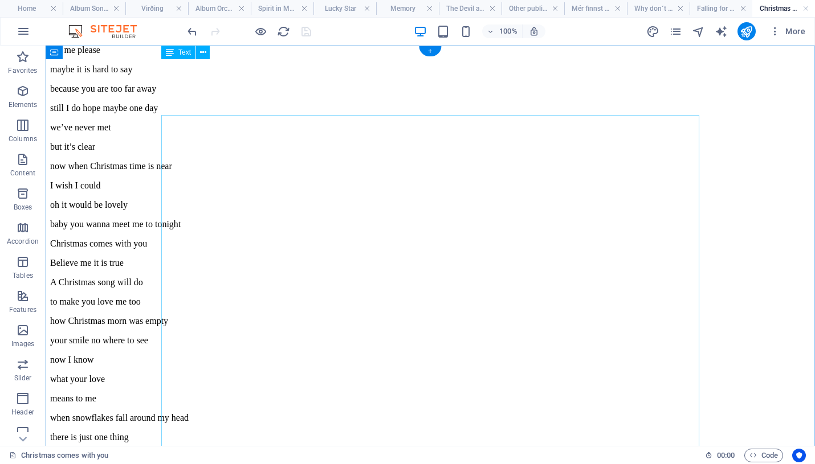
scroll to position [0, 0]
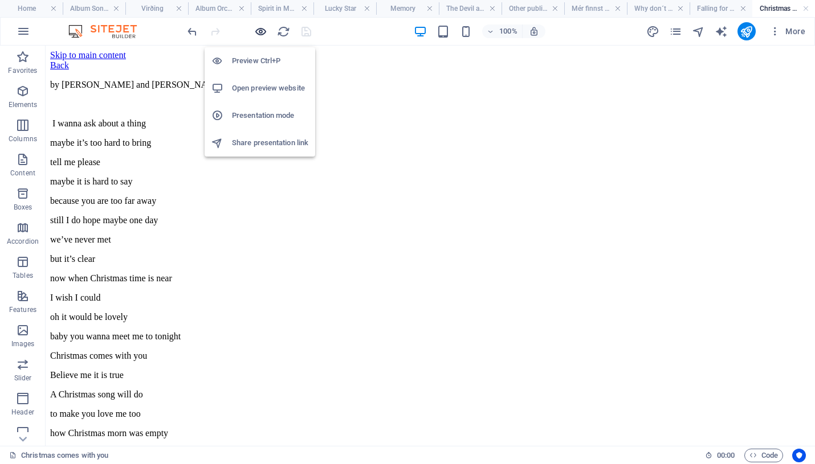
click at [259, 32] on icon "button" at bounding box center [260, 31] width 13 height 13
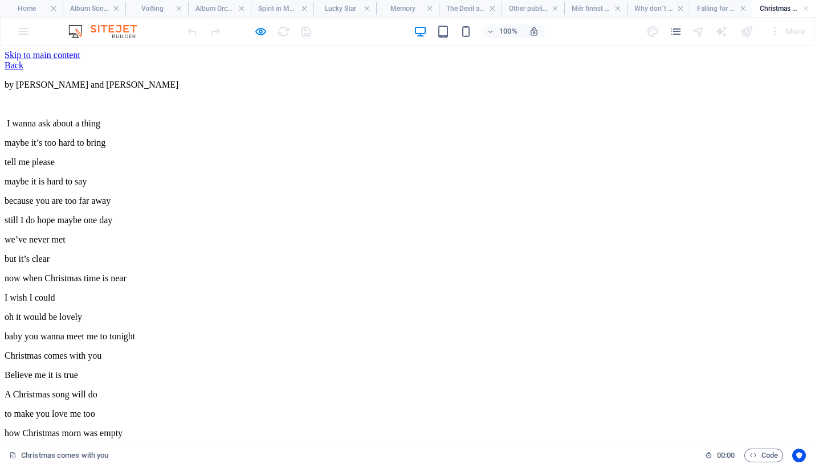
click at [23, 70] on link "Back" at bounding box center [14, 65] width 19 height 10
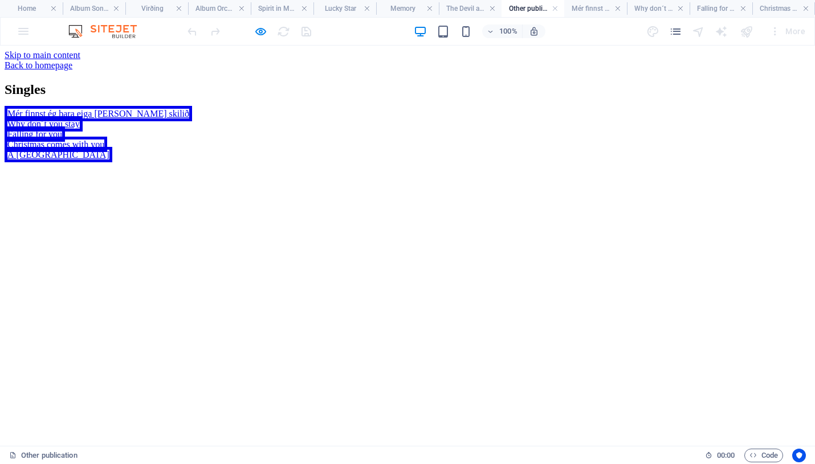
click at [112, 162] on link "Á [GEOGRAPHIC_DATA]" at bounding box center [59, 154] width 108 height 15
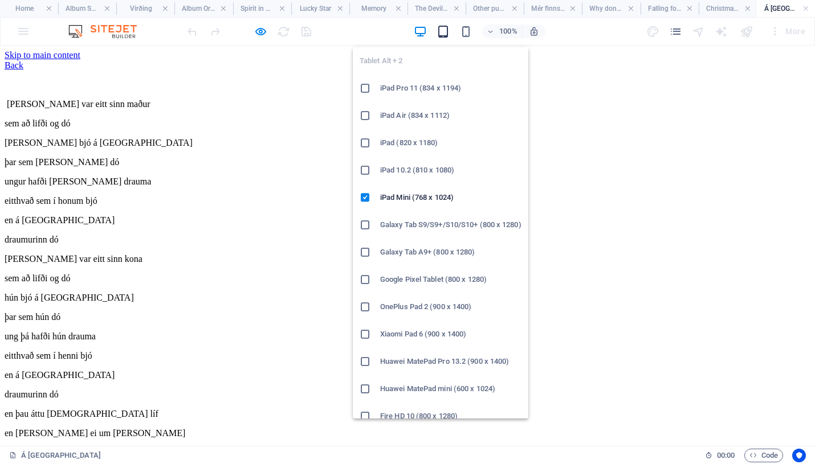
click at [443, 30] on icon "button" at bounding box center [443, 31] width 13 height 13
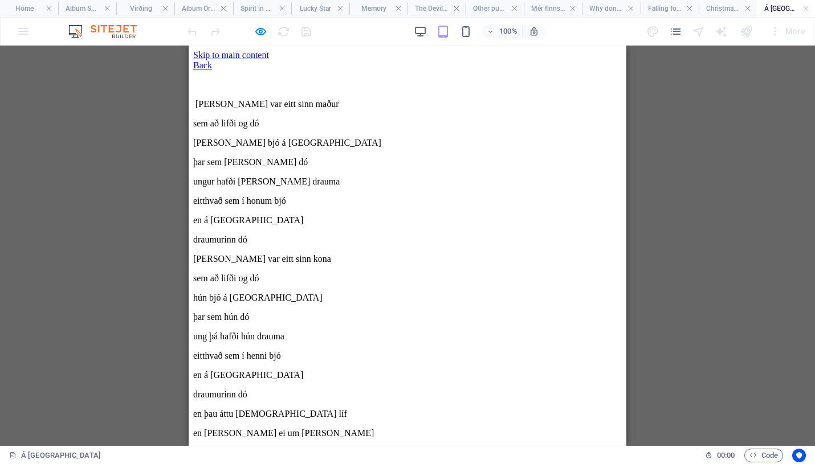
click at [278, 71] on div "Back" at bounding box center [407, 65] width 429 height 10
click at [248, 71] on div "Back" at bounding box center [407, 65] width 429 height 10
click at [252, 71] on div "Back" at bounding box center [407, 65] width 429 height 10
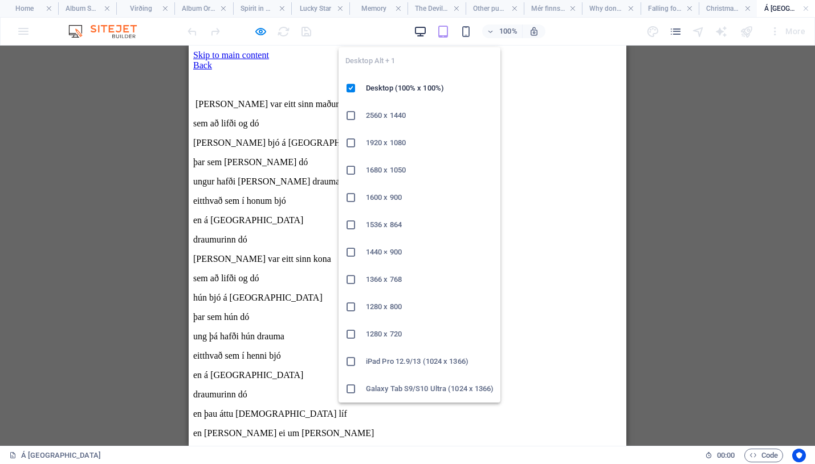
click at [422, 28] on icon "button" at bounding box center [420, 31] width 13 height 13
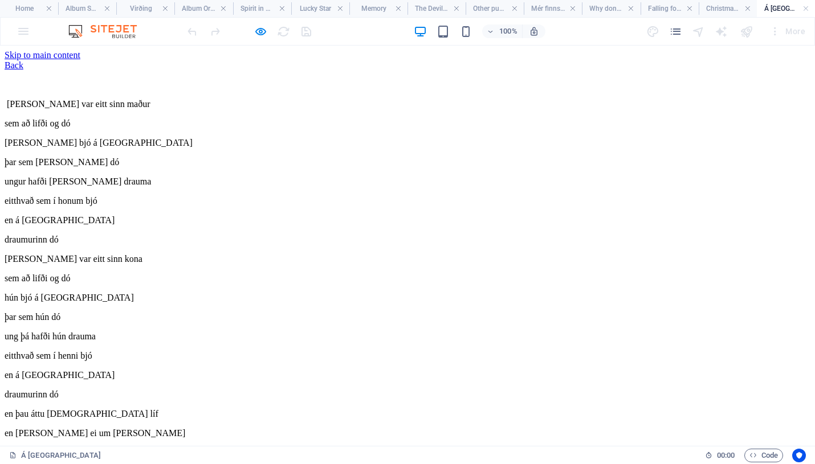
click at [194, 71] on div "Back" at bounding box center [408, 65] width 806 height 10
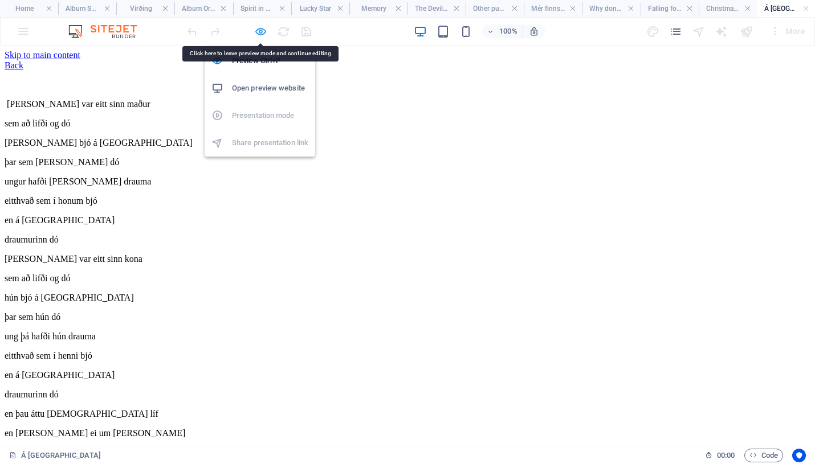
click at [262, 30] on icon "button" at bounding box center [260, 31] width 13 height 13
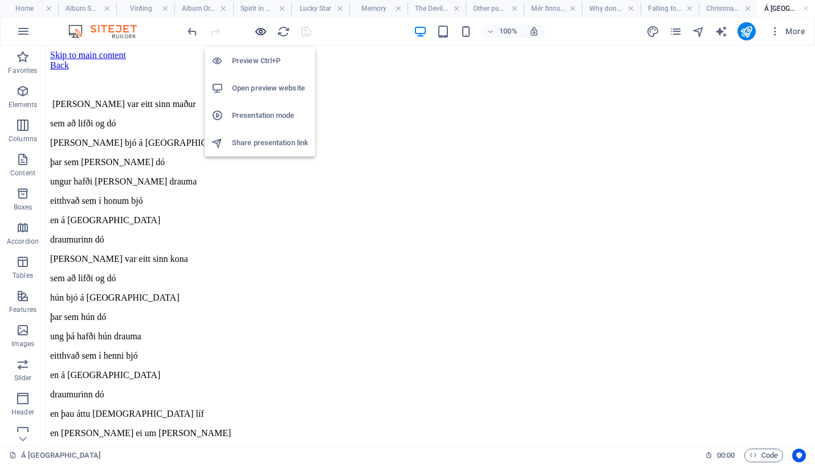
click at [262, 30] on icon "button" at bounding box center [260, 31] width 13 height 13
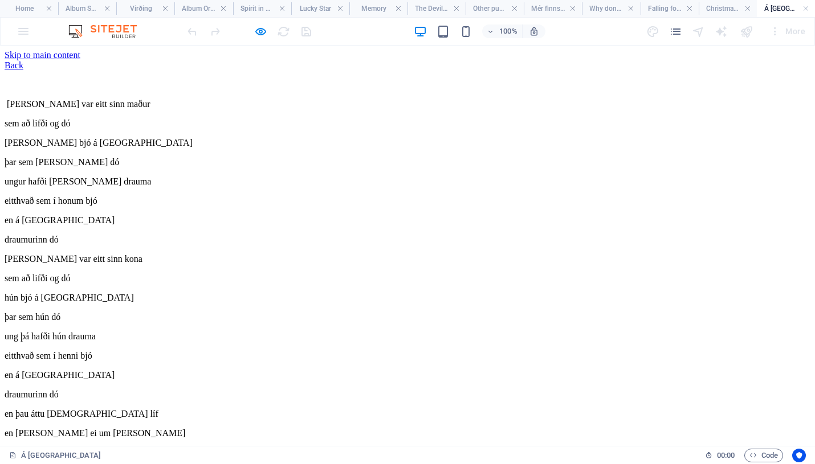
click at [23, 70] on link "Back" at bounding box center [14, 65] width 19 height 10
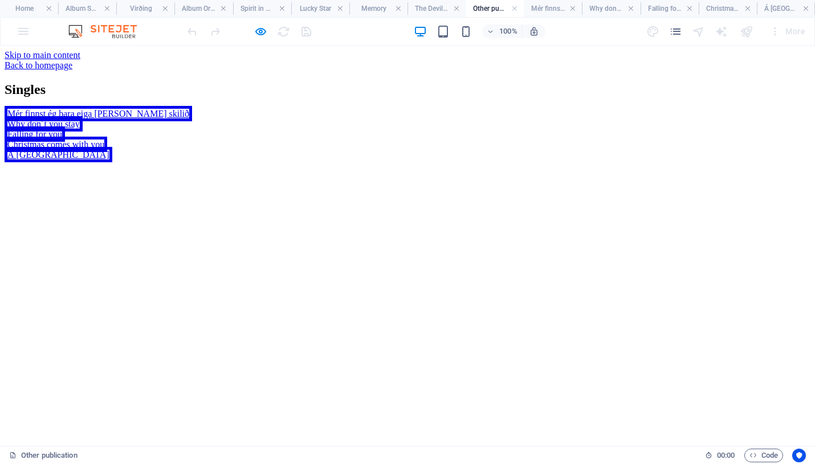
click at [72, 70] on link "Back to homepage" at bounding box center [39, 65] width 68 height 10
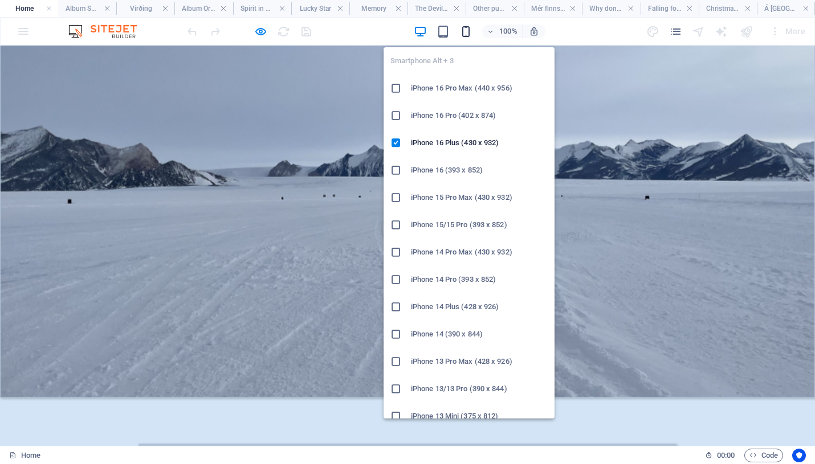
click at [467, 31] on icon "button" at bounding box center [465, 31] width 13 height 13
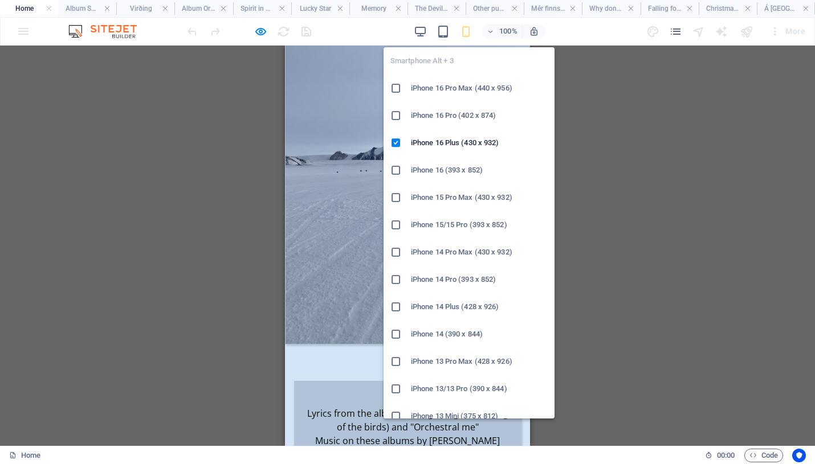
scroll to position [32, 0]
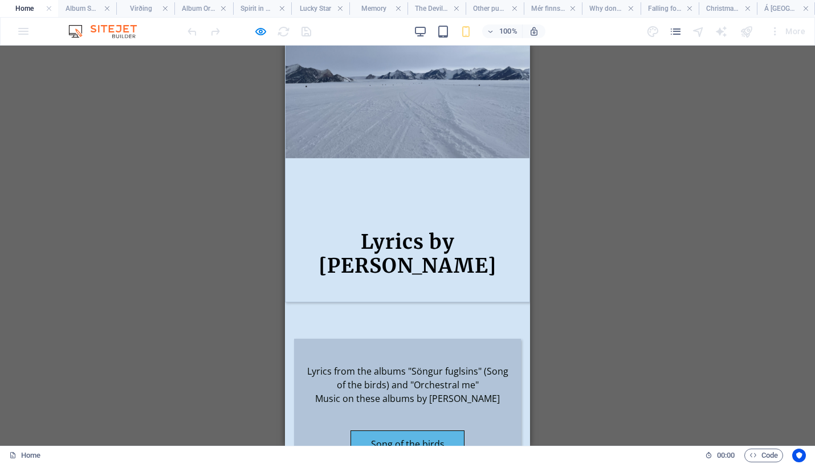
click at [415, 431] on link "Song of the birds" at bounding box center [407, 444] width 114 height 27
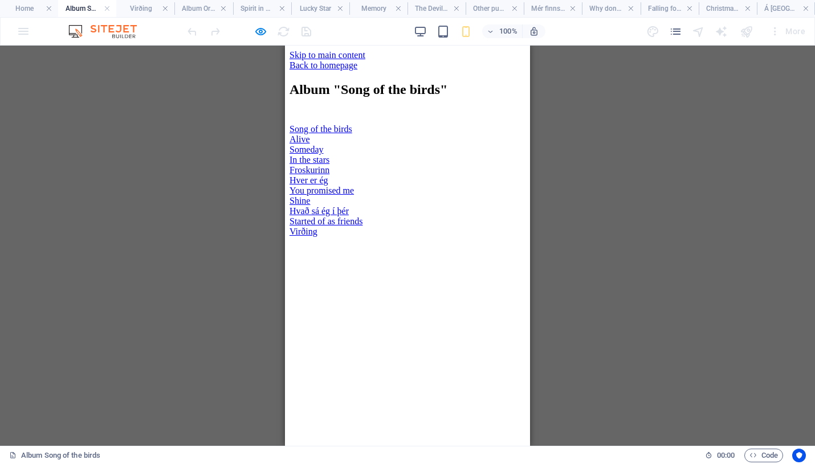
scroll to position [62, 0]
click at [328, 185] on link "Hver er ég" at bounding box center [309, 181] width 39 height 10
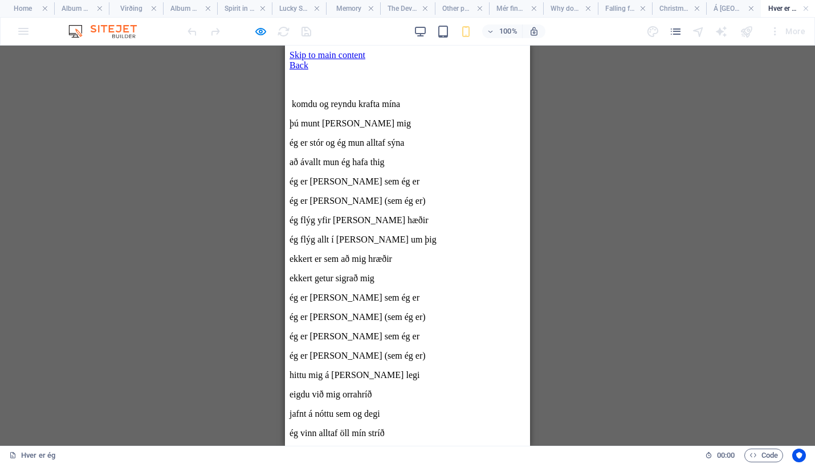
scroll to position [11, 0]
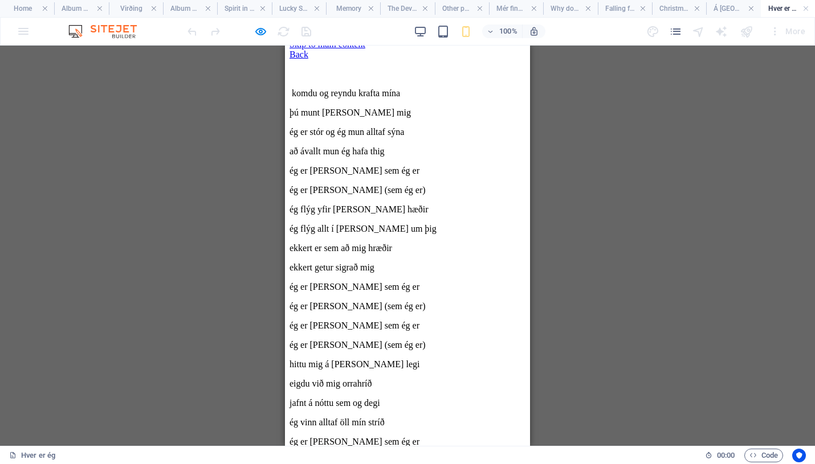
click at [421, 456] on div "Listen to song on Spotify: [URL][DOMAIN_NAME]" at bounding box center [408, 461] width 236 height 10
click at [411, 456] on div "Listen to song on Spotify: [URL][DOMAIN_NAME]" at bounding box center [408, 461] width 236 height 10
click at [416, 456] on div "Listen to song on Spotify: [URL][DOMAIN_NAME]" at bounding box center [408, 461] width 236 height 10
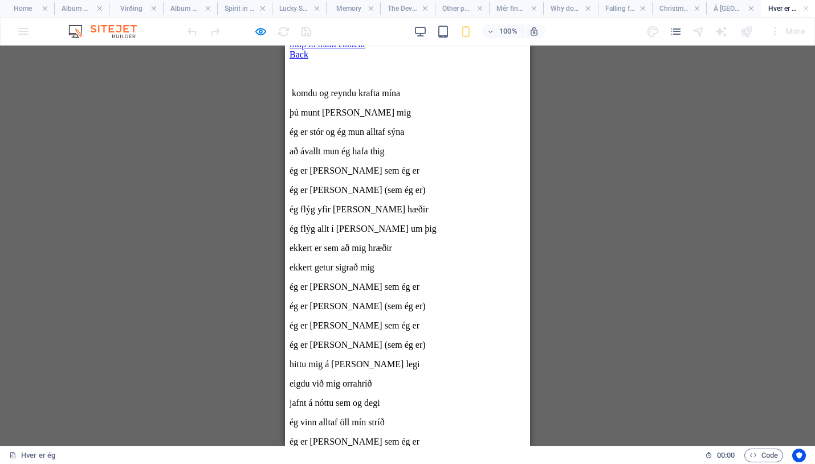
click at [416, 456] on div "Listen to song on Spotify: [URL][DOMAIN_NAME]" at bounding box center [408, 461] width 236 height 10
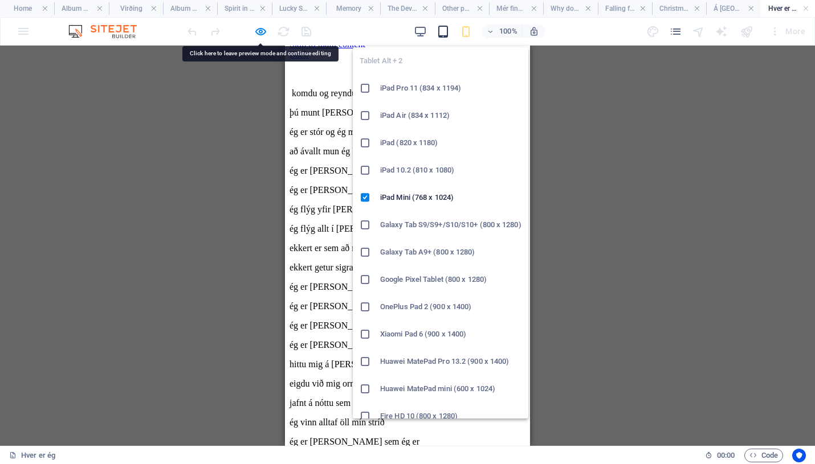
click at [443, 33] on icon "button" at bounding box center [443, 31] width 13 height 13
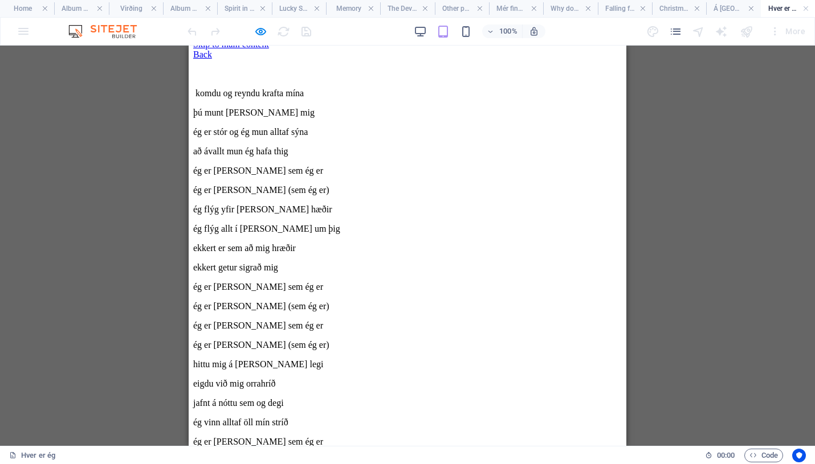
click at [413, 456] on div "Listen to song on Spotify: [URL][DOMAIN_NAME]" at bounding box center [407, 461] width 429 height 10
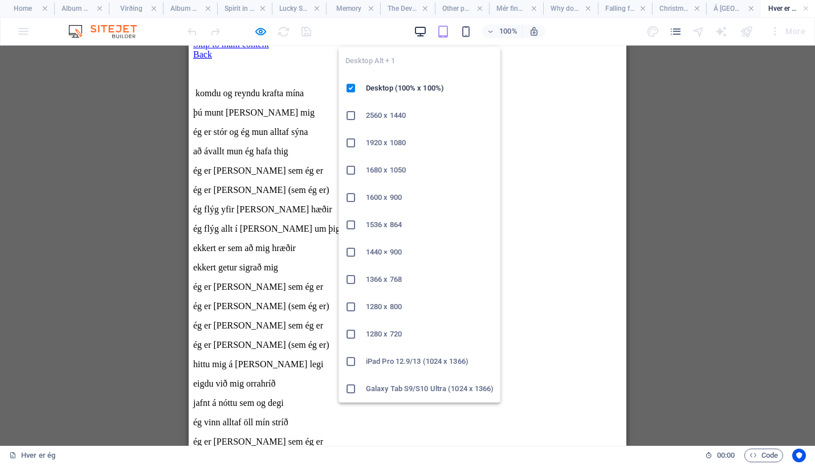
click at [417, 29] on icon "button" at bounding box center [420, 31] width 13 height 13
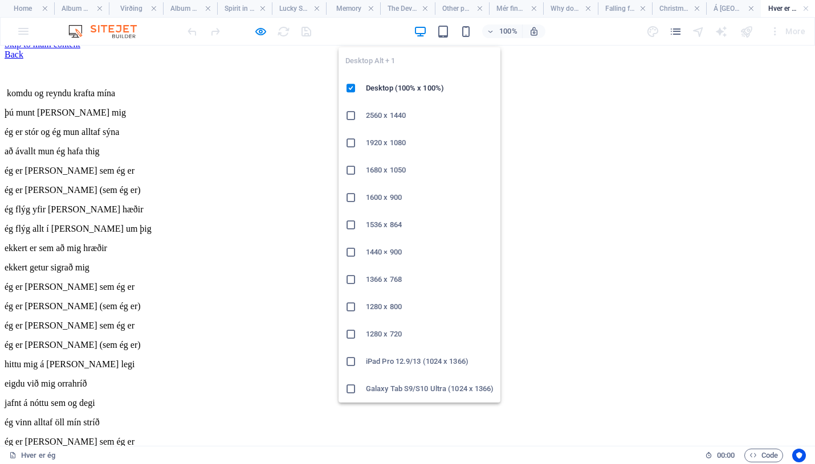
scroll to position [2, 0]
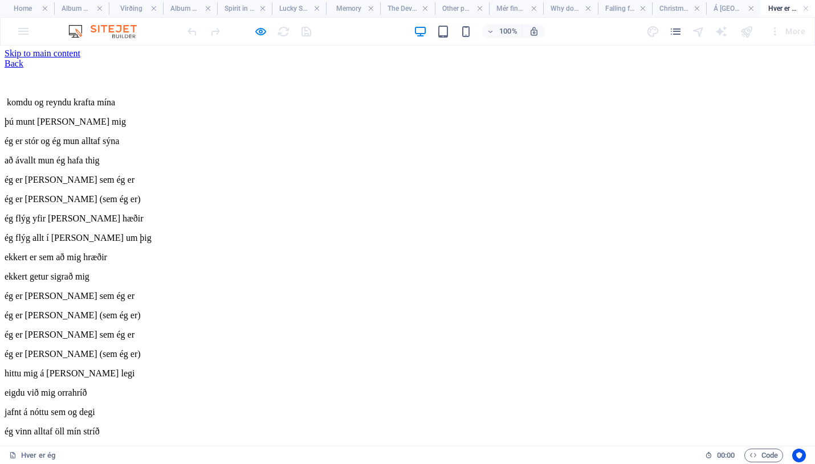
click at [477, 464] on div "Listen to song on Spotify: [URL][DOMAIN_NAME]" at bounding box center [408, 471] width 806 height 10
click at [363, 464] on div "Listen to song on Spotify: [URL][DOMAIN_NAME]" at bounding box center [408, 471] width 806 height 10
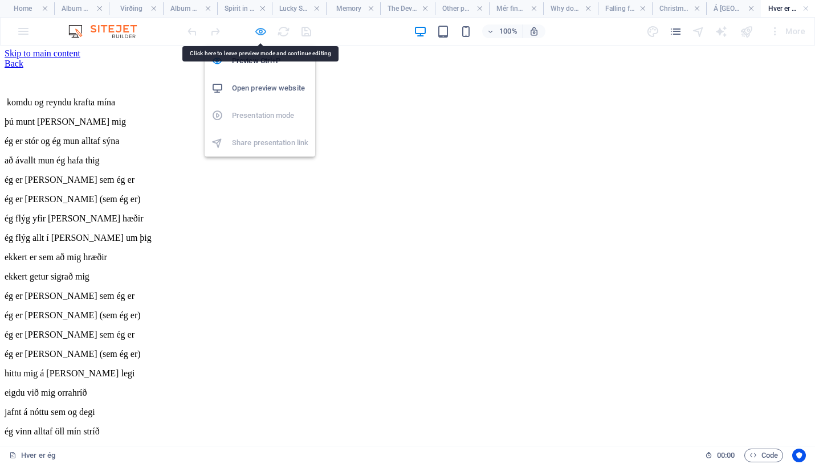
click at [262, 32] on icon "button" at bounding box center [260, 31] width 13 height 13
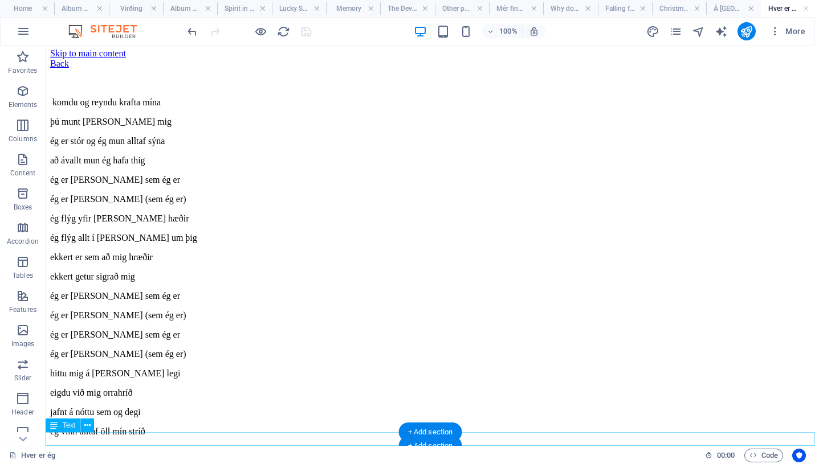
click at [352, 464] on div "Listen to song on Spotify: [URL][DOMAIN_NAME]" at bounding box center [430, 471] width 760 height 10
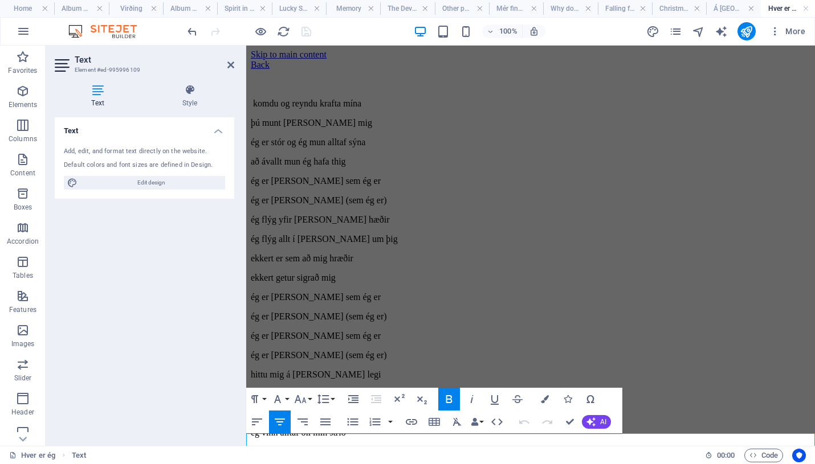
click at [785, 464] on p "Listen to song on Spotify: [URL][DOMAIN_NAME]" at bounding box center [531, 472] width 560 height 10
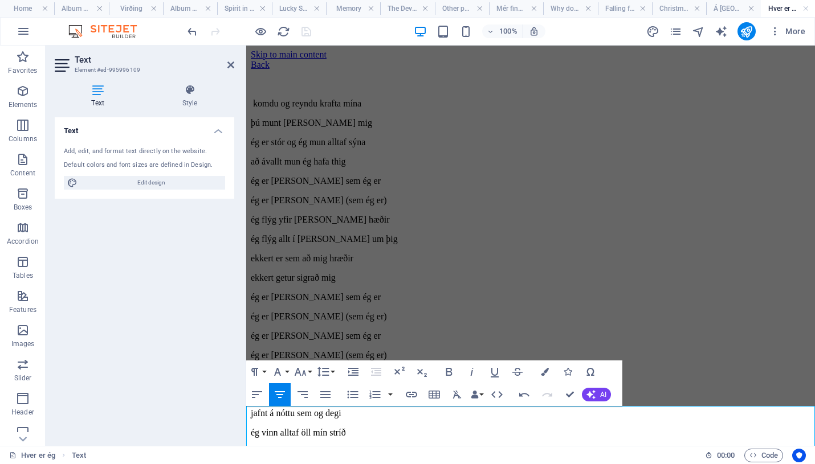
scroll to position [28, 0]
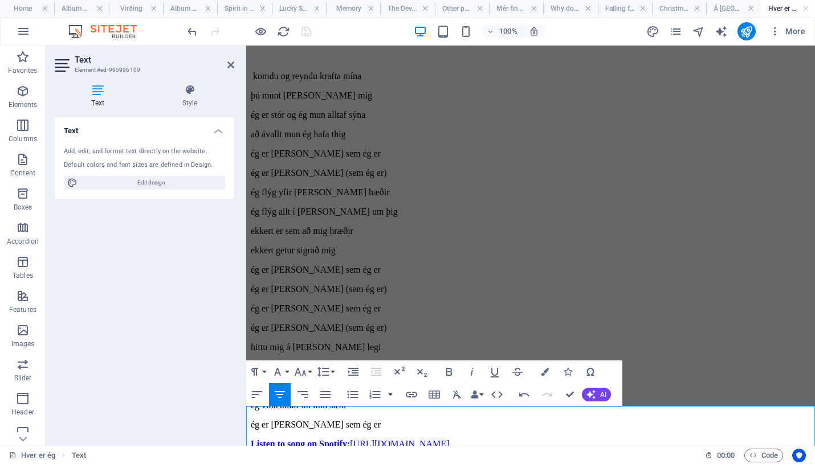
click at [306, 30] on div at bounding box center [249, 31] width 128 height 18
click at [419, 56] on div "Back komdu og reyndu krafta mína þú munt [PERSON_NAME] mig ég er stór og ég mun…" at bounding box center [531, 231] width 560 height 398
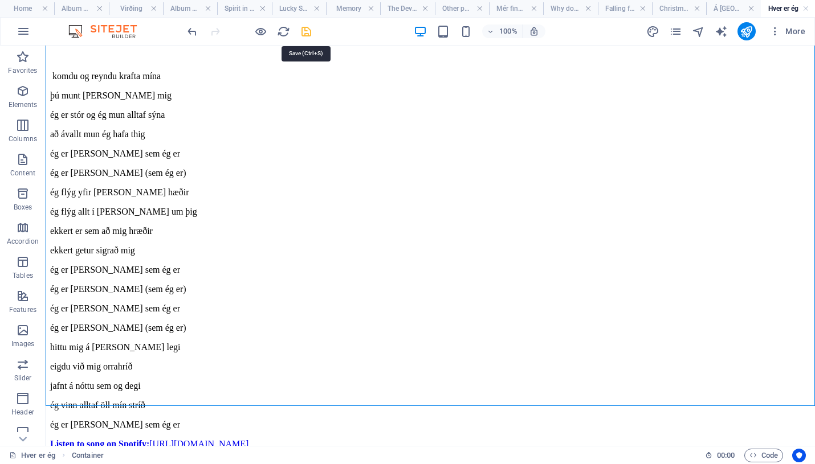
click at [306, 31] on icon "save" at bounding box center [306, 31] width 13 height 13
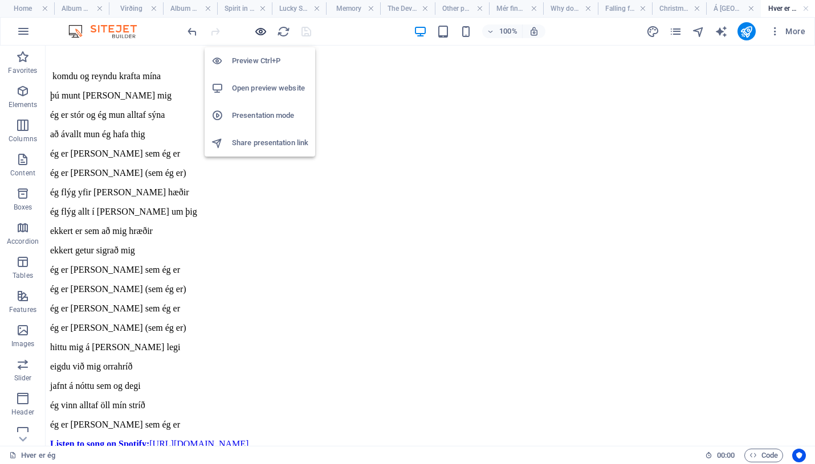
click at [258, 31] on icon "button" at bounding box center [260, 31] width 13 height 13
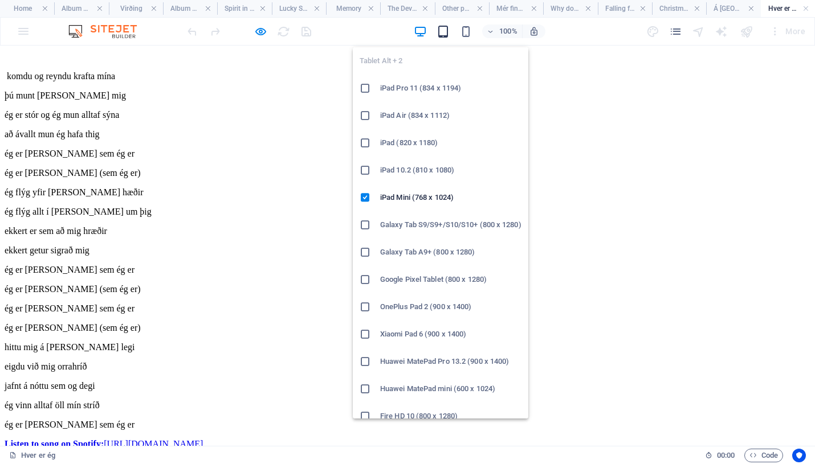
click at [443, 31] on icon "button" at bounding box center [443, 31] width 13 height 13
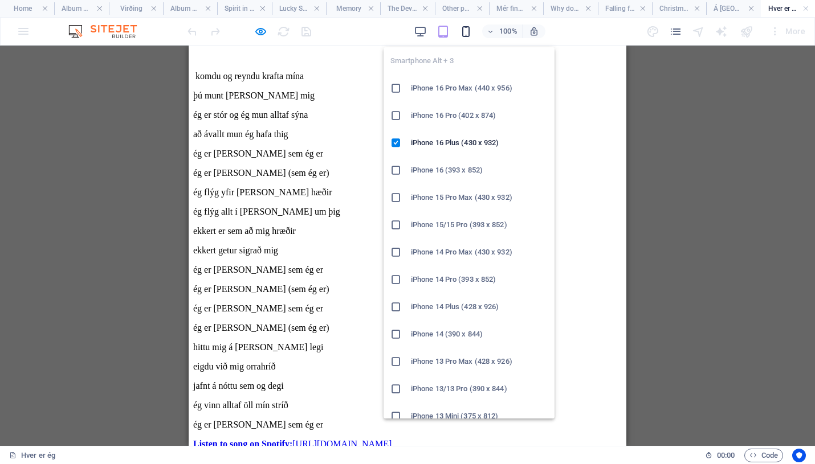
click at [467, 31] on icon "button" at bounding box center [465, 31] width 13 height 13
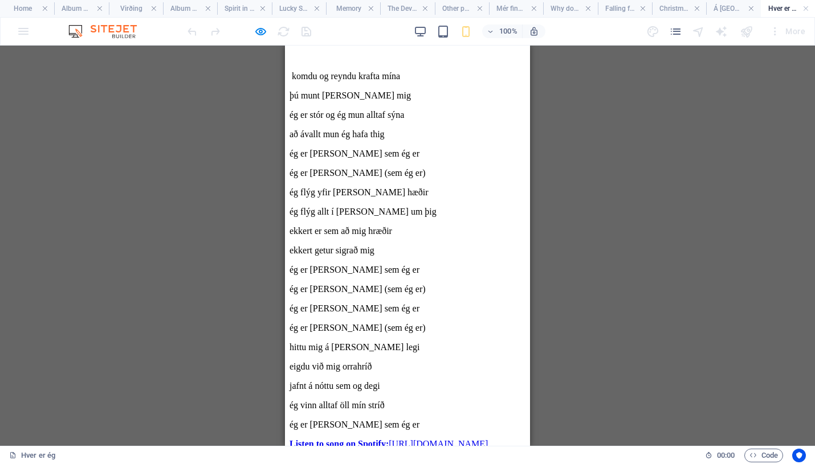
click at [308, 42] on link "Back" at bounding box center [299, 37] width 19 height 10
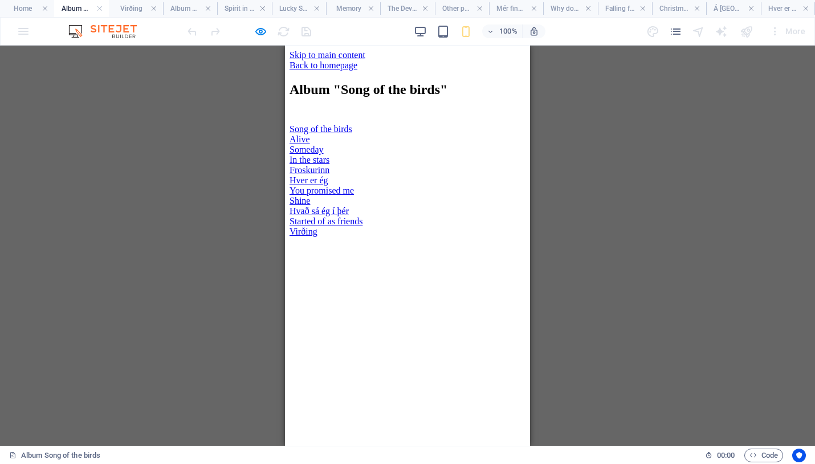
click at [343, 70] on link "Back to homepage" at bounding box center [324, 65] width 68 height 10
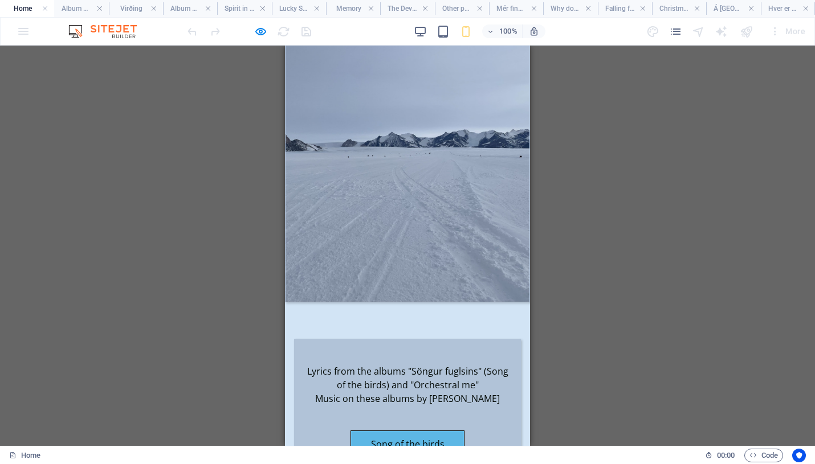
click at [415, 431] on link "Song of the birds" at bounding box center [407, 444] width 114 height 27
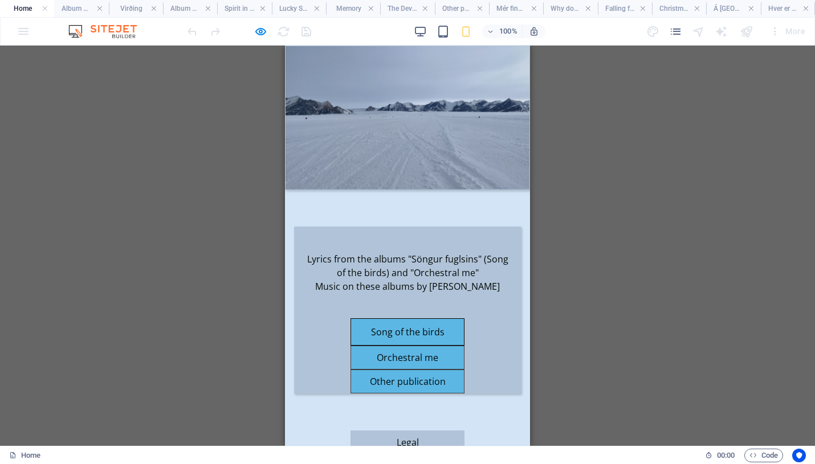
scroll to position [34, 0]
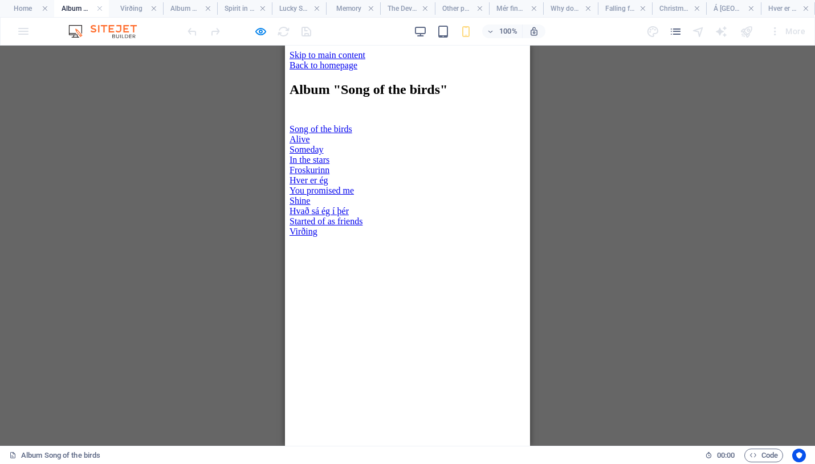
click at [352, 134] on link "Song of the birds" at bounding box center [321, 129] width 63 height 10
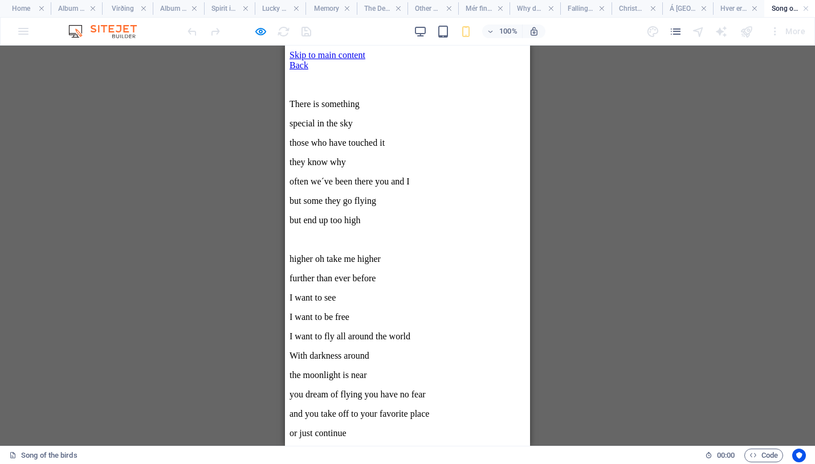
scroll to position [202, 0]
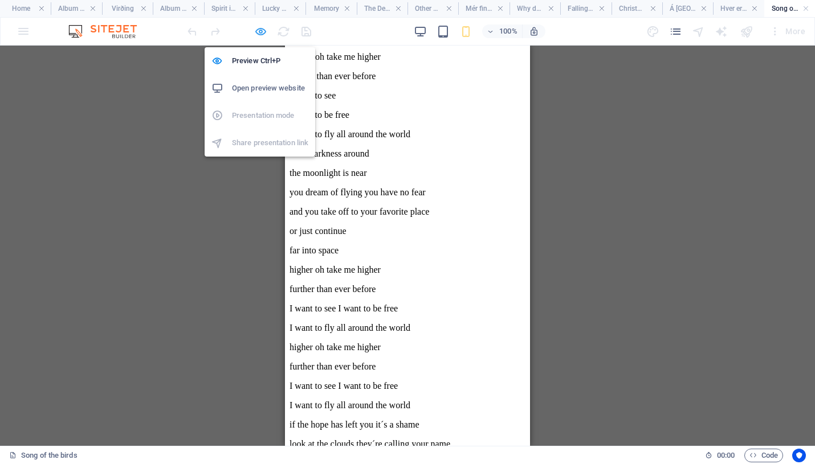
click at [259, 32] on icon "button" at bounding box center [260, 31] width 13 height 13
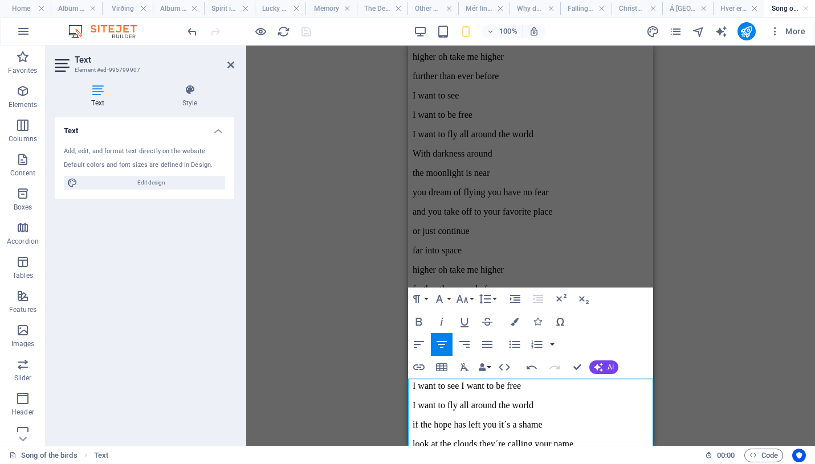
scroll to position [215, 0]
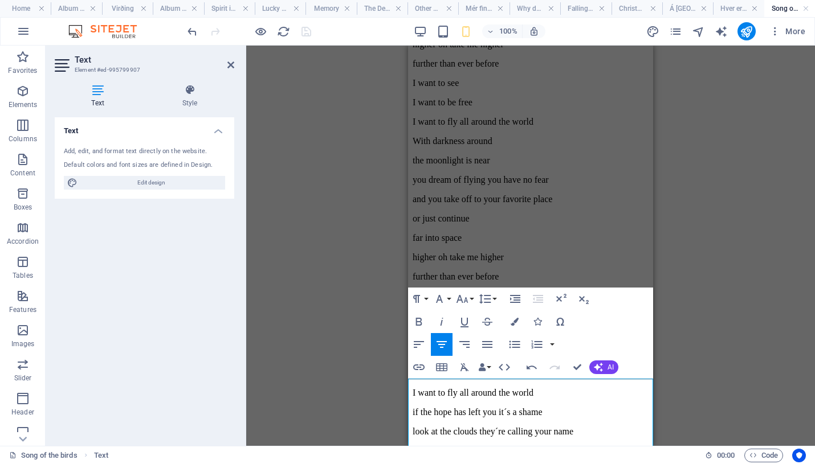
click at [372, 172] on div "Drag here to replace the existing content. Press “Ctrl” if you want to create a…" at bounding box center [530, 246] width 569 height 401
click at [331, 127] on div "Drag here to replace the existing content. Press “Ctrl” if you want to create a…" at bounding box center [530, 246] width 569 height 401
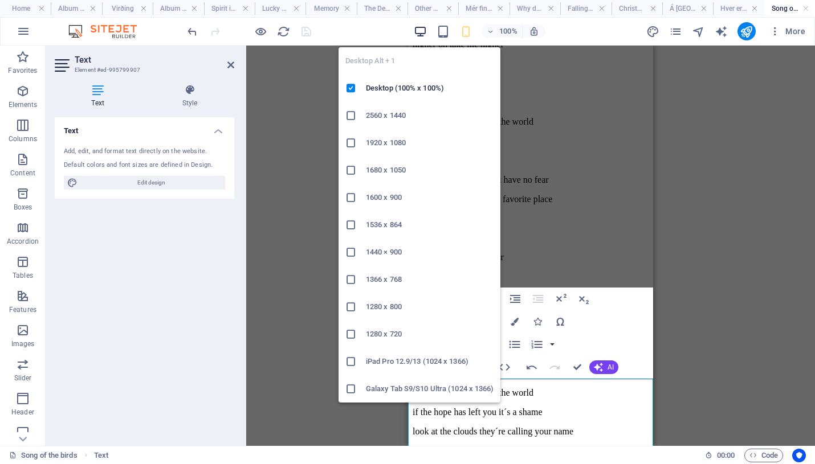
click at [418, 35] on icon "button" at bounding box center [420, 31] width 13 height 13
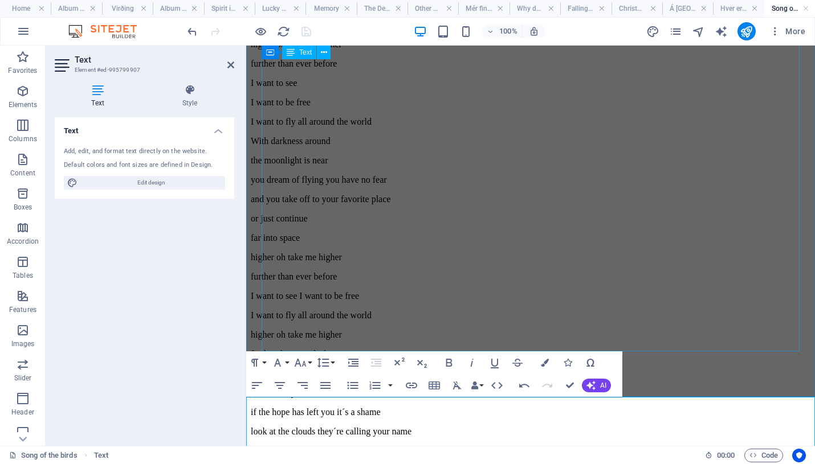
click at [300, 129] on div "There is something special in the sky those who have touched it they know why o…" at bounding box center [531, 180] width 560 height 630
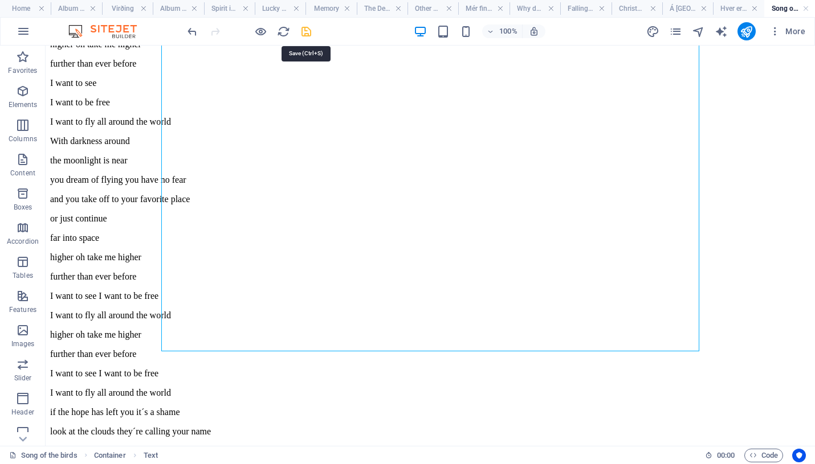
click at [304, 32] on icon "save" at bounding box center [306, 31] width 13 height 13
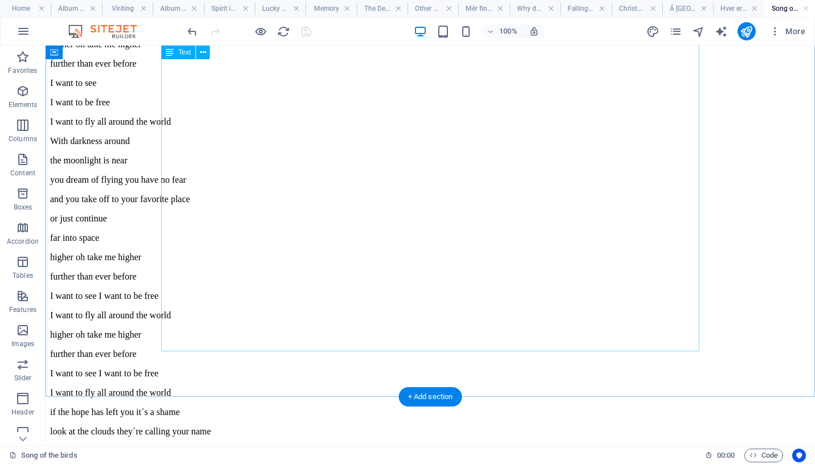
scroll to position [0, 0]
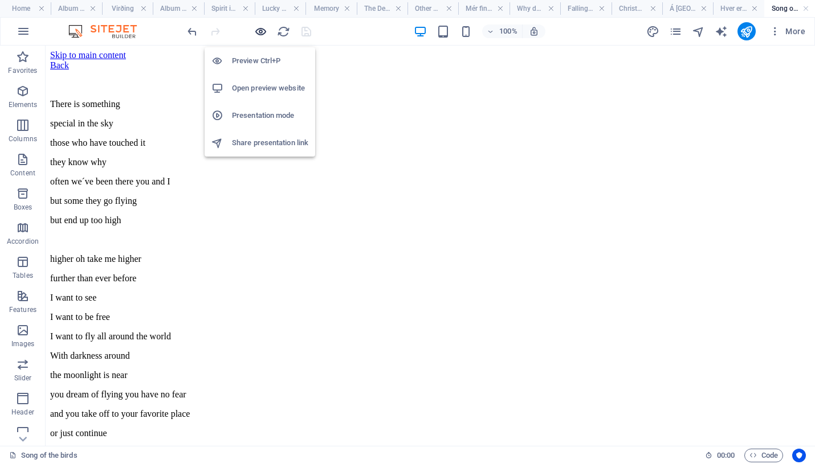
click at [259, 30] on icon "button" at bounding box center [260, 31] width 13 height 13
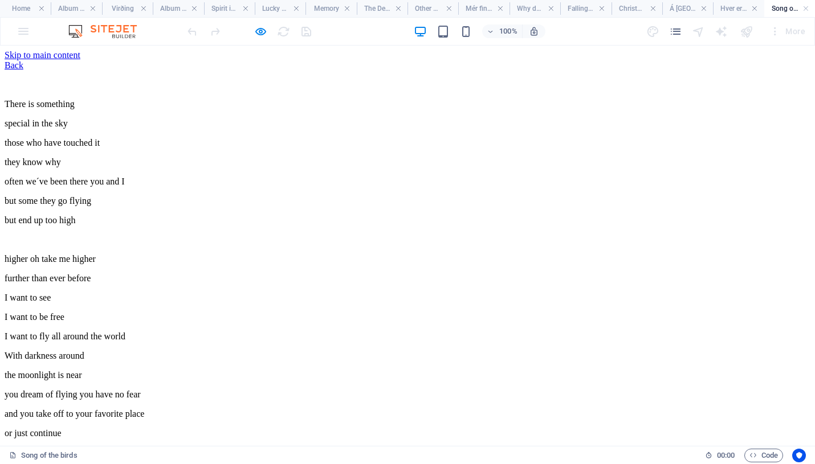
click at [23, 70] on link "Back" at bounding box center [14, 65] width 19 height 10
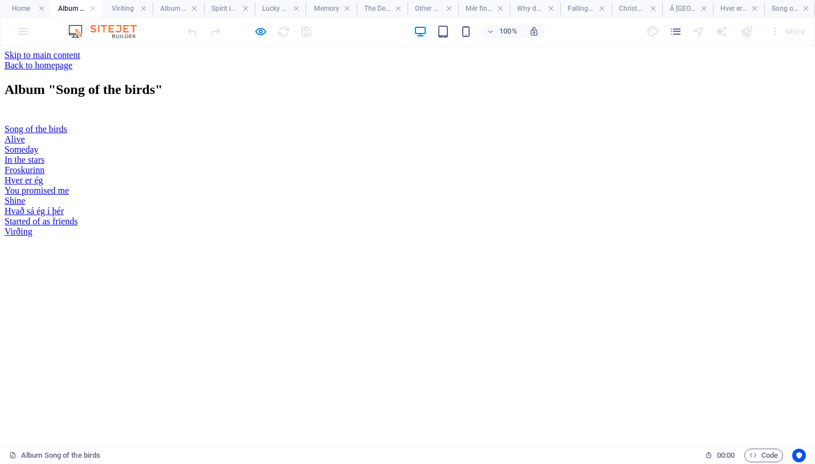
click at [67, 134] on link "Song of the birds" at bounding box center [36, 129] width 63 height 10
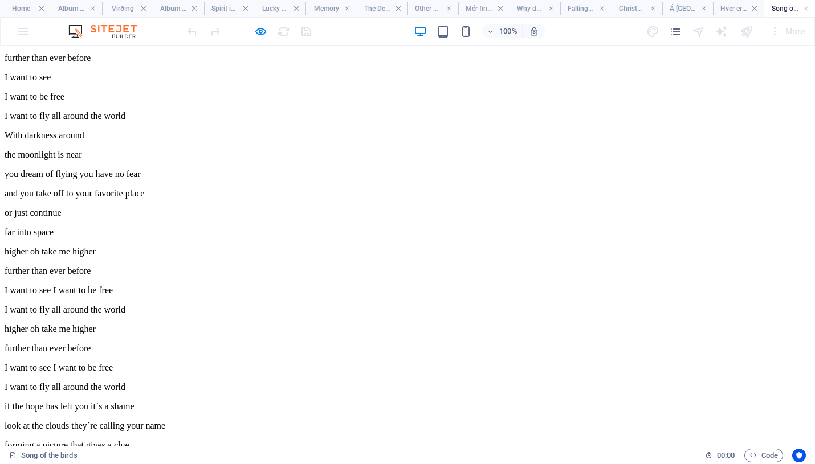
scroll to position [0, 0]
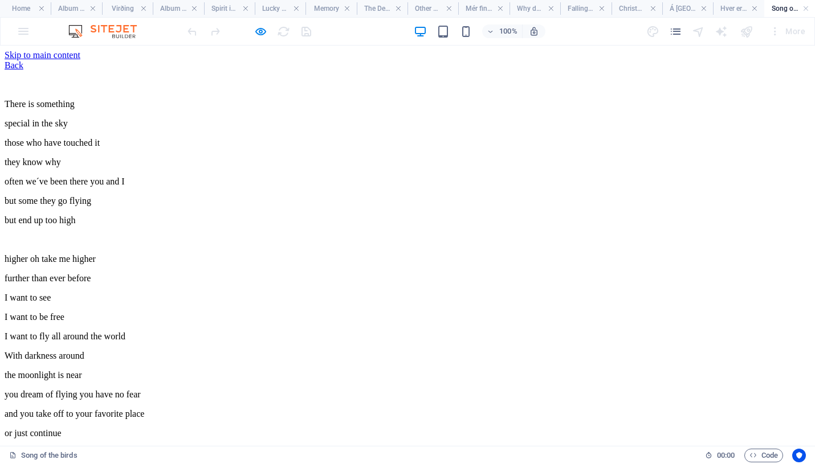
click at [23, 70] on link "Back" at bounding box center [14, 65] width 19 height 10
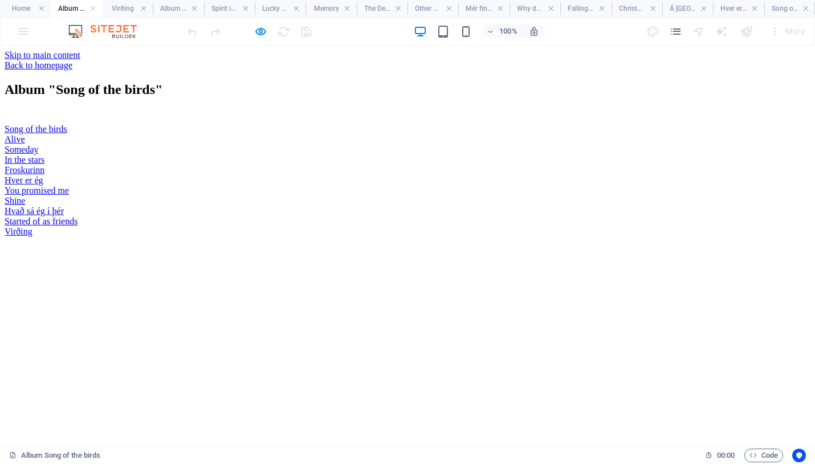
click at [25, 144] on link "Alive" at bounding box center [15, 139] width 21 height 10
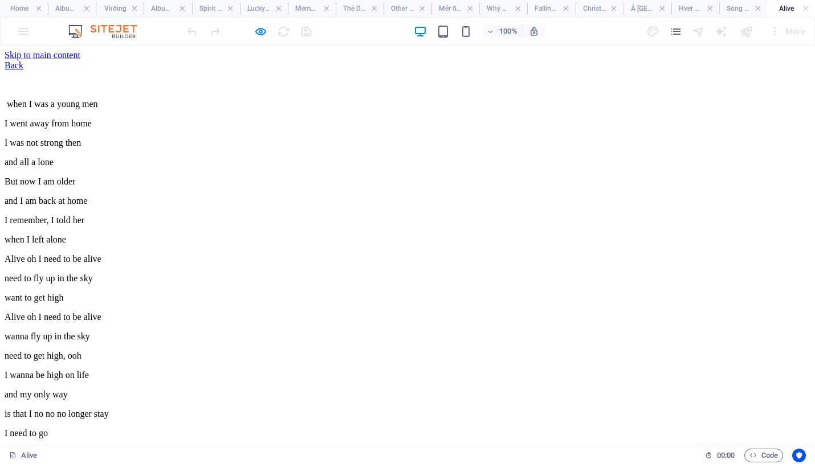
scroll to position [248, 0]
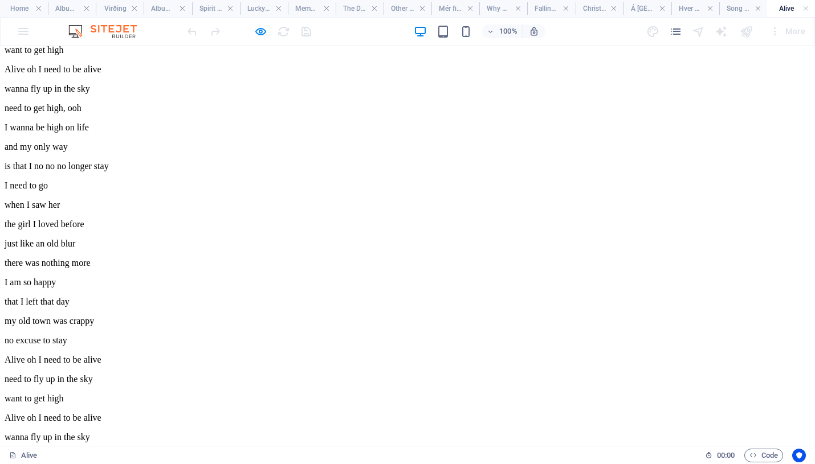
click at [378, 367] on div "when I was a young men I went away from home I was not strong then and all a lo…" at bounding box center [408, 186] width 806 height 708
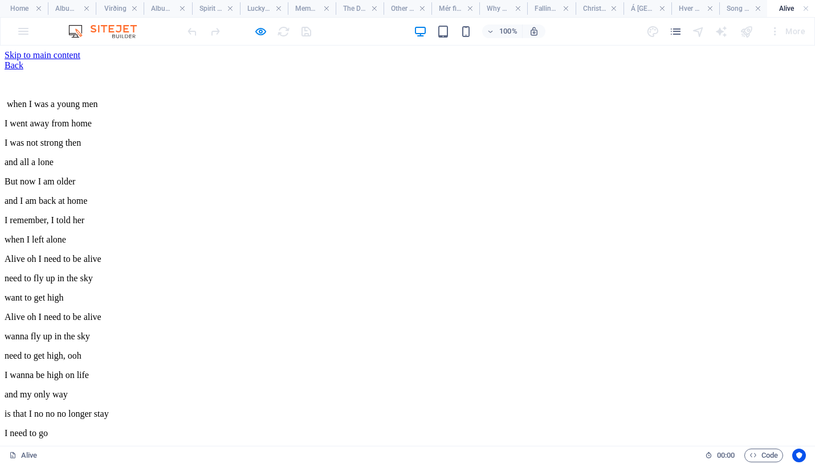
click at [198, 71] on div "Back" at bounding box center [408, 65] width 806 height 10
click at [260, 33] on icon "button" at bounding box center [260, 31] width 13 height 13
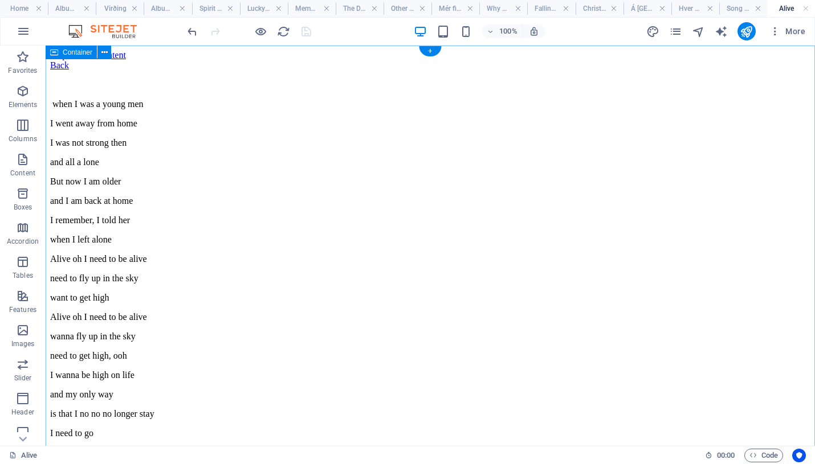
click at [406, 70] on div "Back when I was a young men I went away from home I was not strong then and all…" at bounding box center [430, 423] width 760 height 727
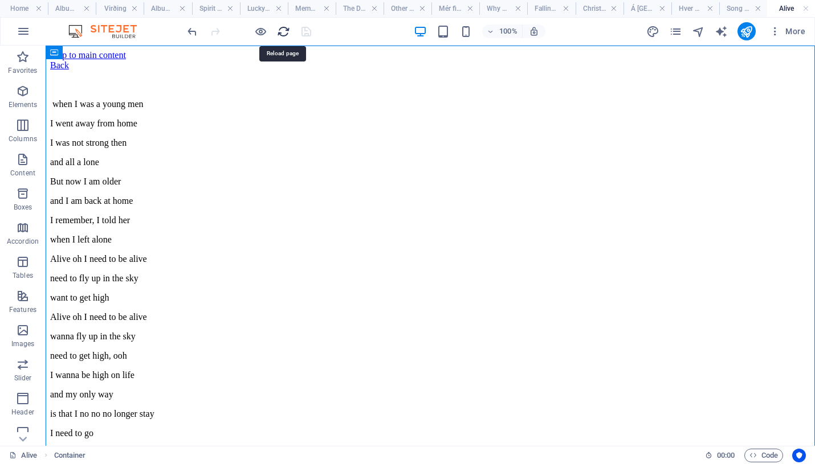
click at [284, 35] on icon "reload" at bounding box center [283, 31] width 13 height 13
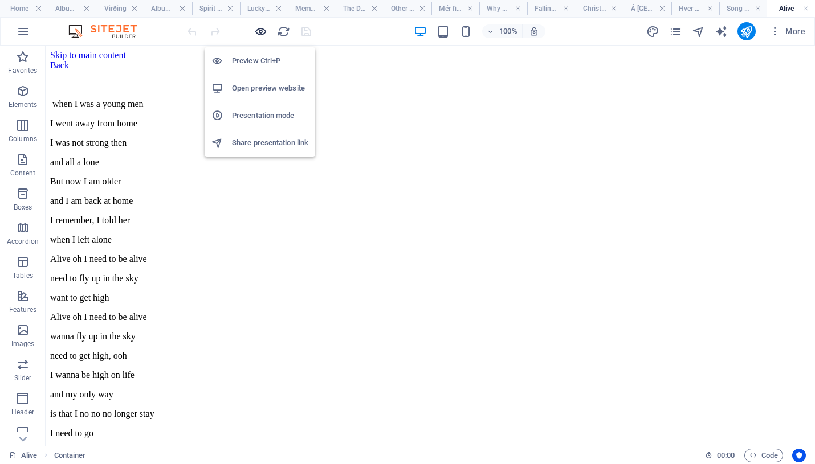
click at [262, 32] on icon "button" at bounding box center [260, 31] width 13 height 13
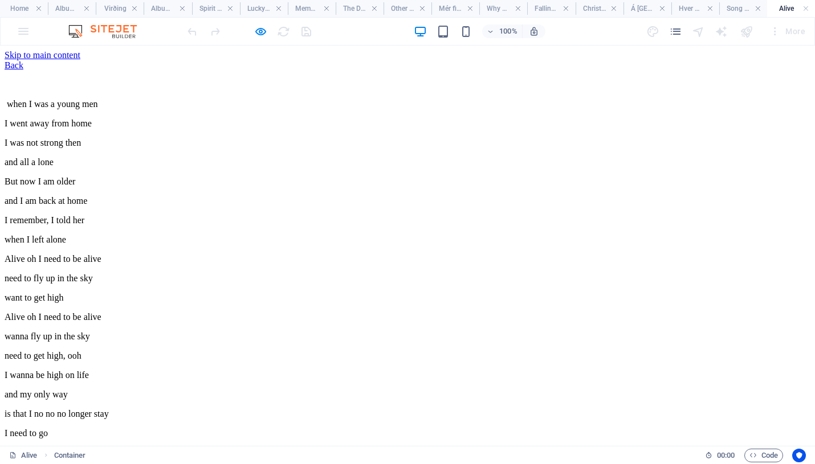
click at [23, 70] on link "Back" at bounding box center [14, 65] width 19 height 10
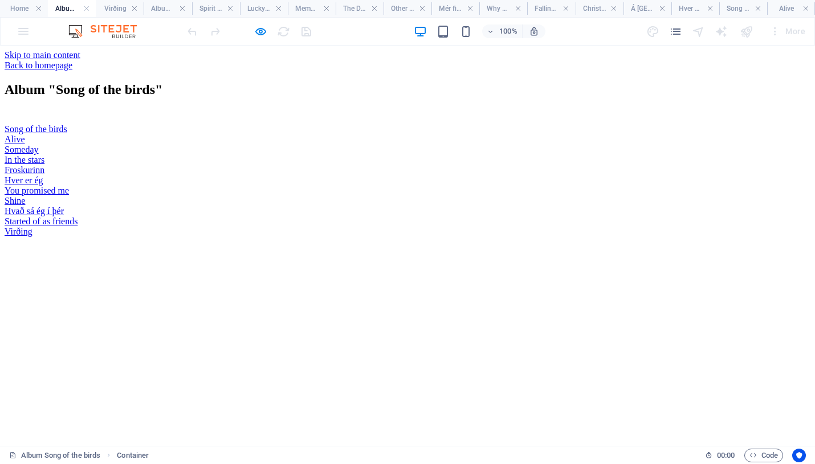
scroll to position [34, 0]
click at [39, 154] on link "Someday" at bounding box center [22, 150] width 34 height 10
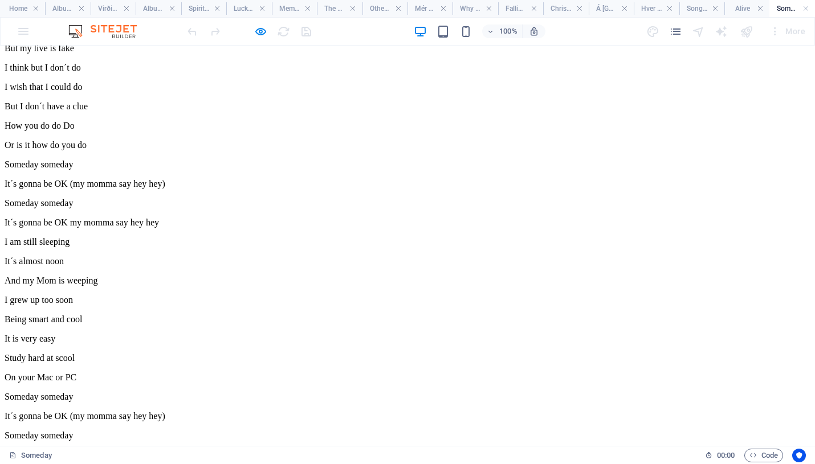
scroll to position [412, 0]
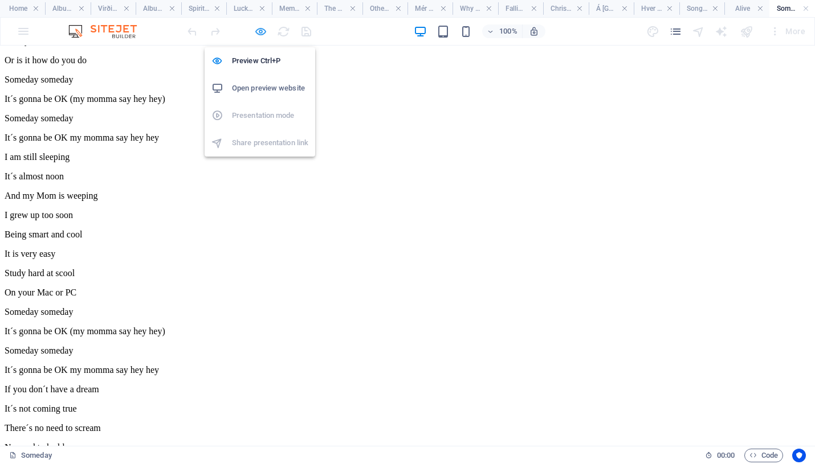
click at [258, 30] on icon "button" at bounding box center [260, 31] width 13 height 13
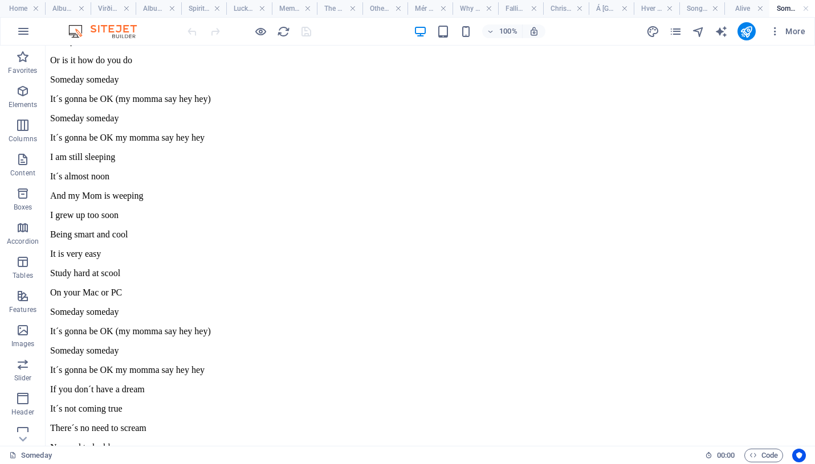
click at [684, 447] on div "Someday 00 : 00 Code" at bounding box center [407, 455] width 815 height 18
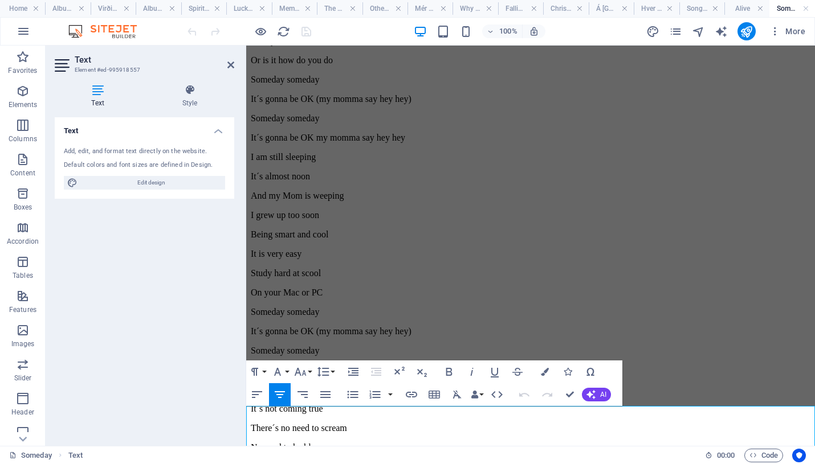
scroll to position [438, 0]
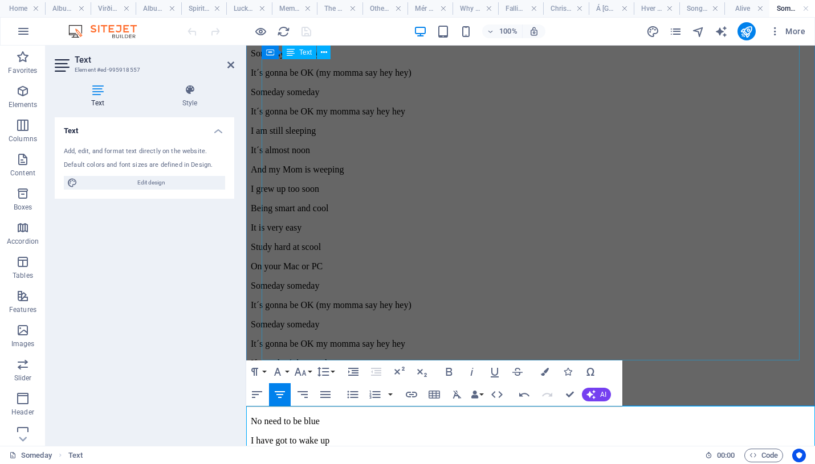
click at [415, 219] on div "Why does nothing happen My head is full of dreams when I think of something goo…" at bounding box center [531, 122] width 560 height 960
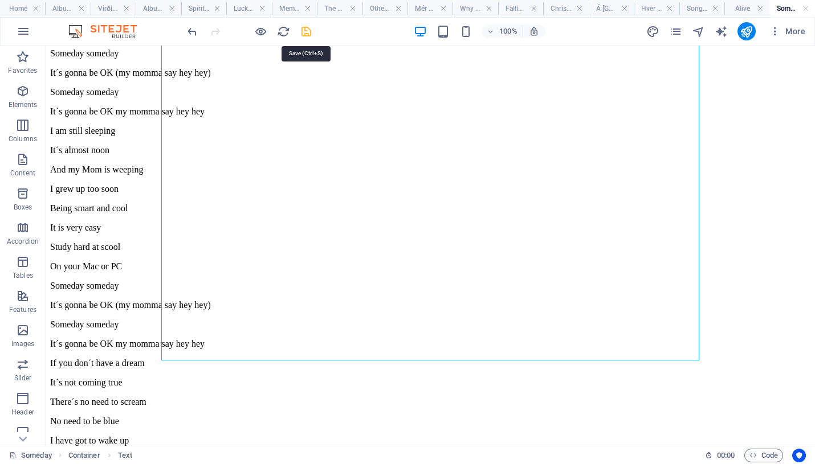
click at [306, 30] on icon "save" at bounding box center [306, 31] width 13 height 13
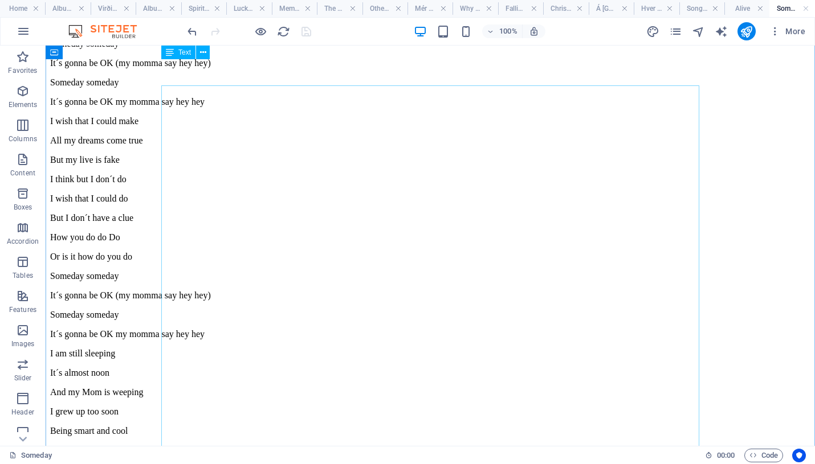
scroll to position [0, 0]
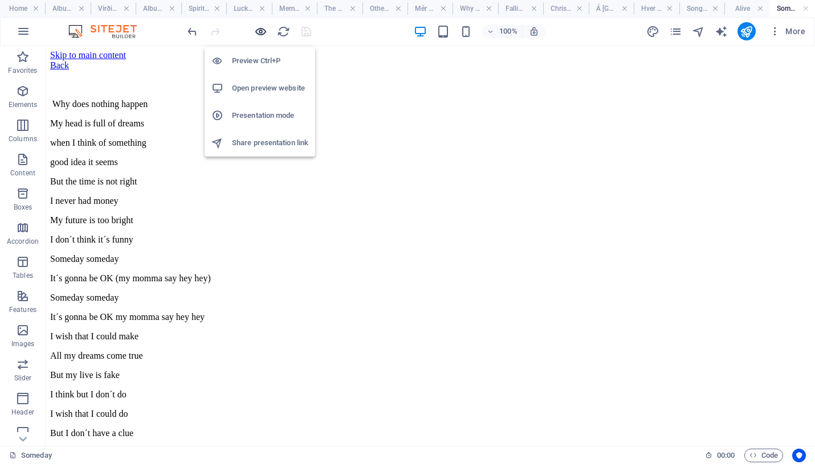
click at [259, 30] on icon "button" at bounding box center [260, 31] width 13 height 13
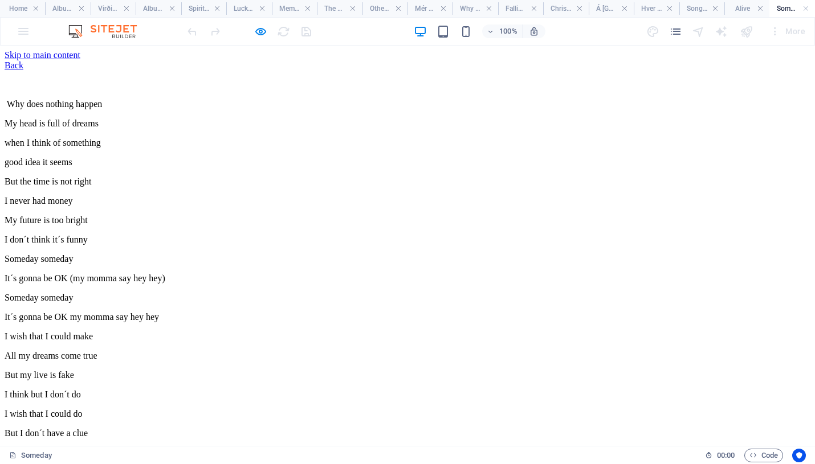
click at [23, 70] on link "Back" at bounding box center [14, 65] width 19 height 10
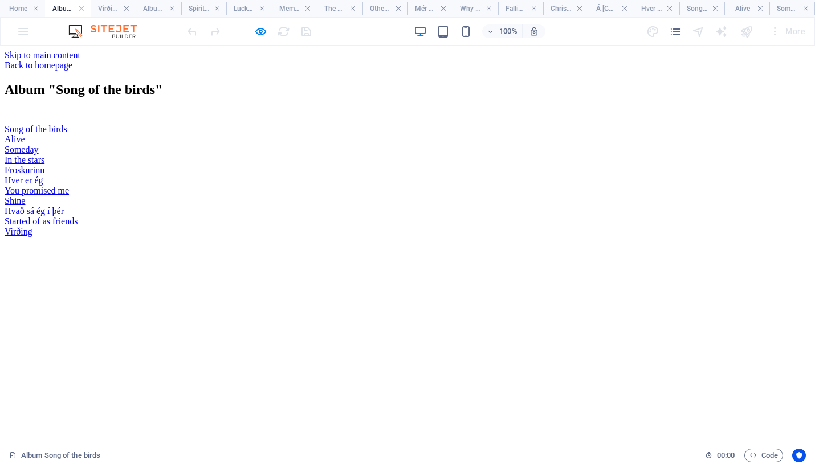
scroll to position [34, 0]
click at [44, 165] on link "In the stars" at bounding box center [25, 160] width 40 height 10
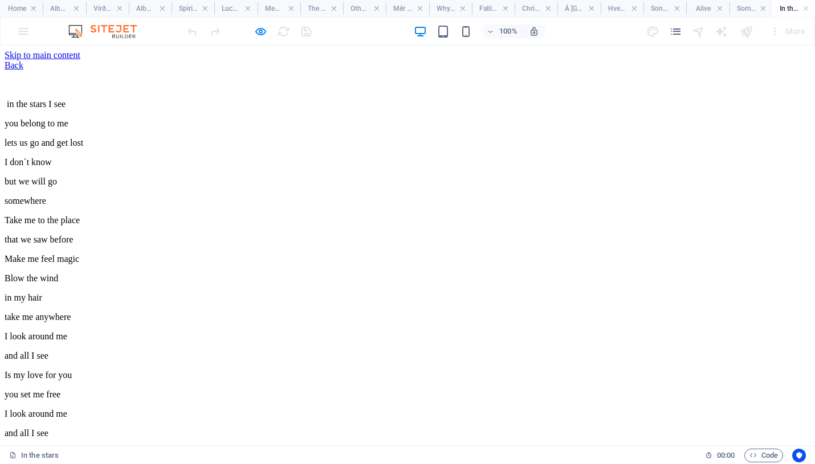
scroll to position [303, 0]
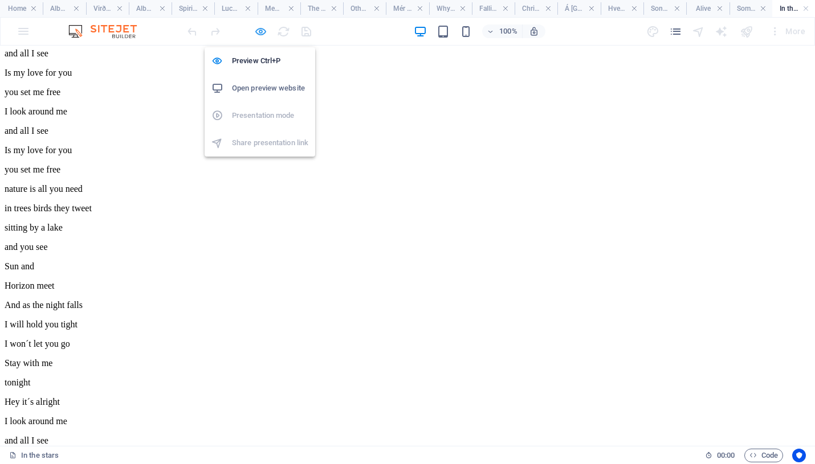
click at [262, 31] on icon "button" at bounding box center [260, 31] width 13 height 13
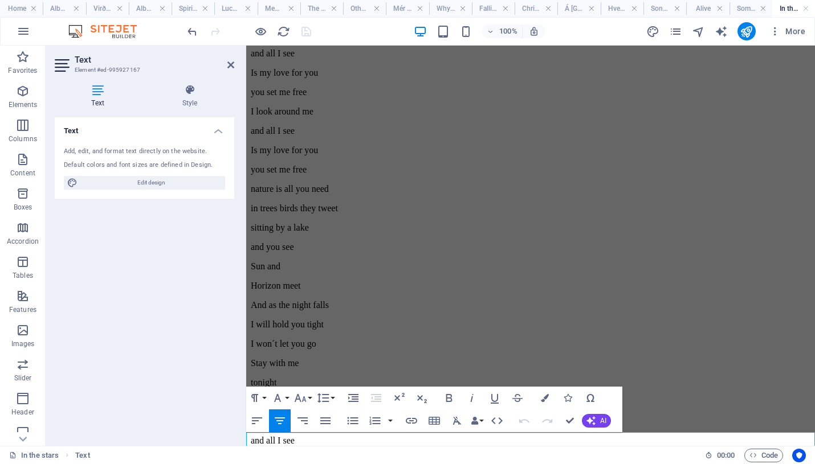
scroll to position [329, 0]
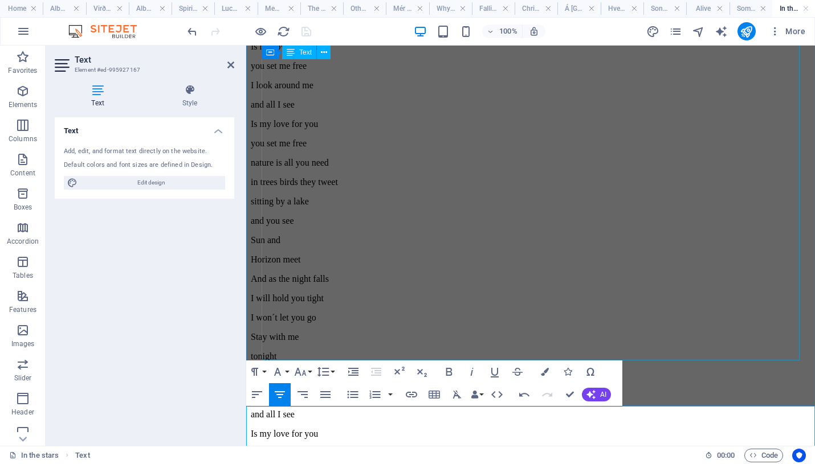
click at [373, 138] on div "in the stars I see you belong to me lets us go and get lost I don´t know but we…" at bounding box center [531, 153] width 560 height 805
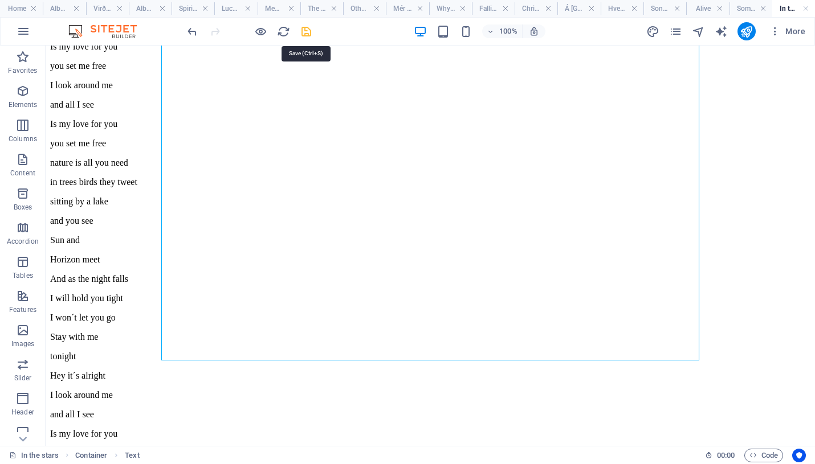
click at [306, 31] on icon "save" at bounding box center [306, 31] width 13 height 13
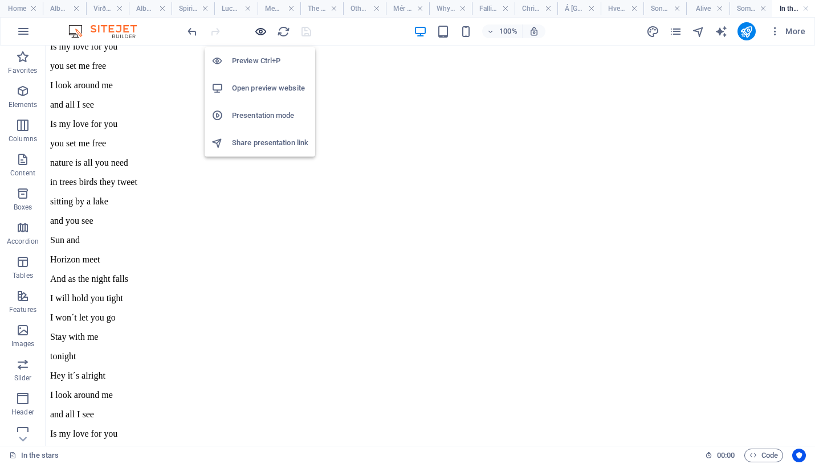
click at [261, 30] on icon "button" at bounding box center [260, 31] width 13 height 13
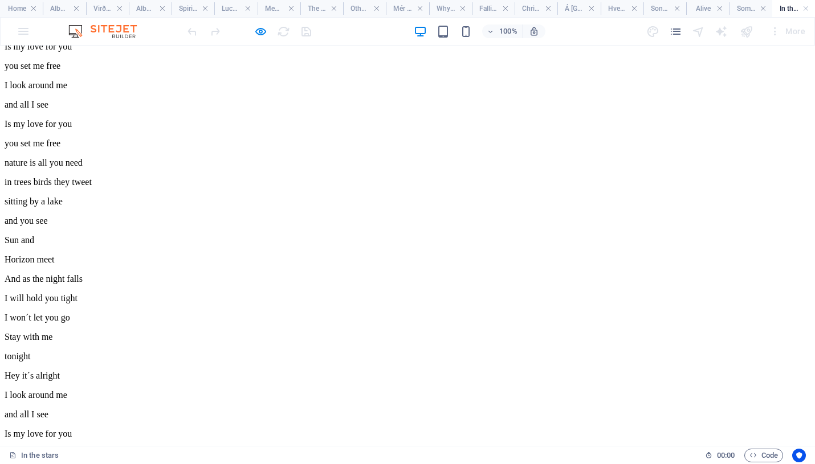
scroll to position [0, 0]
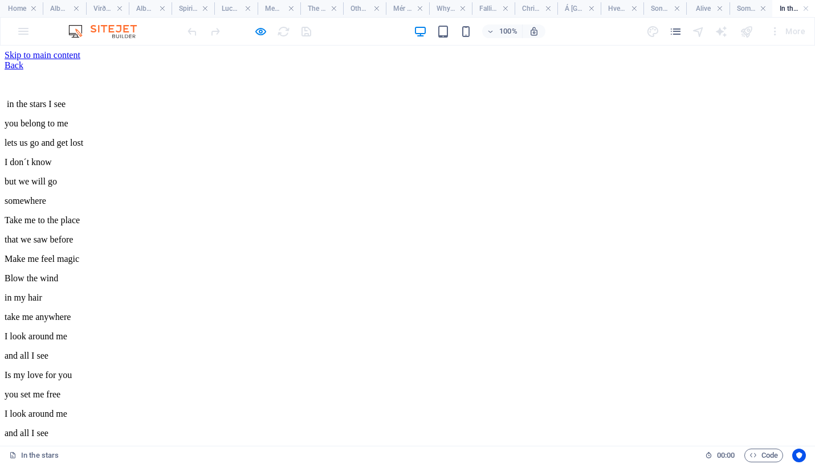
click at [23, 70] on link "Back" at bounding box center [14, 65] width 19 height 10
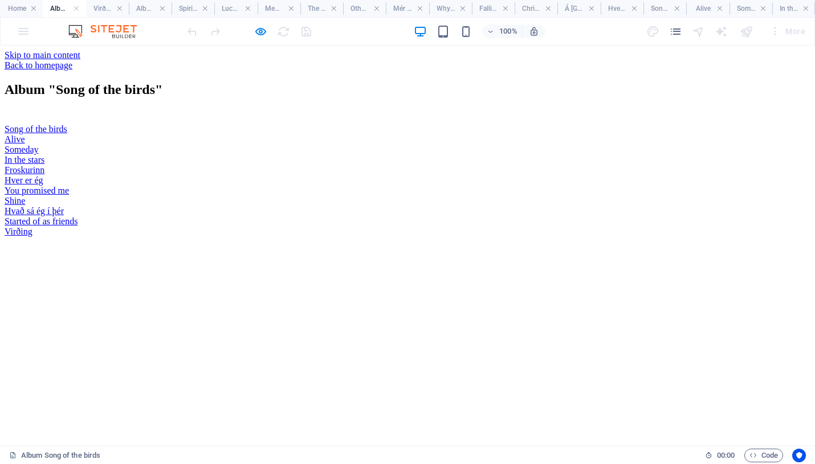
click at [44, 175] on link "Froskurinn" at bounding box center [25, 170] width 40 height 10
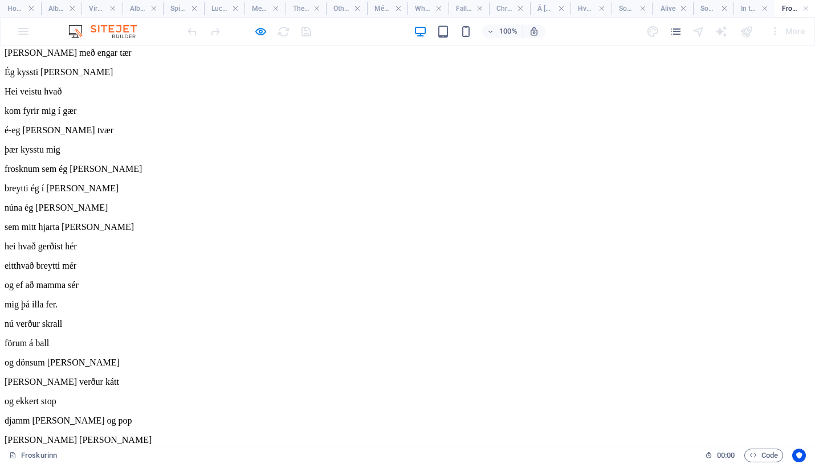
scroll to position [0, 0]
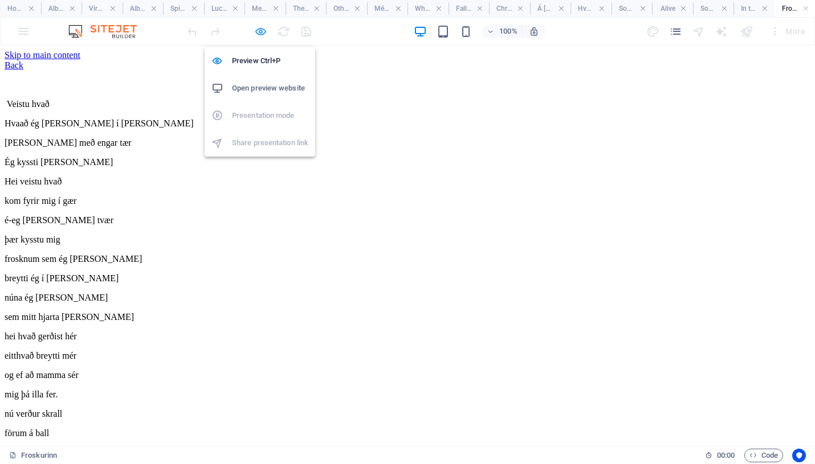
click at [260, 31] on icon "button" at bounding box center [260, 31] width 13 height 13
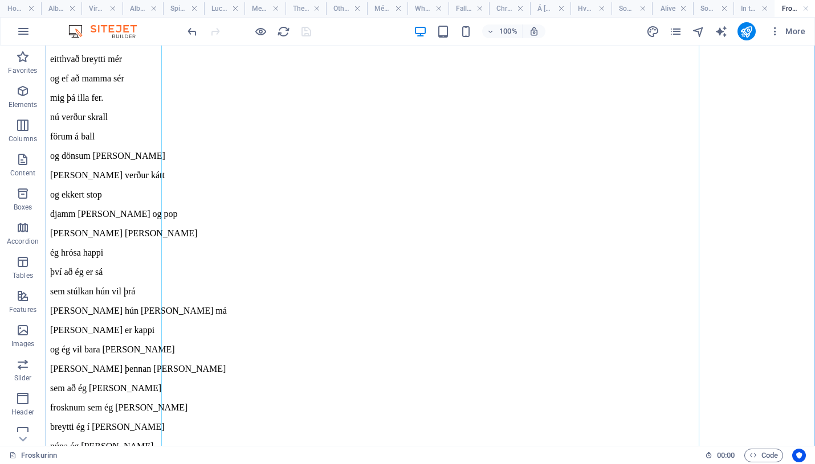
scroll to position [371, 0]
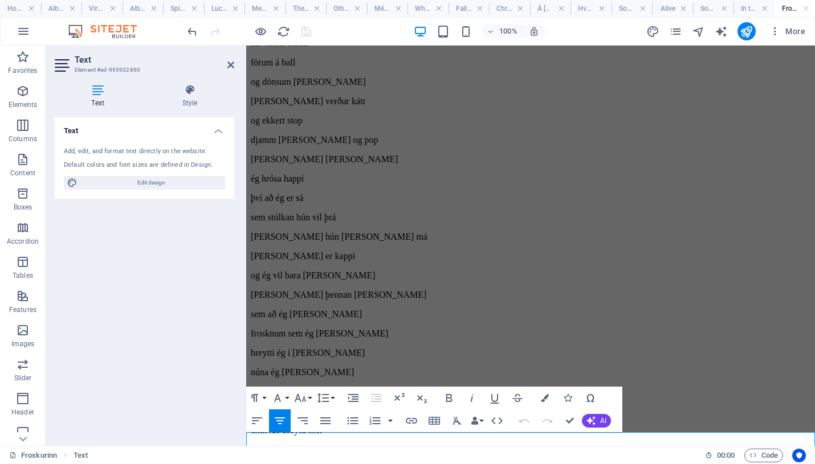
scroll to position [397, 0]
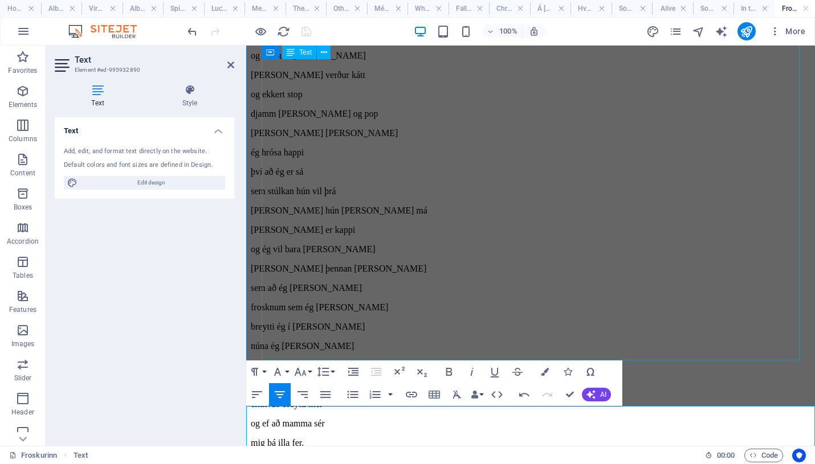
click at [356, 175] on div "Veistu hvað Hvaað ég [PERSON_NAME] í [PERSON_NAME] [PERSON_NAME] með [PERSON_NA…" at bounding box center [531, 134] width 560 height 902
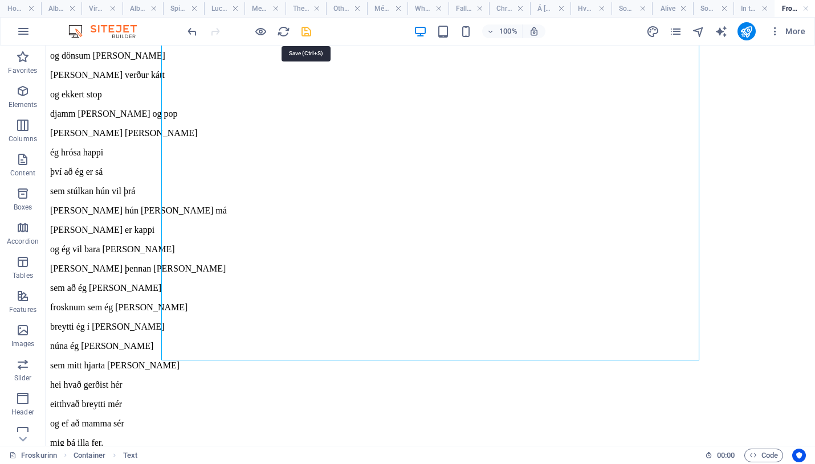
click at [305, 31] on icon "save" at bounding box center [306, 31] width 13 height 13
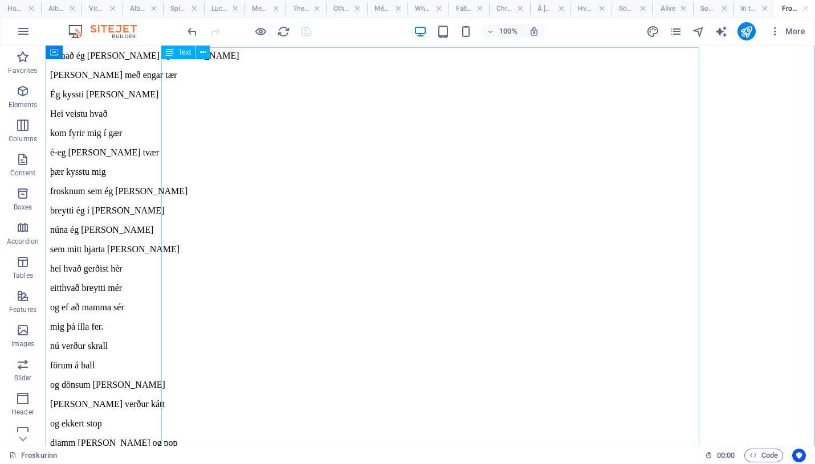
scroll to position [0, 0]
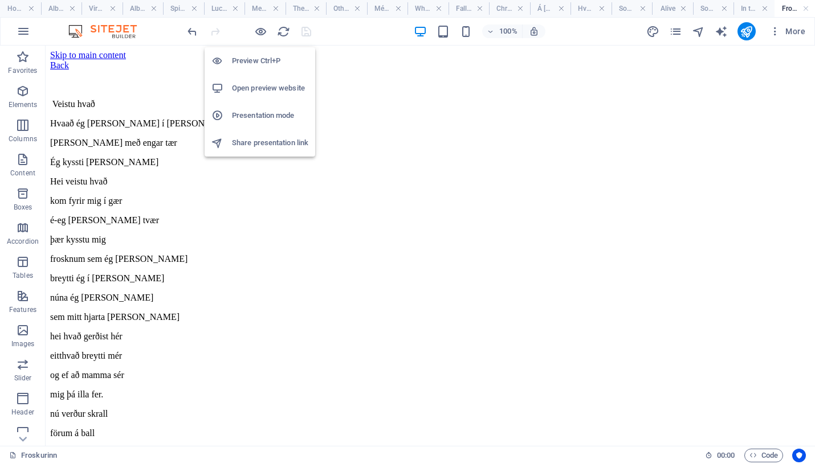
click at [260, 52] on li "Preview Ctrl+P" at bounding box center [260, 60] width 111 height 27
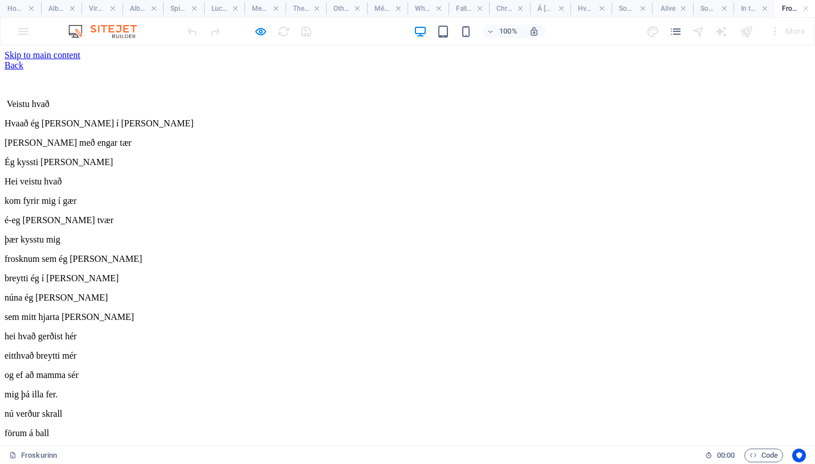
click at [23, 70] on link "Back" at bounding box center [14, 65] width 19 height 10
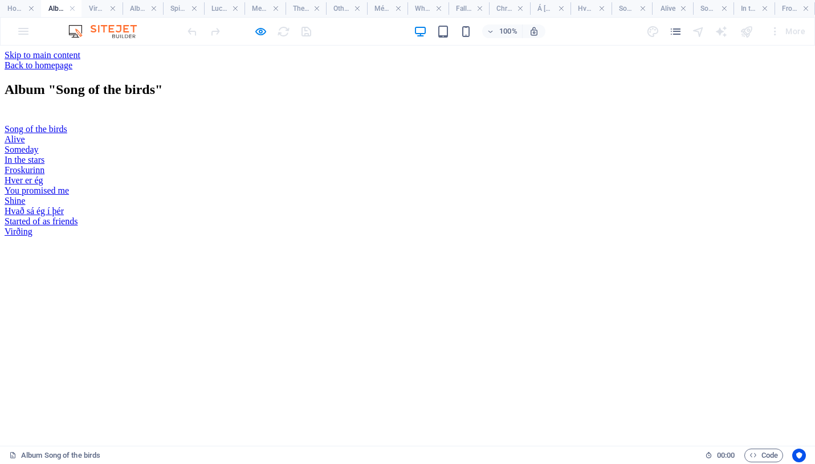
scroll to position [131, 0]
click at [43, 185] on link "Hver er ég" at bounding box center [24, 181] width 39 height 10
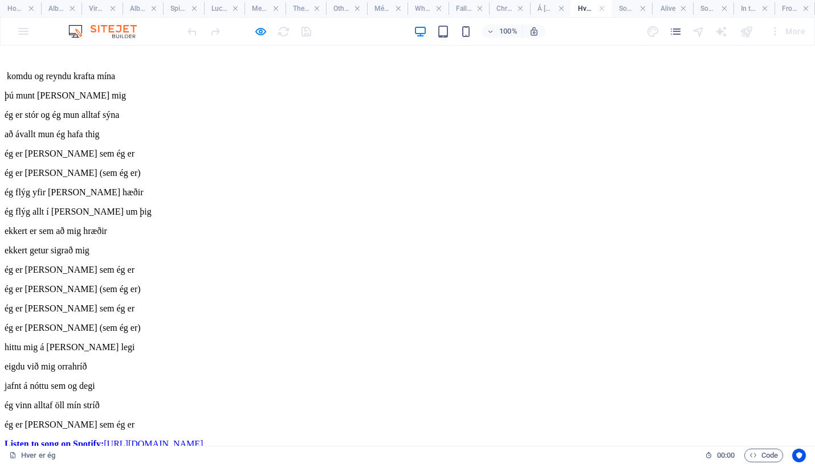
click at [23, 42] on link "Back" at bounding box center [14, 37] width 19 height 10
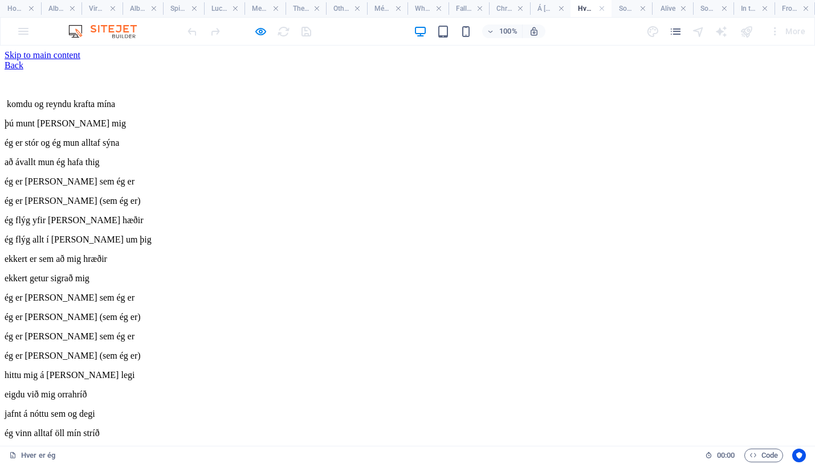
scroll to position [131, 0]
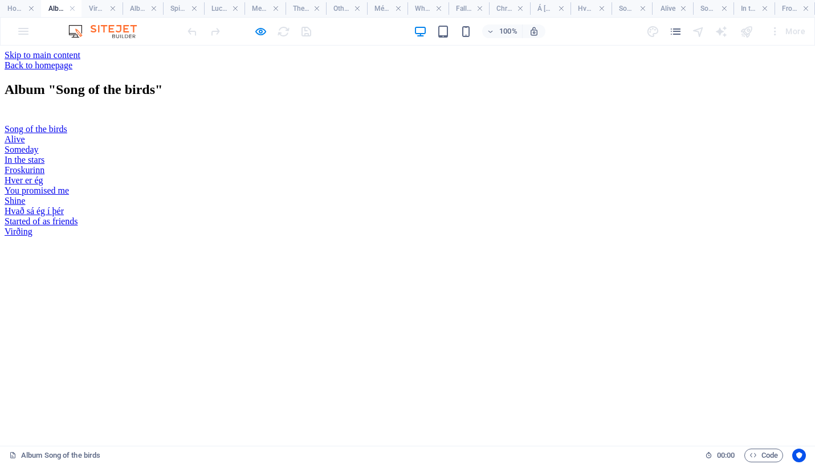
click at [69, 195] on link "You promised me" at bounding box center [37, 191] width 64 height 10
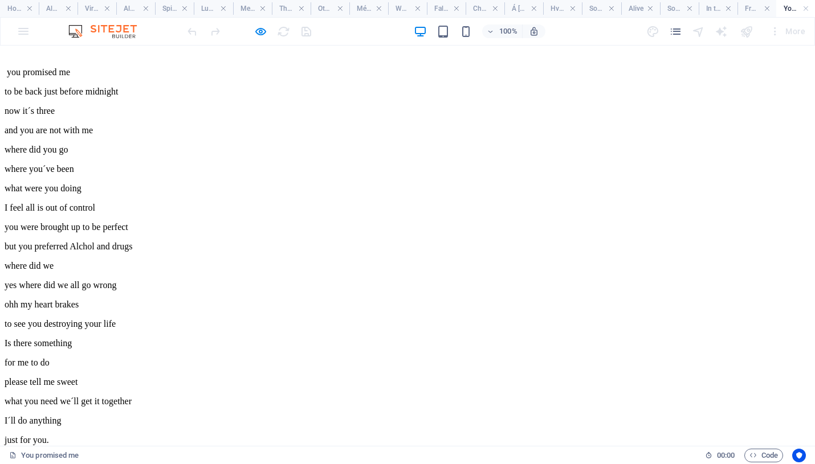
scroll to position [0, 0]
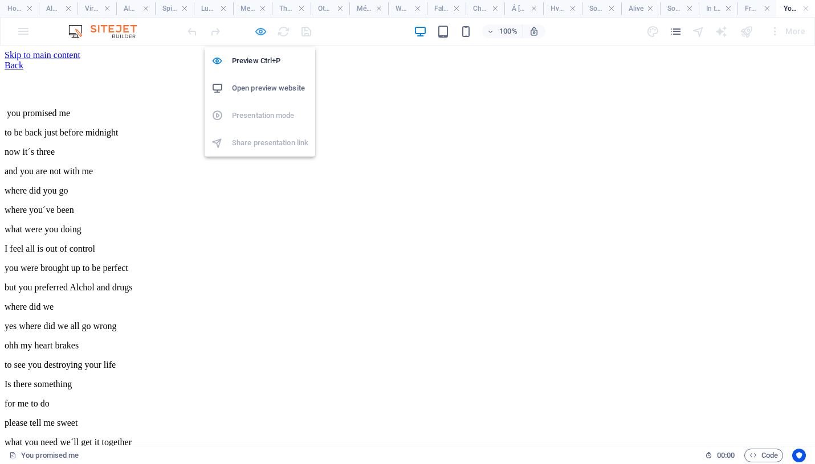
click at [259, 28] on icon "button" at bounding box center [260, 31] width 13 height 13
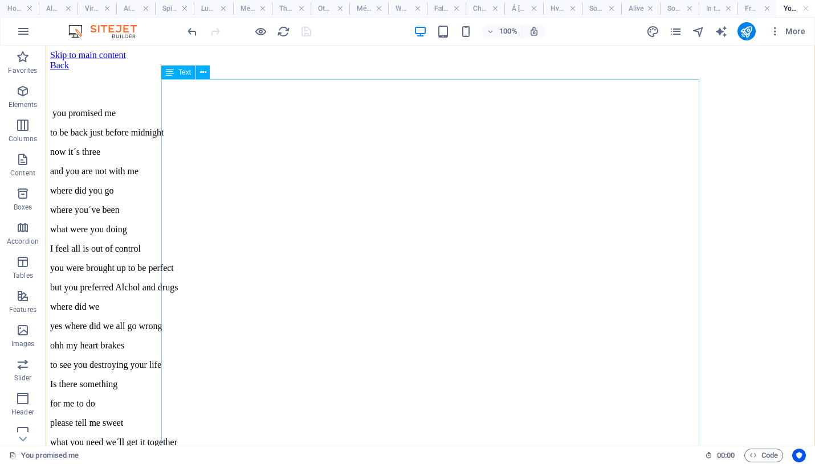
scroll to position [243, 0]
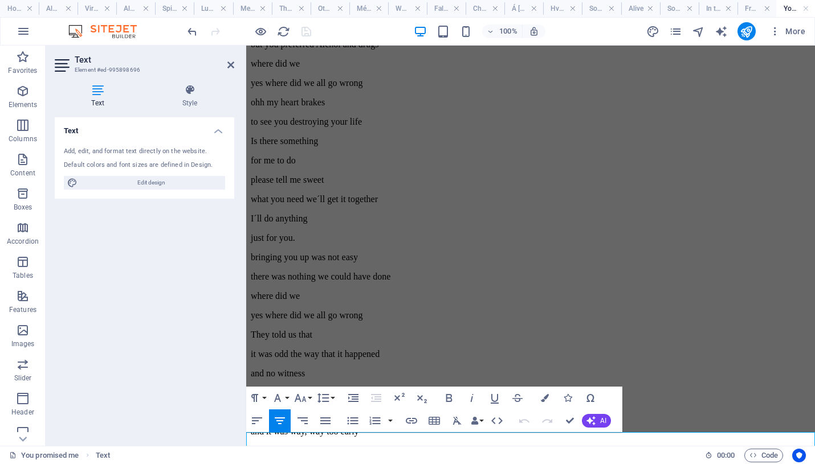
scroll to position [270, 0]
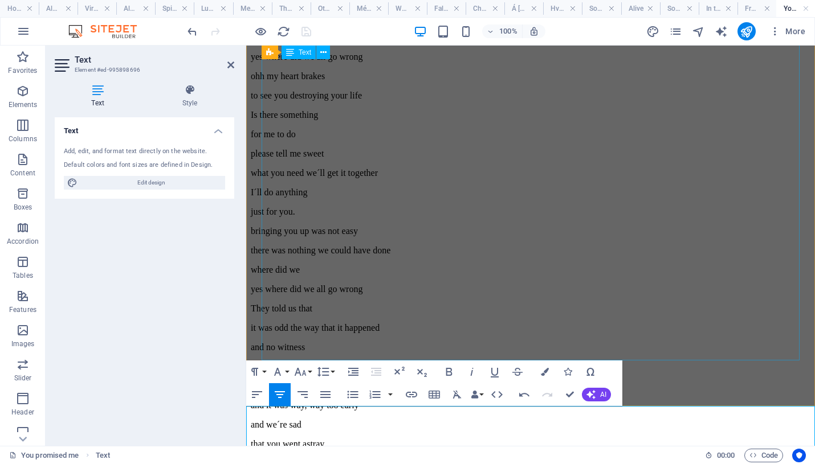
click at [354, 100] on div "you promised me to be back just before midnight now it´s three and you are not …" at bounding box center [531, 173] width 560 height 708
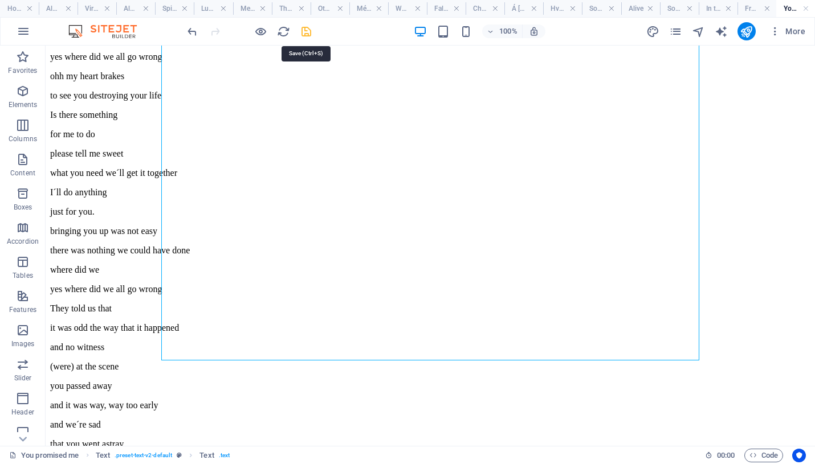
click at [306, 32] on icon "save" at bounding box center [306, 31] width 13 height 13
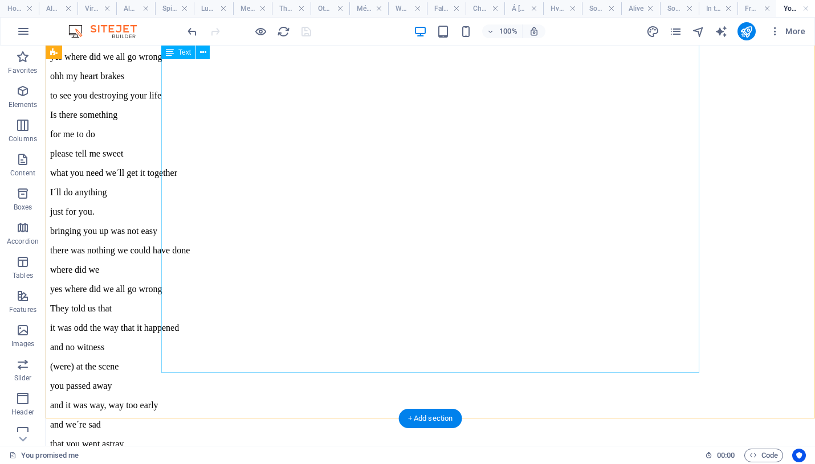
scroll to position [0, 0]
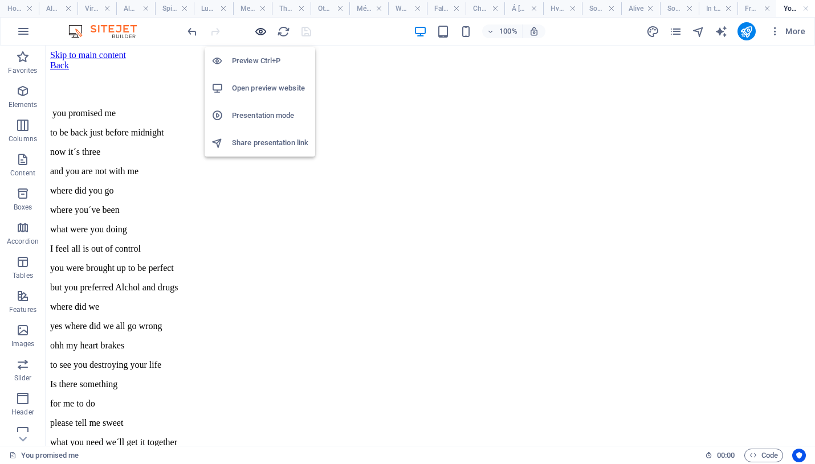
click at [260, 28] on icon "button" at bounding box center [260, 31] width 13 height 13
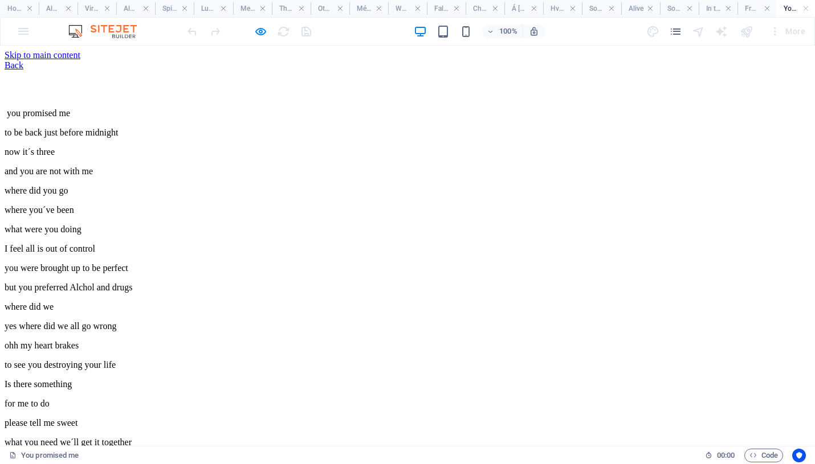
click at [23, 70] on link "Back" at bounding box center [14, 65] width 19 height 10
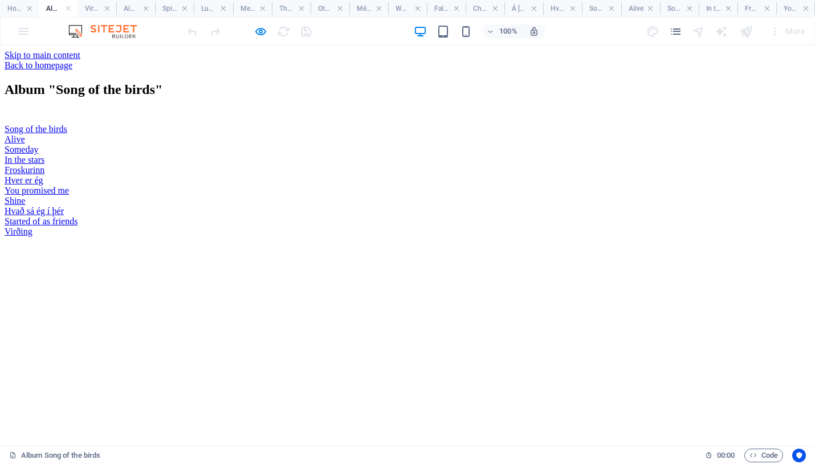
scroll to position [131, 0]
click at [25, 206] on link "Shine" at bounding box center [15, 201] width 21 height 10
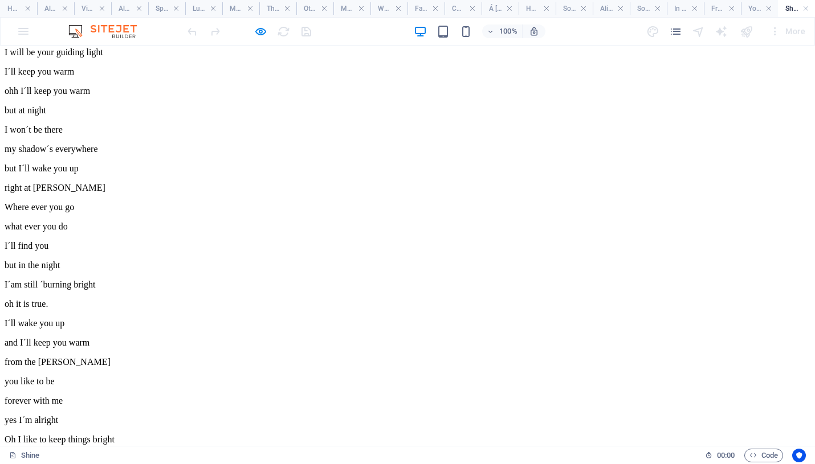
scroll to position [385, 0]
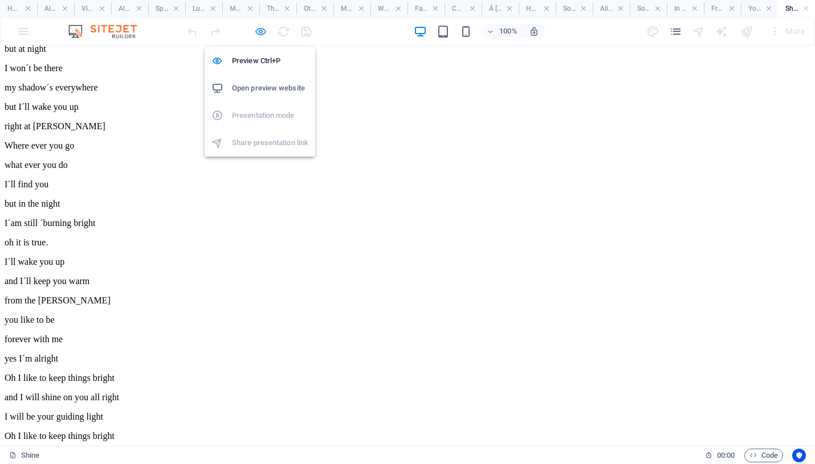
click at [259, 30] on icon "button" at bounding box center [260, 31] width 13 height 13
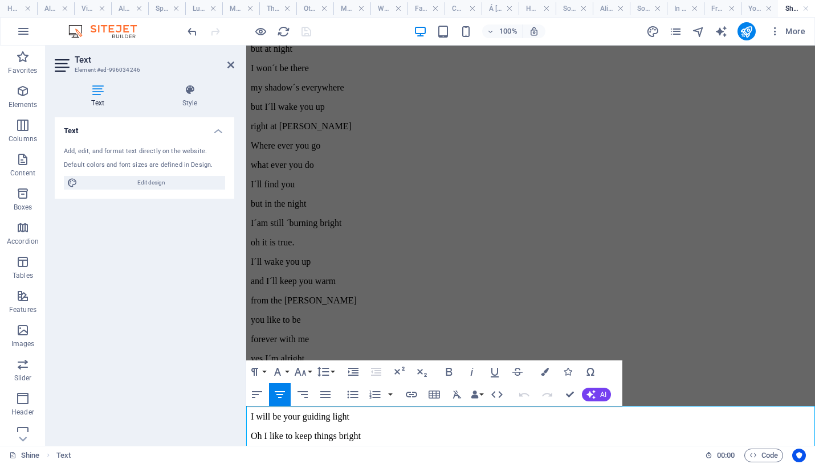
scroll to position [411, 0]
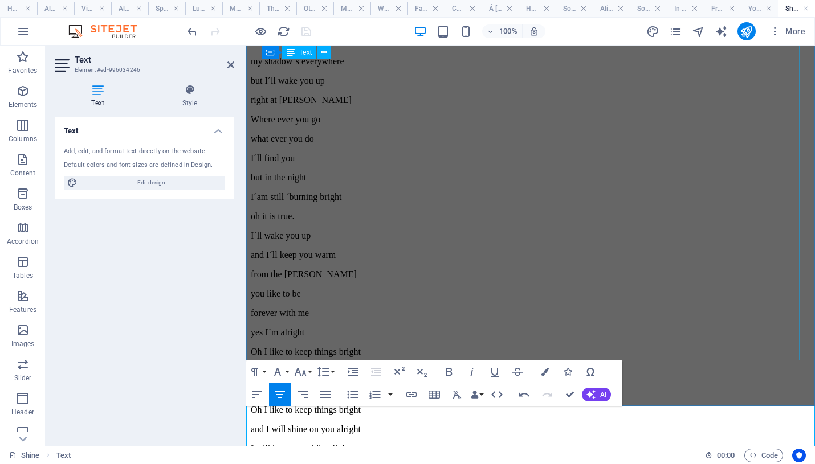
click at [447, 236] on div "Where ever you go what ever you do I´ll find you but in the night I´am still ´b…" at bounding box center [531, 129] width 560 height 921
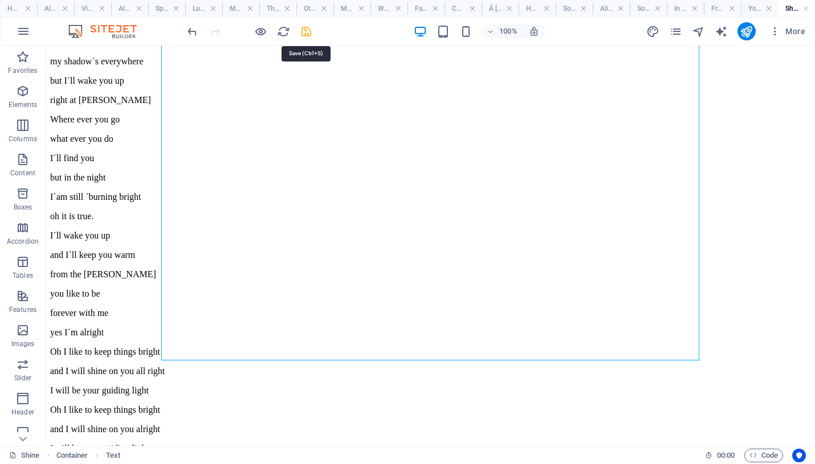
click at [305, 26] on icon "save" at bounding box center [306, 31] width 13 height 13
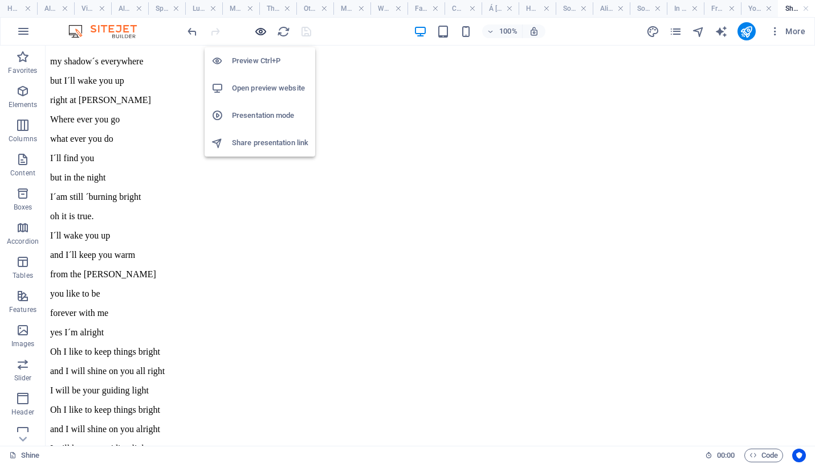
click at [257, 31] on icon "button" at bounding box center [260, 31] width 13 height 13
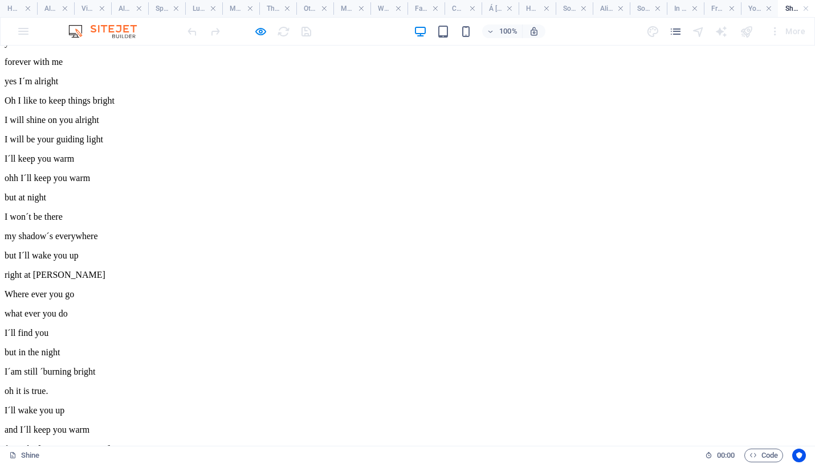
scroll to position [0, 0]
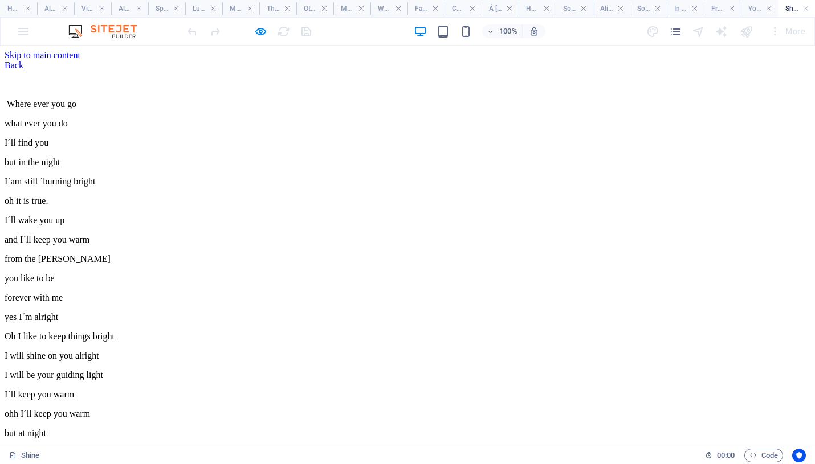
click at [23, 70] on link "Back" at bounding box center [14, 65] width 19 height 10
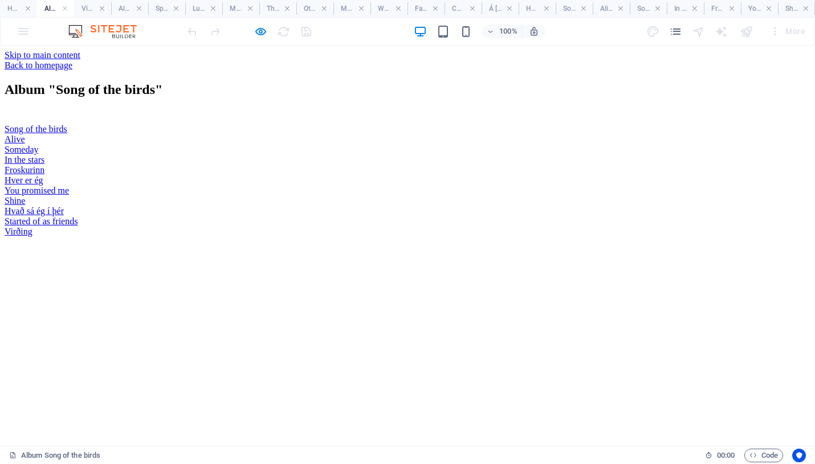
click at [64, 216] on link "Hvað sá ég í þér" at bounding box center [34, 211] width 59 height 10
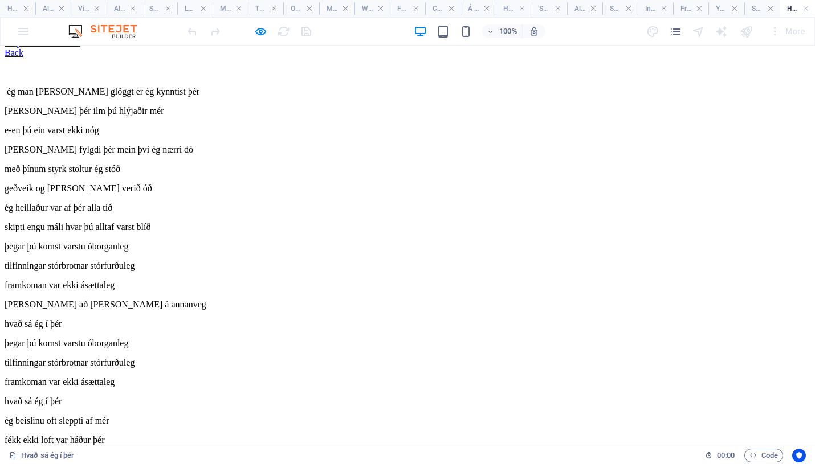
scroll to position [0, 0]
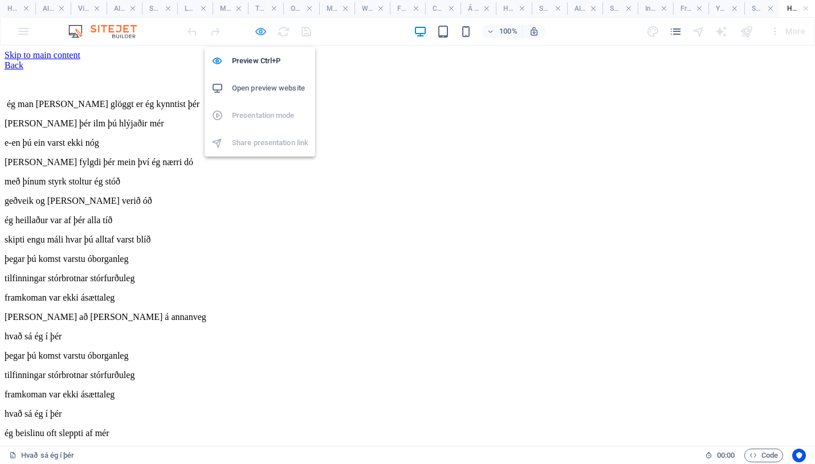
click at [260, 29] on icon "button" at bounding box center [260, 31] width 13 height 13
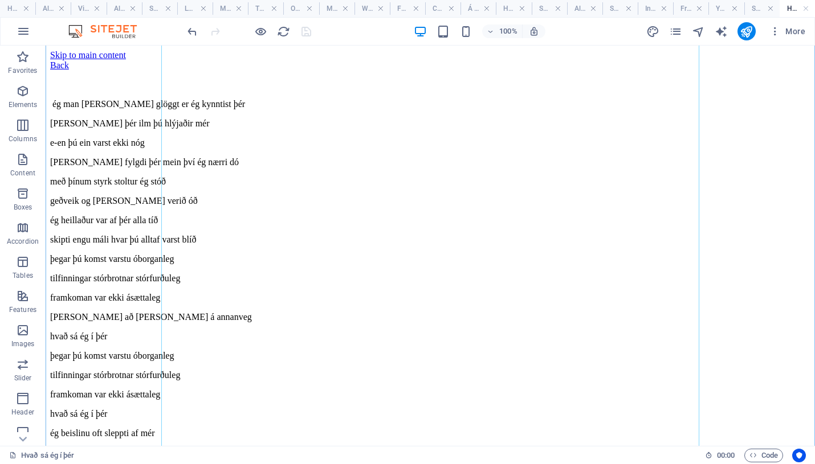
scroll to position [398, 0]
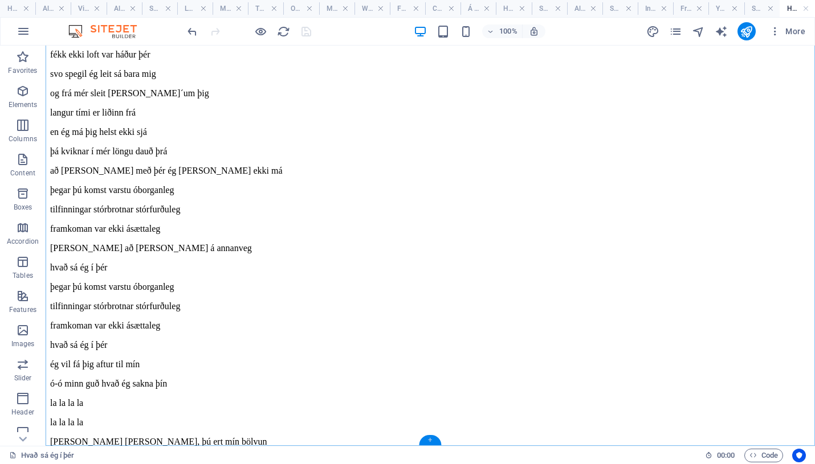
click at [430, 439] on div "+" at bounding box center [430, 440] width 22 height 10
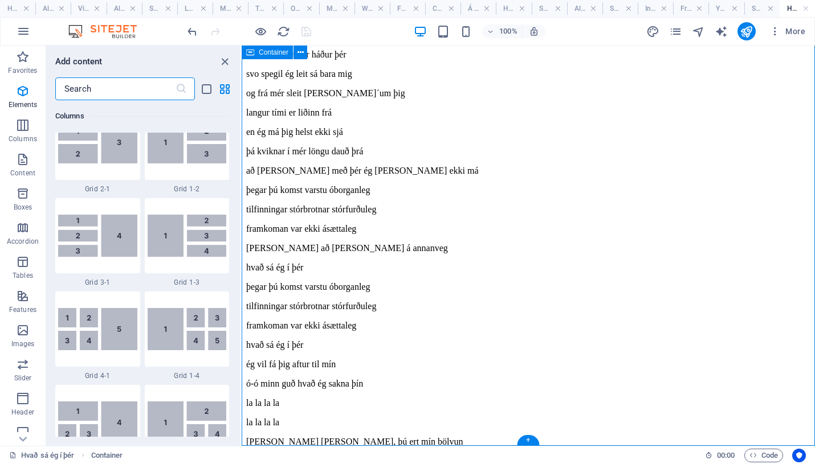
scroll to position [1994, 0]
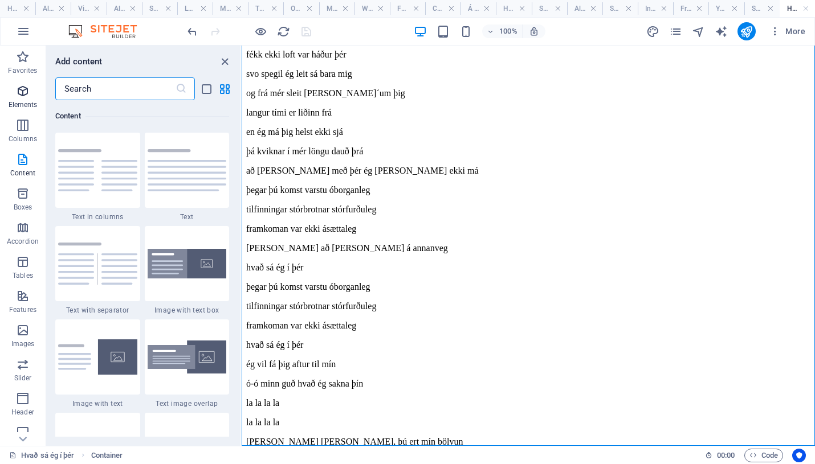
click at [24, 92] on icon "button" at bounding box center [23, 91] width 14 height 14
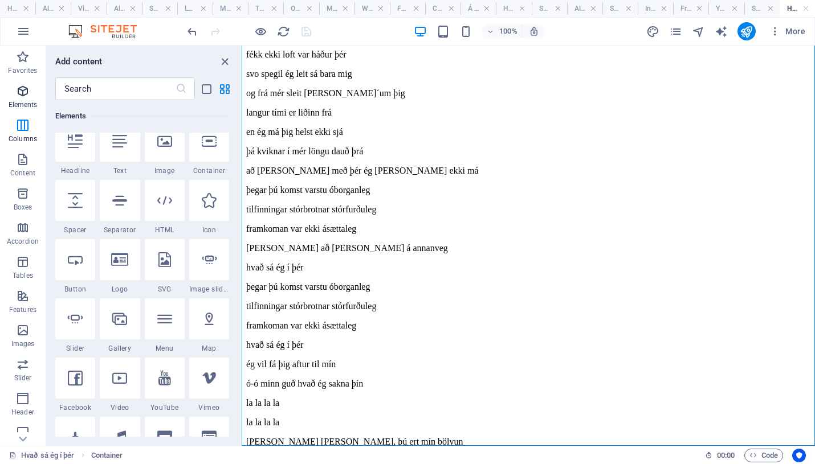
scroll to position [121, 0]
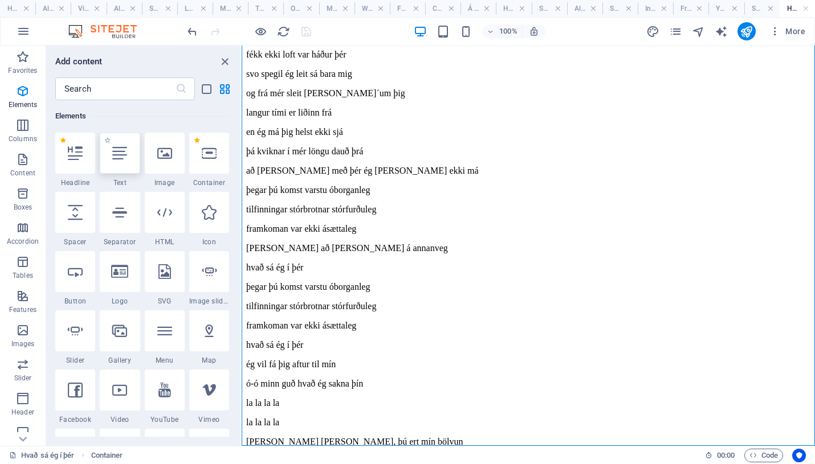
click at [121, 160] on icon at bounding box center [119, 153] width 15 height 15
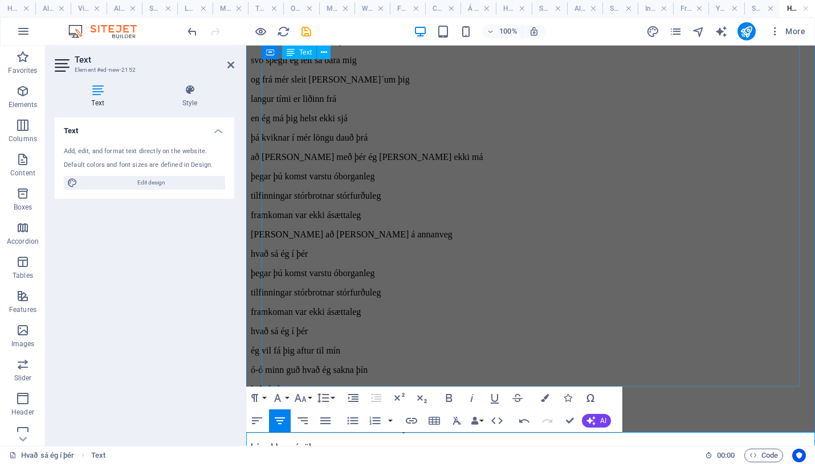
scroll to position [438, 0]
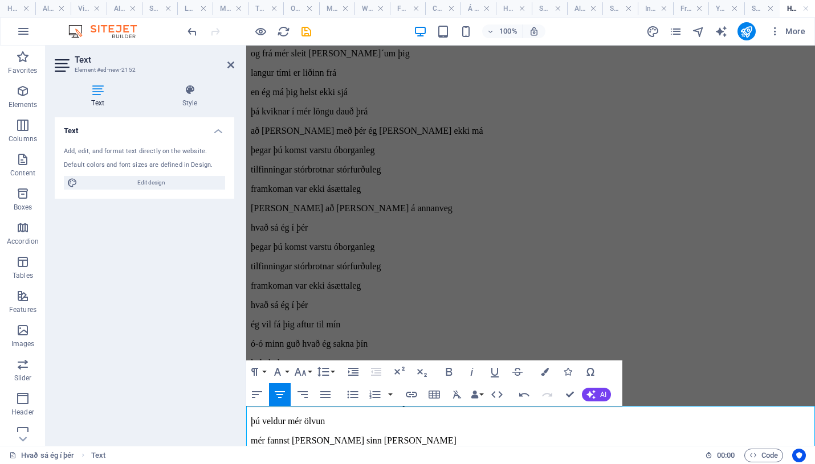
click at [453, 370] on icon "button" at bounding box center [449, 372] width 14 height 14
click at [409, 252] on div "ég man [PERSON_NAME] glöggt er ég kynntist þér [PERSON_NAME] þér ilm þú hlýjaði…" at bounding box center [531, 122] width 560 height 960
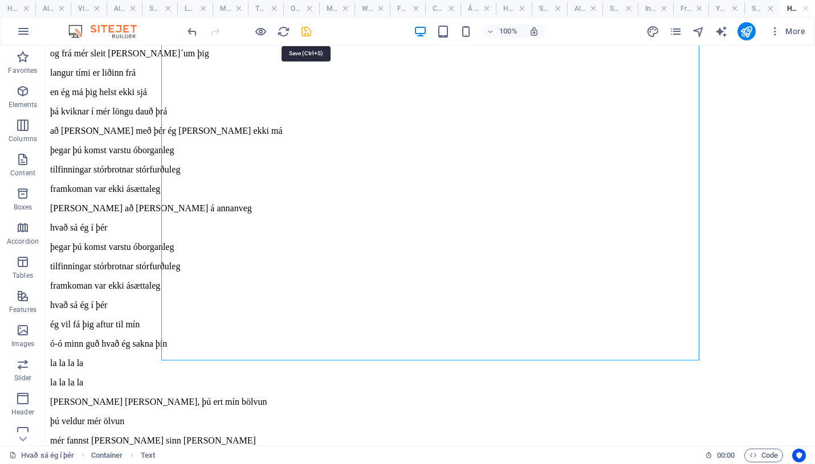
click at [305, 34] on icon "save" at bounding box center [306, 31] width 13 height 13
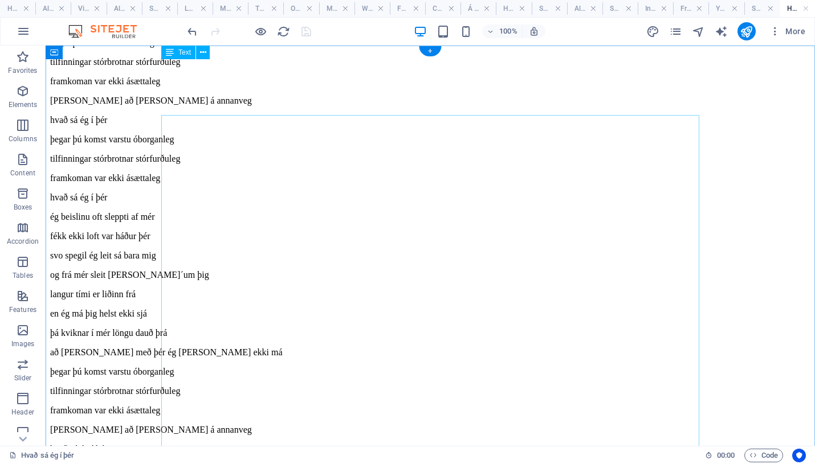
scroll to position [0, 0]
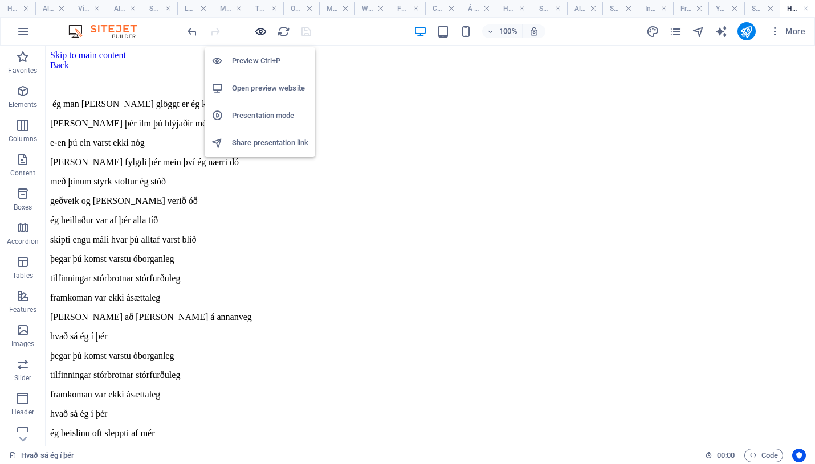
click at [258, 30] on icon "button" at bounding box center [260, 31] width 13 height 13
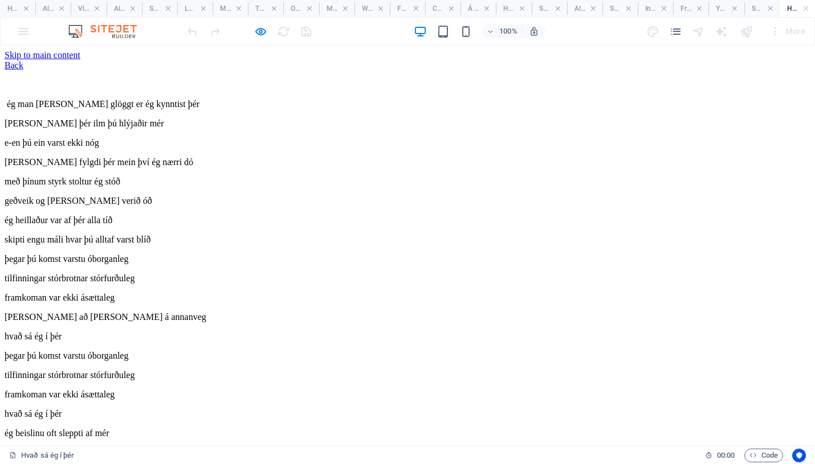
click at [23, 70] on link "Back" at bounding box center [14, 65] width 19 height 10
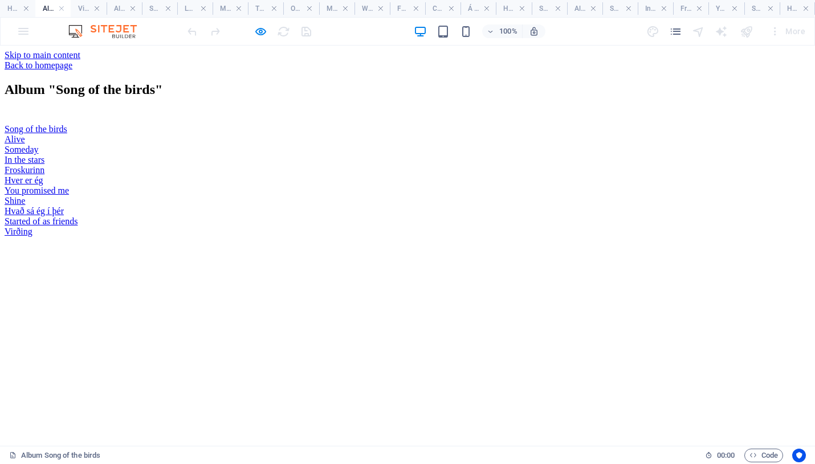
scroll to position [85, 0]
click at [78, 226] on link "Started of as friends" at bounding box center [41, 222] width 73 height 10
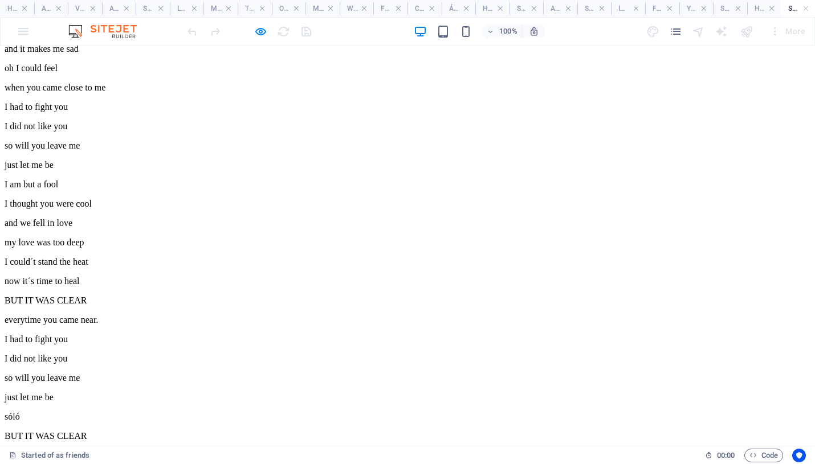
scroll to position [234, 0]
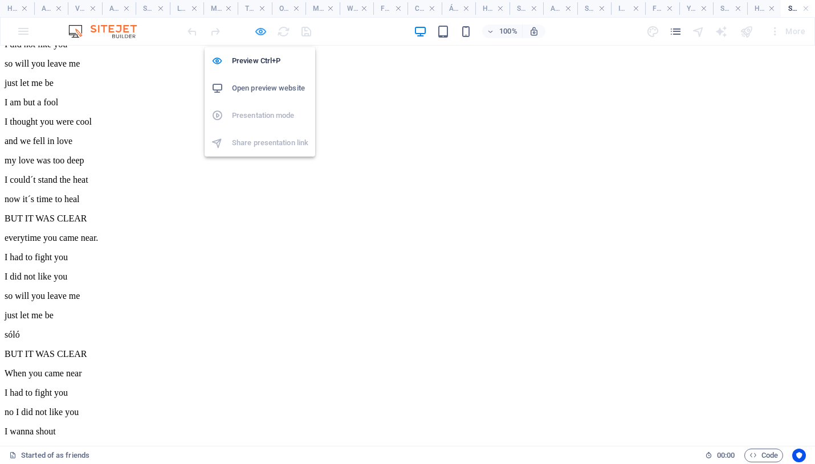
click at [260, 36] on icon "button" at bounding box center [260, 31] width 13 height 13
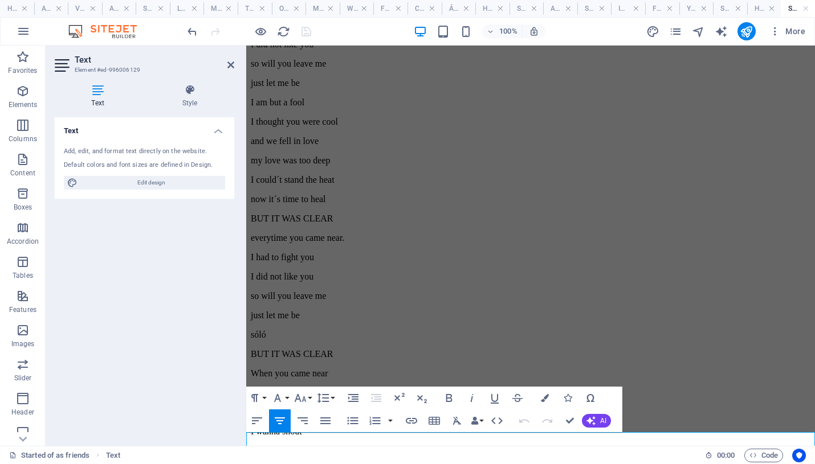
scroll to position [260, 0]
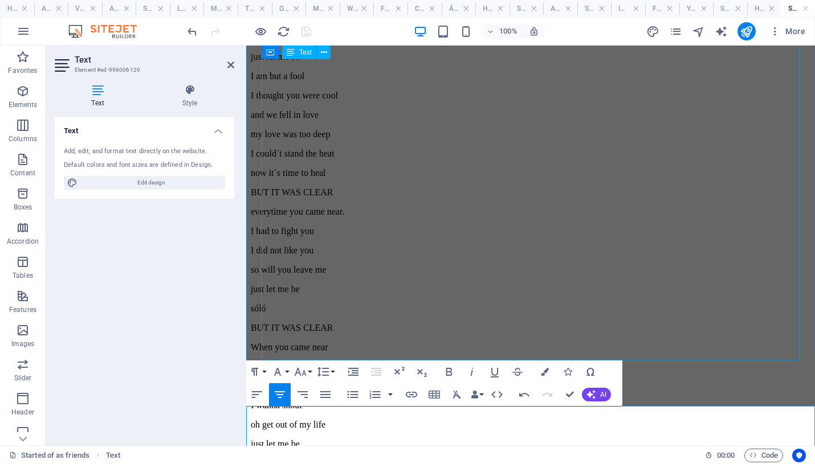
click at [363, 262] on div "(we) started of as friends who could see the end it´s behind us now All the tim…" at bounding box center [531, 173] width 560 height 708
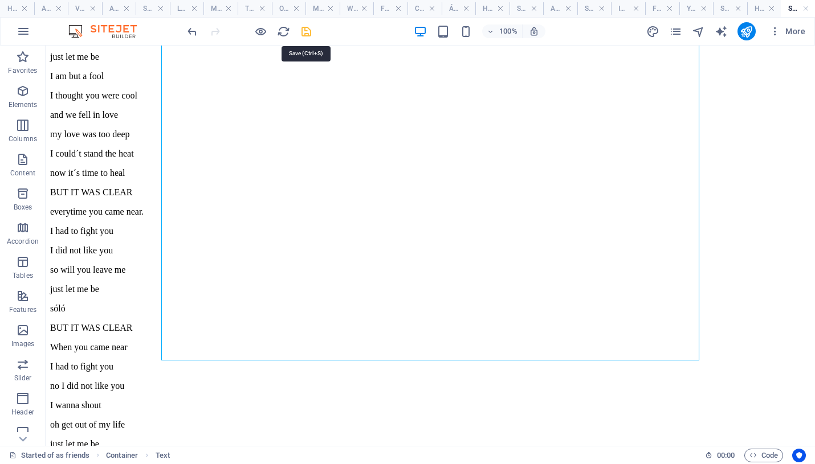
click at [305, 30] on icon "save" at bounding box center [306, 31] width 13 height 13
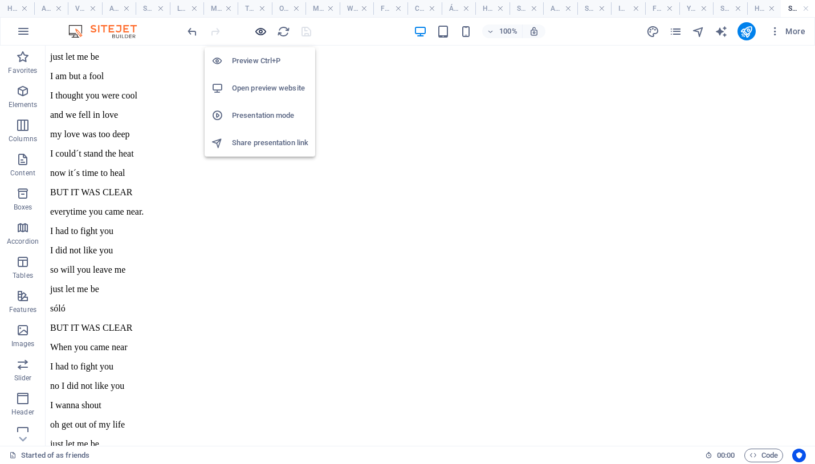
click at [263, 33] on icon "button" at bounding box center [260, 31] width 13 height 13
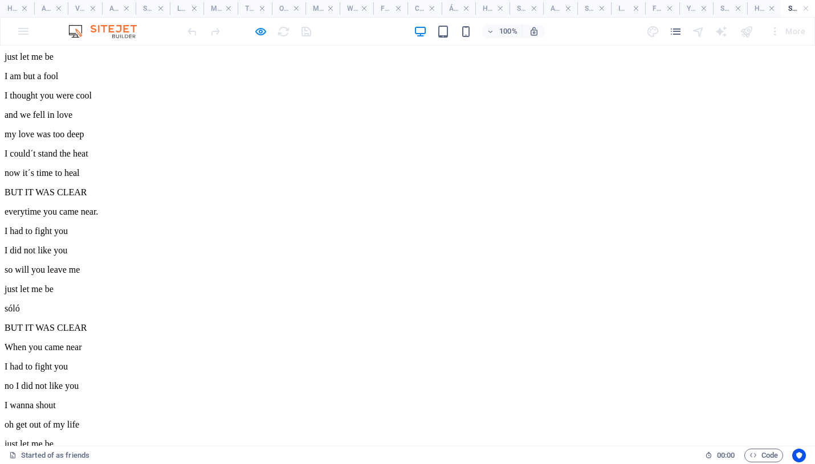
scroll to position [0, 0]
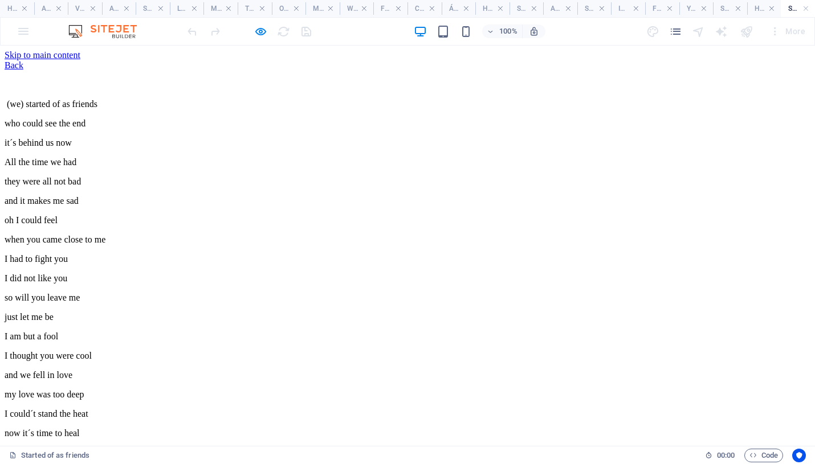
click at [23, 70] on link "Back" at bounding box center [14, 65] width 19 height 10
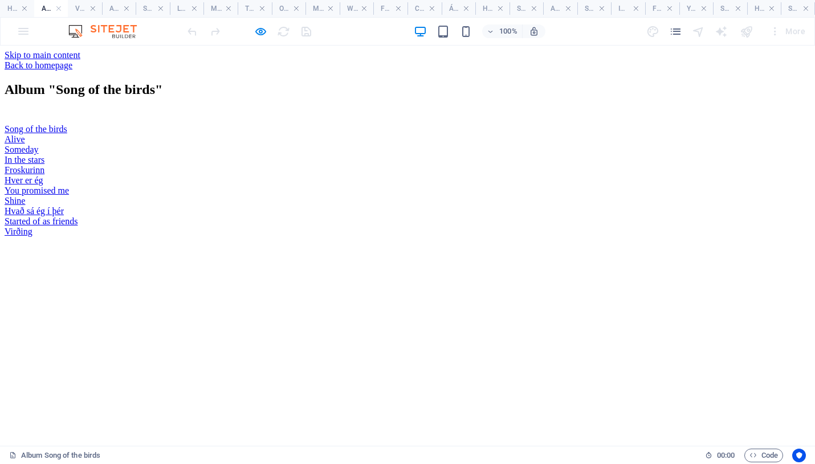
scroll to position [131, 0]
click at [32, 237] on link "Virðing" at bounding box center [19, 232] width 28 height 10
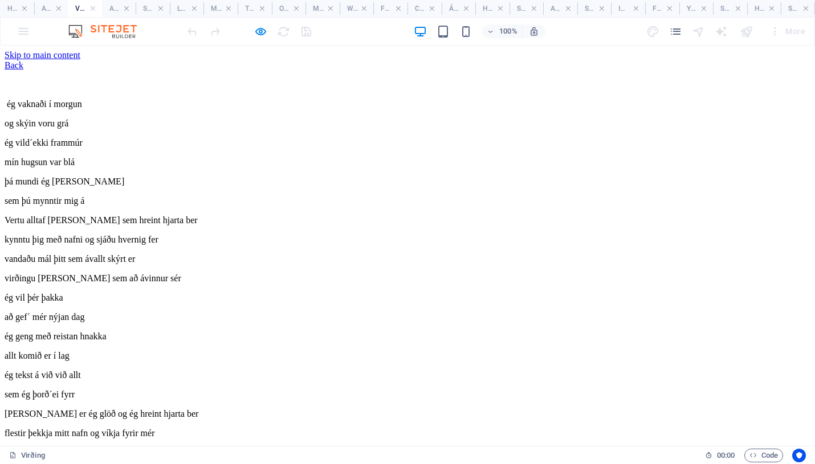
scroll to position [111, 0]
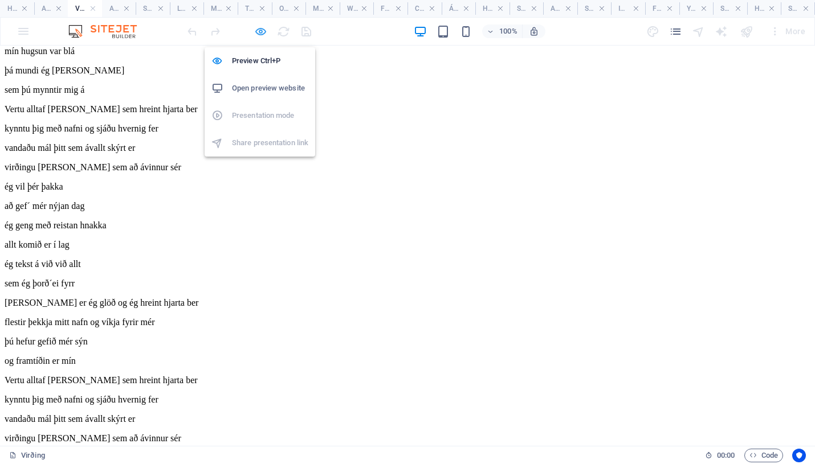
click at [260, 35] on icon "button" at bounding box center [260, 31] width 13 height 13
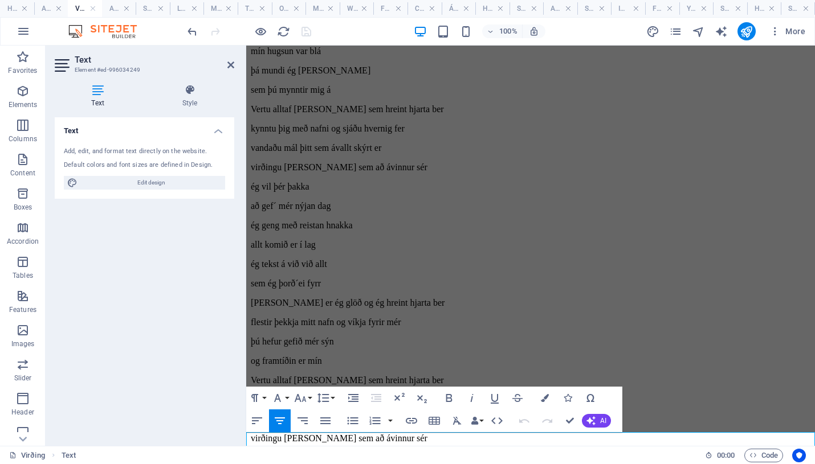
scroll to position [137, 0]
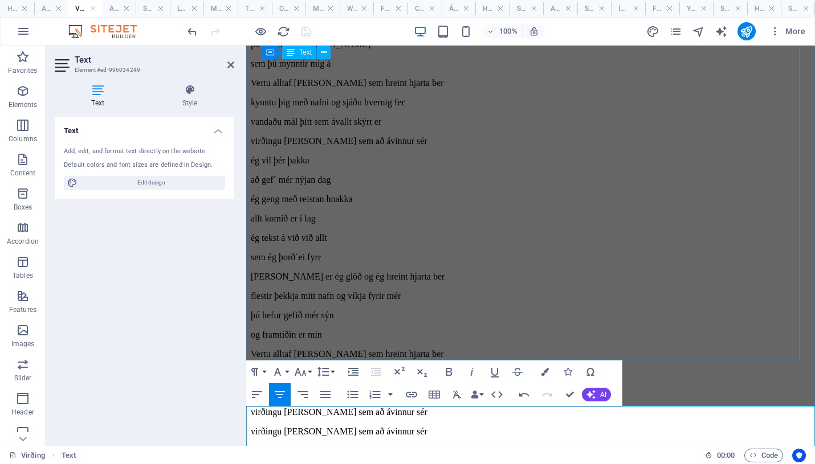
click at [400, 165] on div "ég vaknaði í morgun og skýin voru grá ég vild´ekki frammúr mín hugsun var blá þ…" at bounding box center [531, 208] width 560 height 533
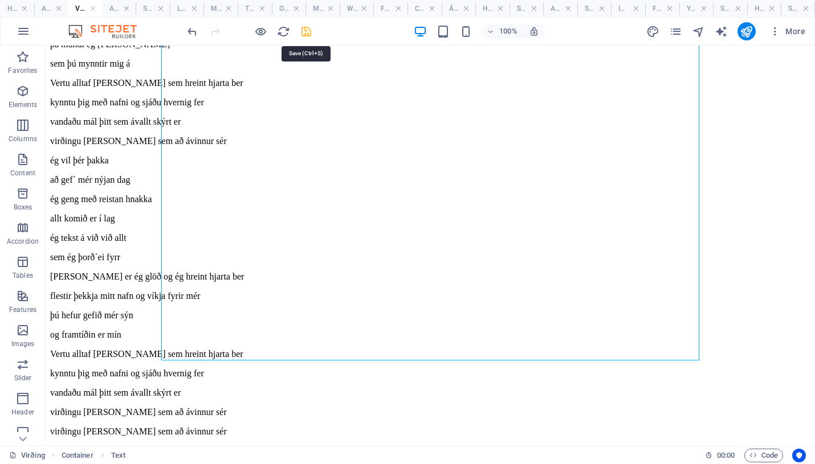
click at [311, 28] on icon "save" at bounding box center [306, 31] width 13 height 13
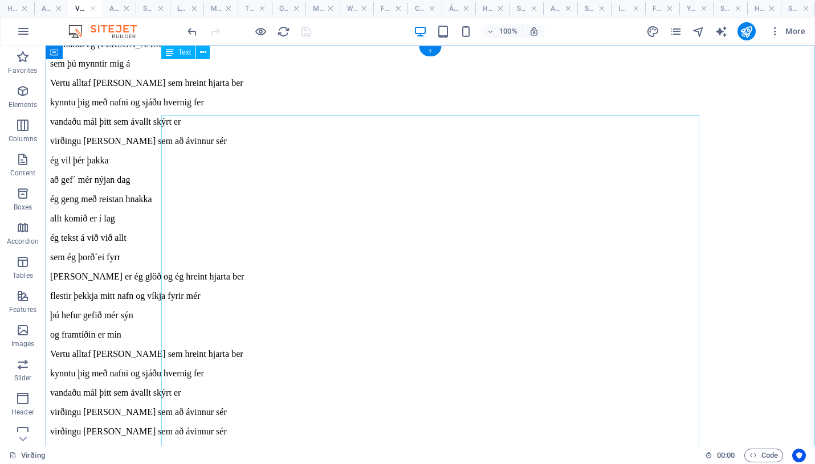
scroll to position [0, 0]
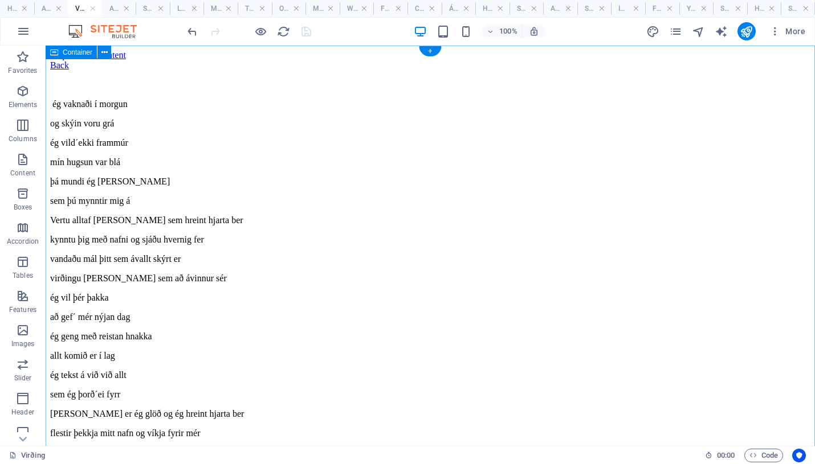
click at [341, 75] on div "Back ég vaknaði í morgun og skýin voru grá ég vild´ekki frammúr mín hugsun var …" at bounding box center [430, 336] width 760 height 553
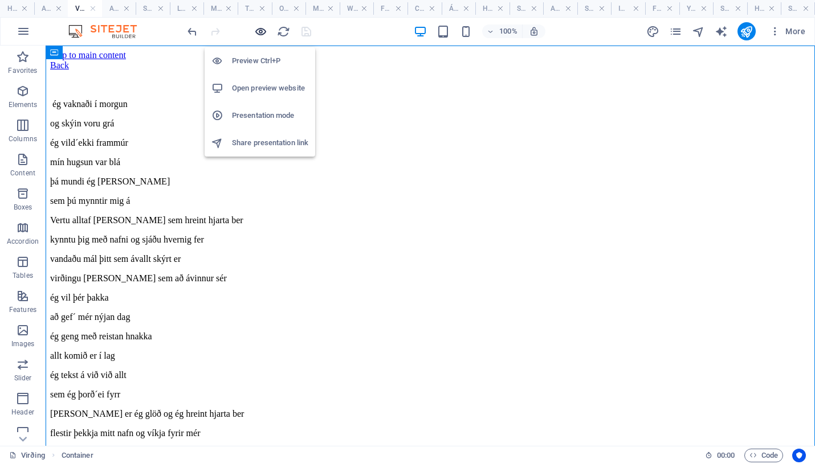
click at [260, 32] on icon "button" at bounding box center [260, 31] width 13 height 13
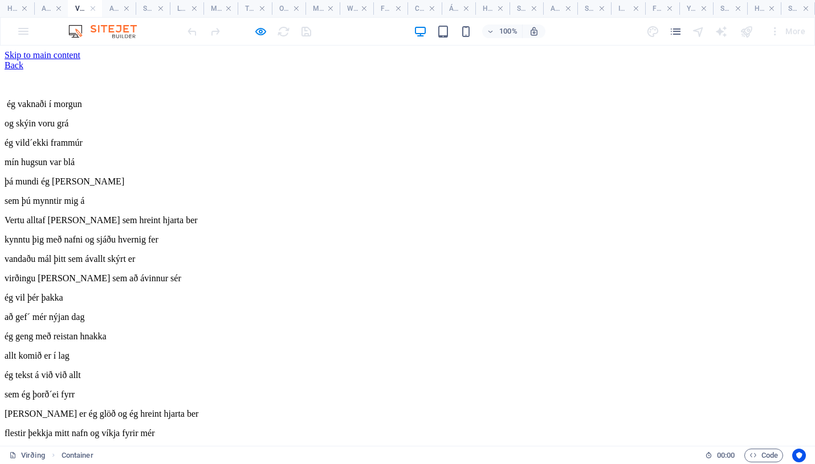
click at [23, 70] on link "Back" at bounding box center [14, 65] width 19 height 10
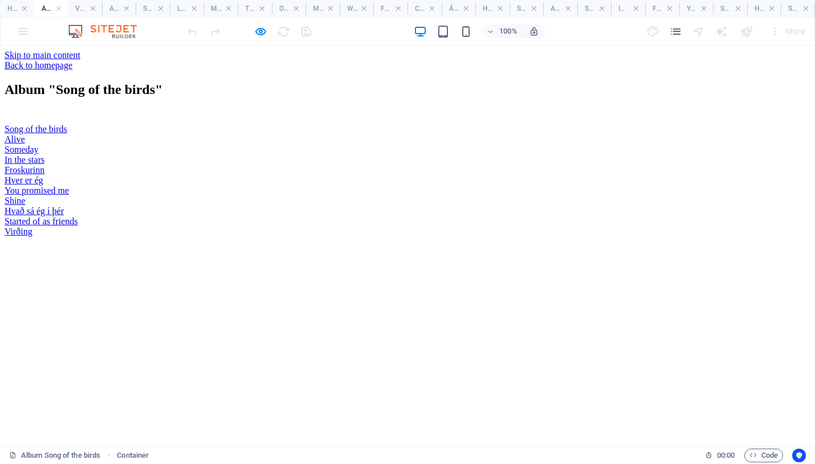
click at [72, 60] on link "Back to homepage" at bounding box center [39, 65] width 68 height 10
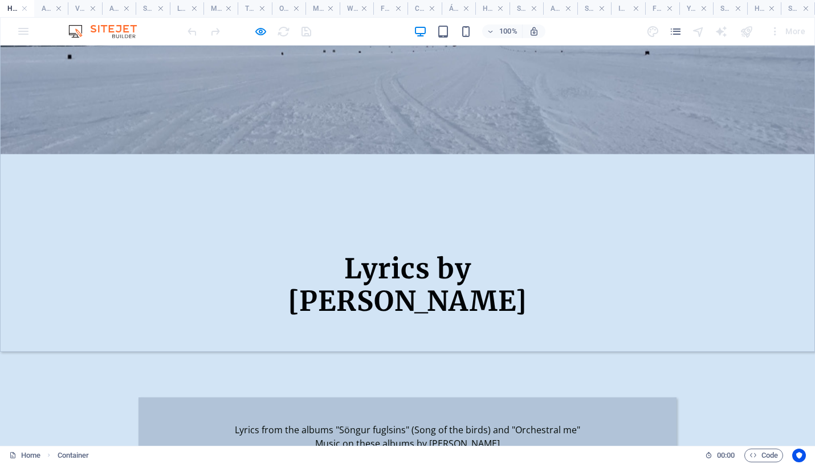
scroll to position [0, 0]
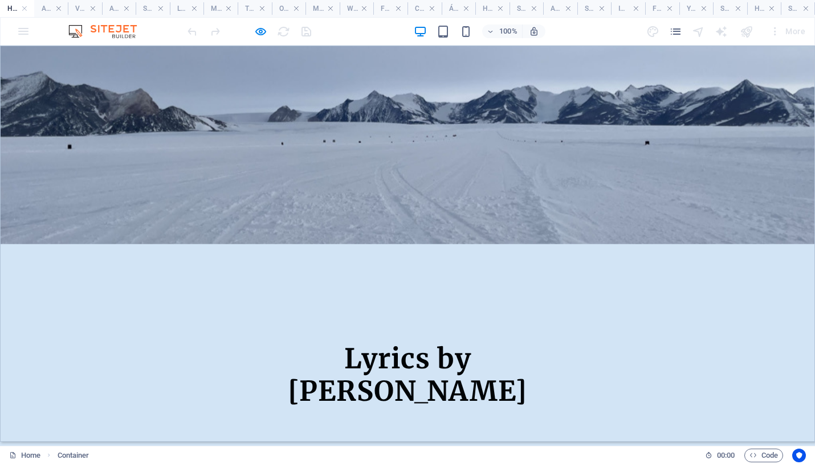
click at [605, 33] on div "100% More" at bounding box center [497, 31] width 625 height 18
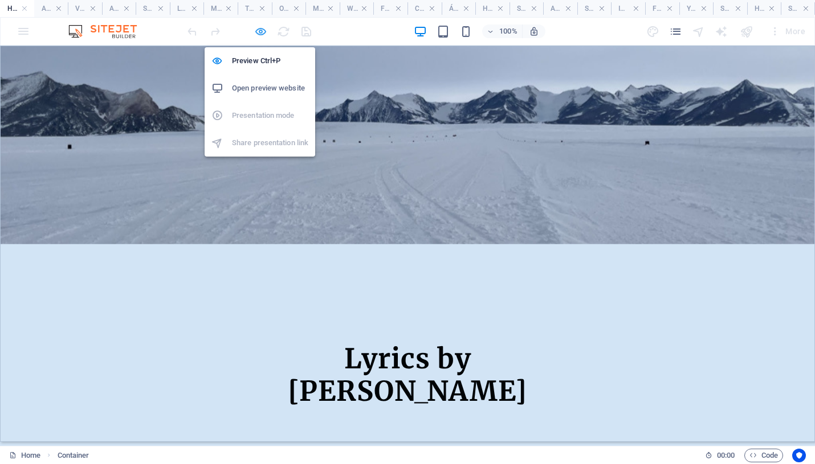
click at [258, 30] on icon "button" at bounding box center [260, 31] width 13 height 13
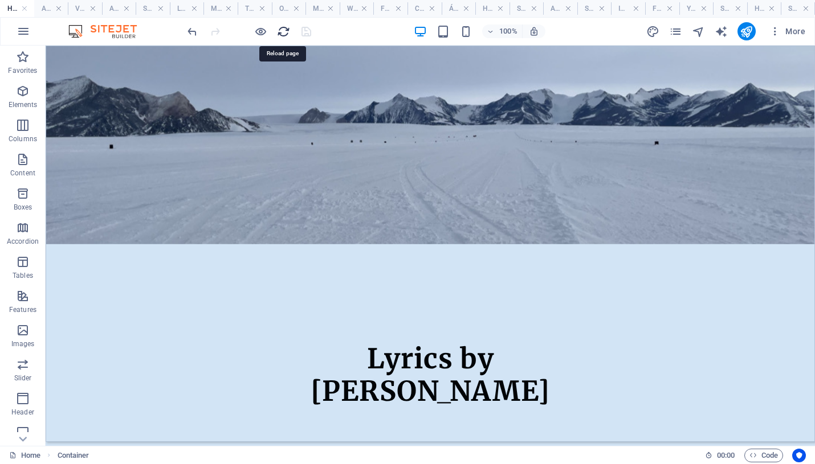
click at [281, 31] on icon "reload" at bounding box center [283, 31] width 13 height 13
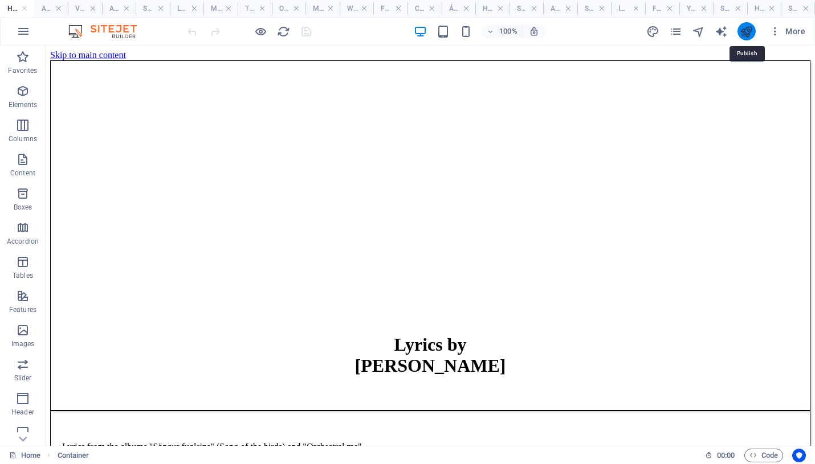
click at [745, 30] on icon "publish" at bounding box center [746, 31] width 13 height 13
